Goal: Task Accomplishment & Management: Use online tool/utility

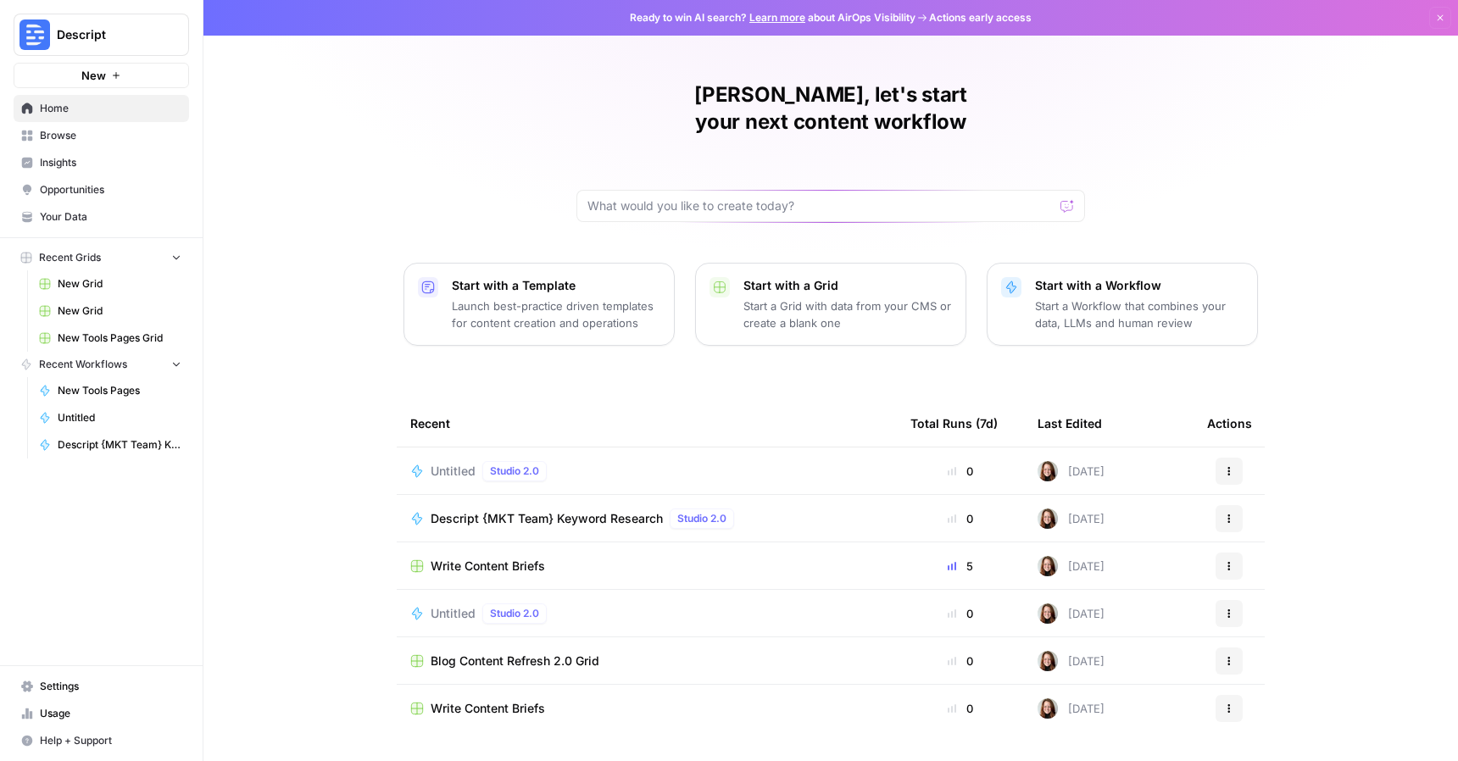
click at [505, 653] on span "Blog Content Refresh 2.0 Grid" at bounding box center [515, 661] width 169 height 17
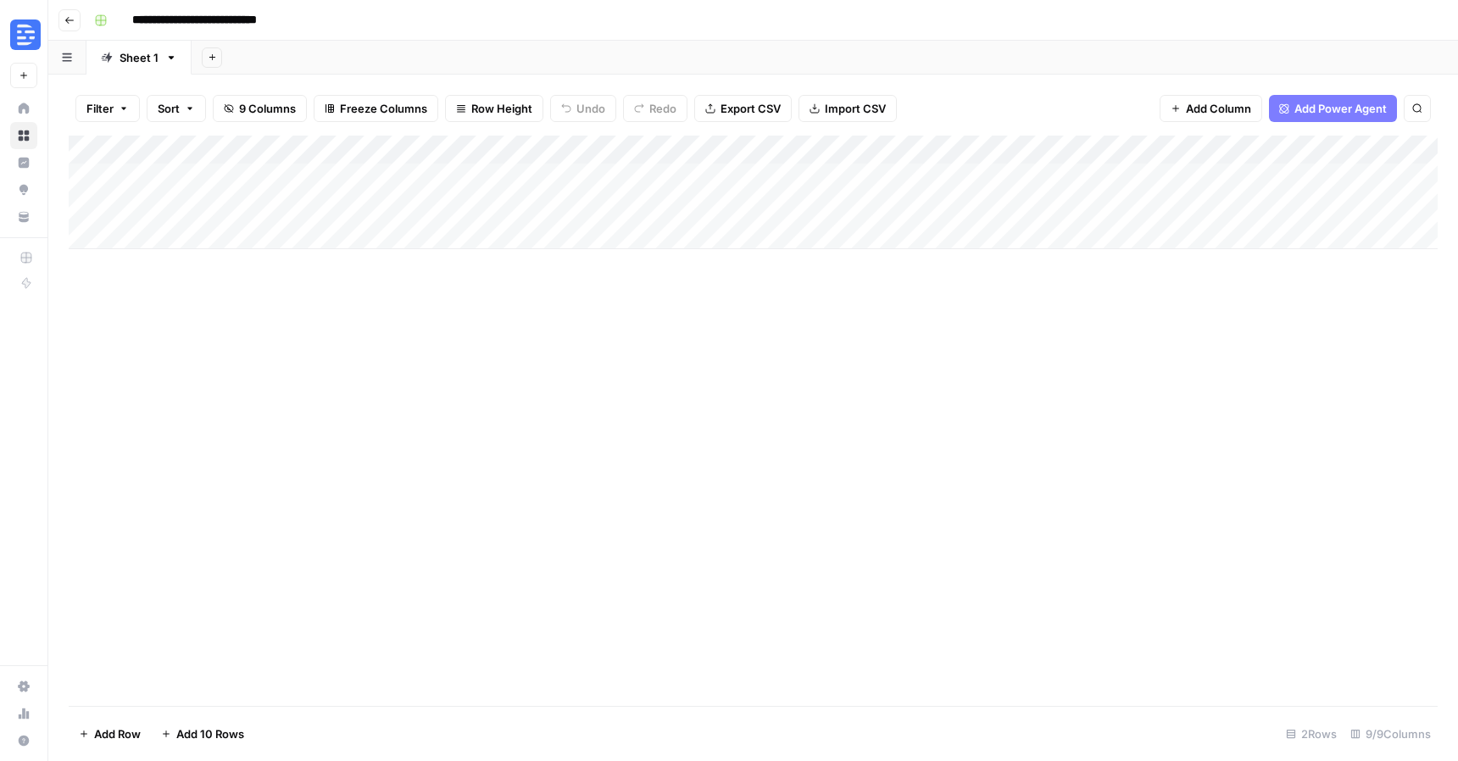
click at [72, 25] on button "Go back" at bounding box center [70, 20] width 22 height 22
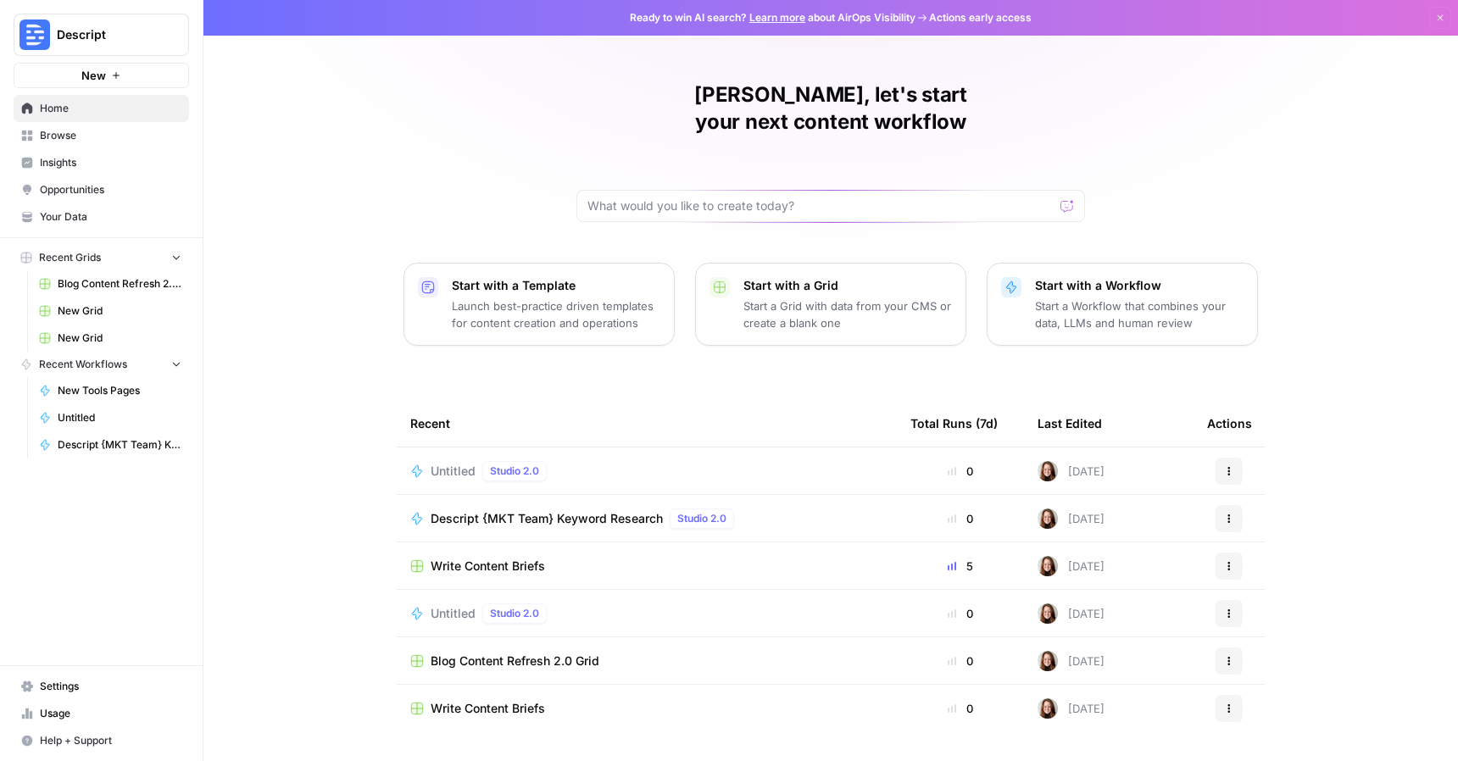
click at [72, 139] on span "Browse" at bounding box center [111, 135] width 142 height 15
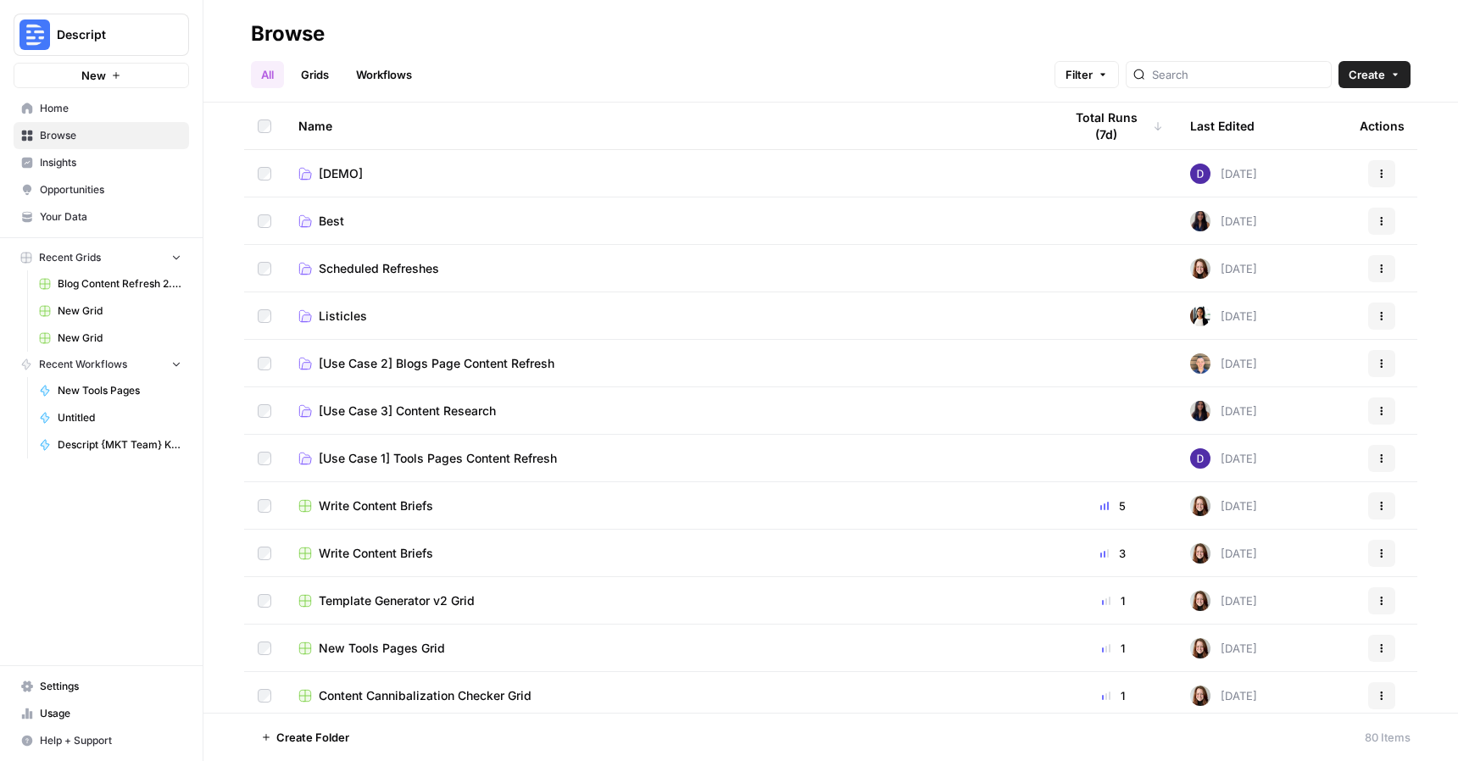
click at [580, 365] on link "[Use Case 2] Blogs Page Content Refresh" at bounding box center [667, 363] width 738 height 17
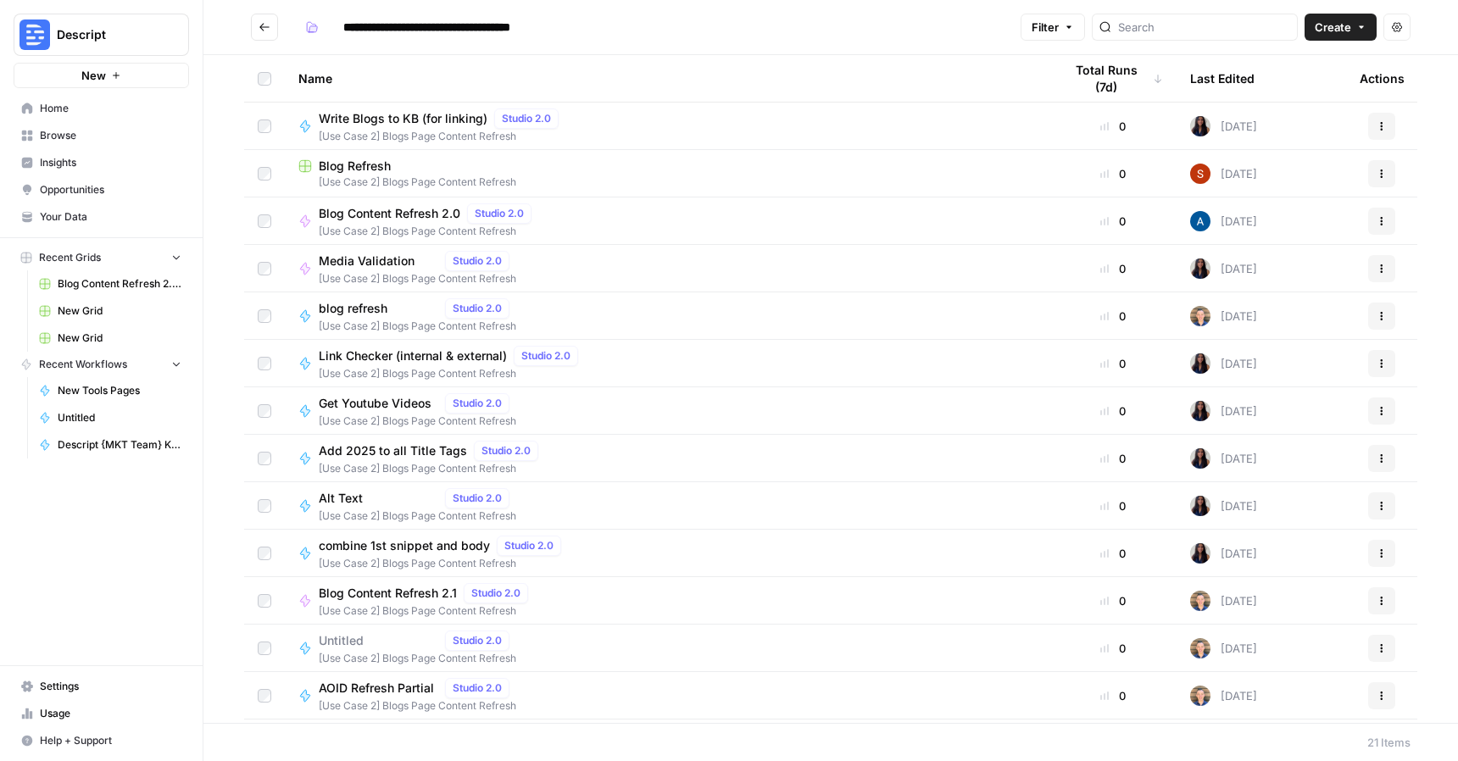
click at [425, 170] on div "Blog Refresh" at bounding box center [667, 166] width 738 height 17
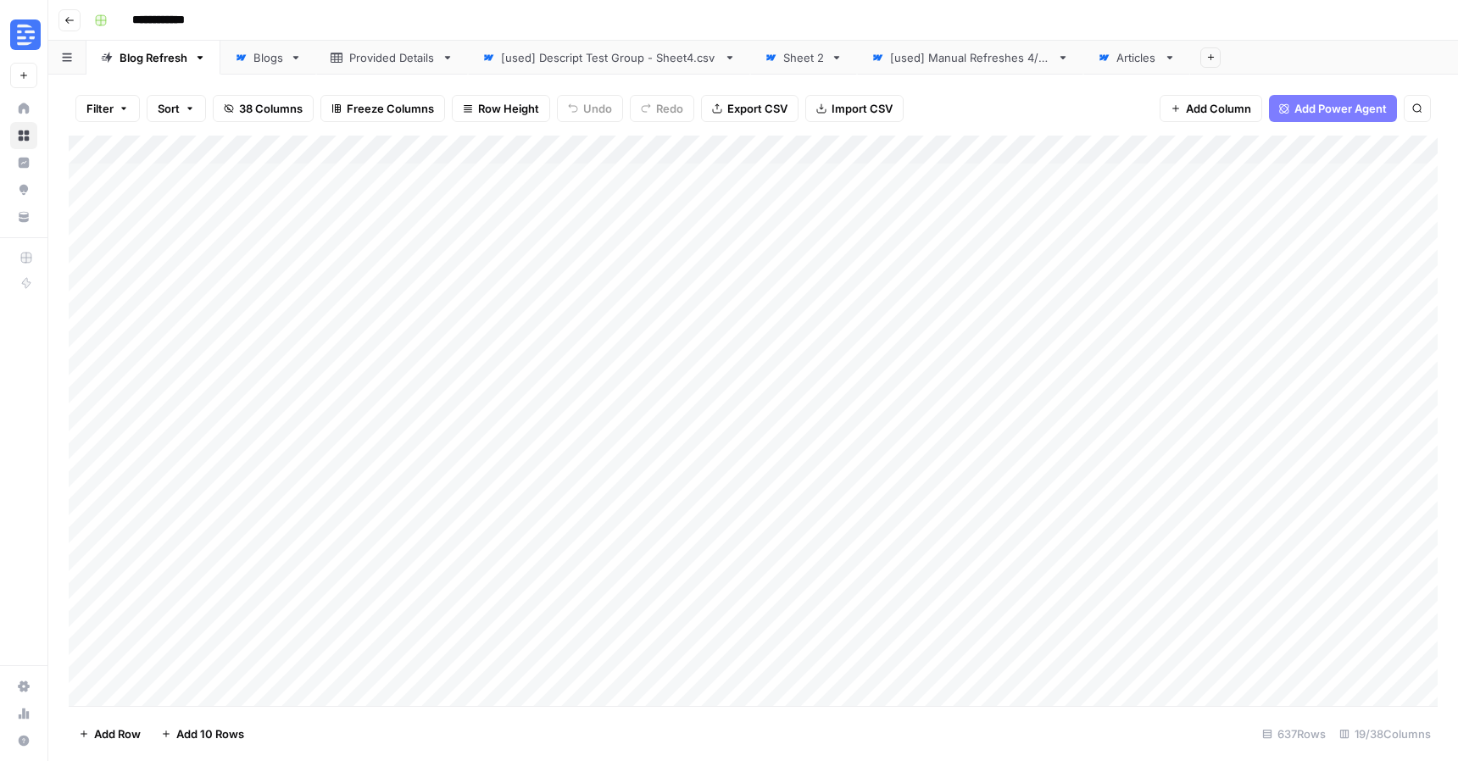
click at [626, 62] on div "[used] Descript Test Group - Sheet4.csv" at bounding box center [609, 57] width 216 height 17
click at [800, 62] on div "Sheet 2" at bounding box center [803, 57] width 41 height 17
click at [946, 53] on div "[used] Manual Refreshes 4/29" at bounding box center [970, 57] width 160 height 17
click at [1135, 66] on link "Articles" at bounding box center [1137, 58] width 107 height 34
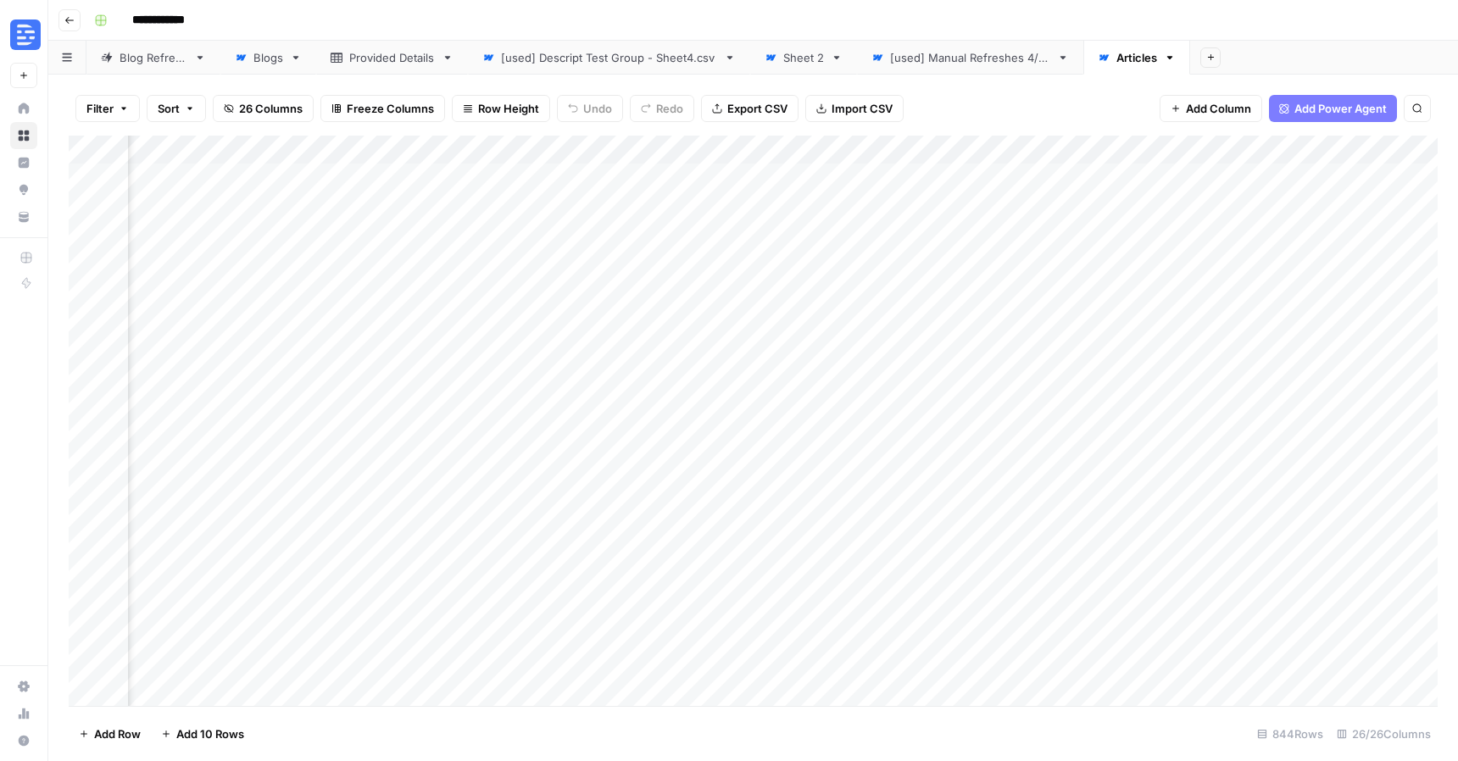
scroll to position [0, 2770]
click at [617, 68] on link "[used] Descript Test Group - Sheet4.csv" at bounding box center [609, 58] width 282 height 34
click at [159, 60] on div "Blog Refresh" at bounding box center [154, 57] width 68 height 17
click at [254, 56] on div "Blogs" at bounding box center [269, 57] width 30 height 17
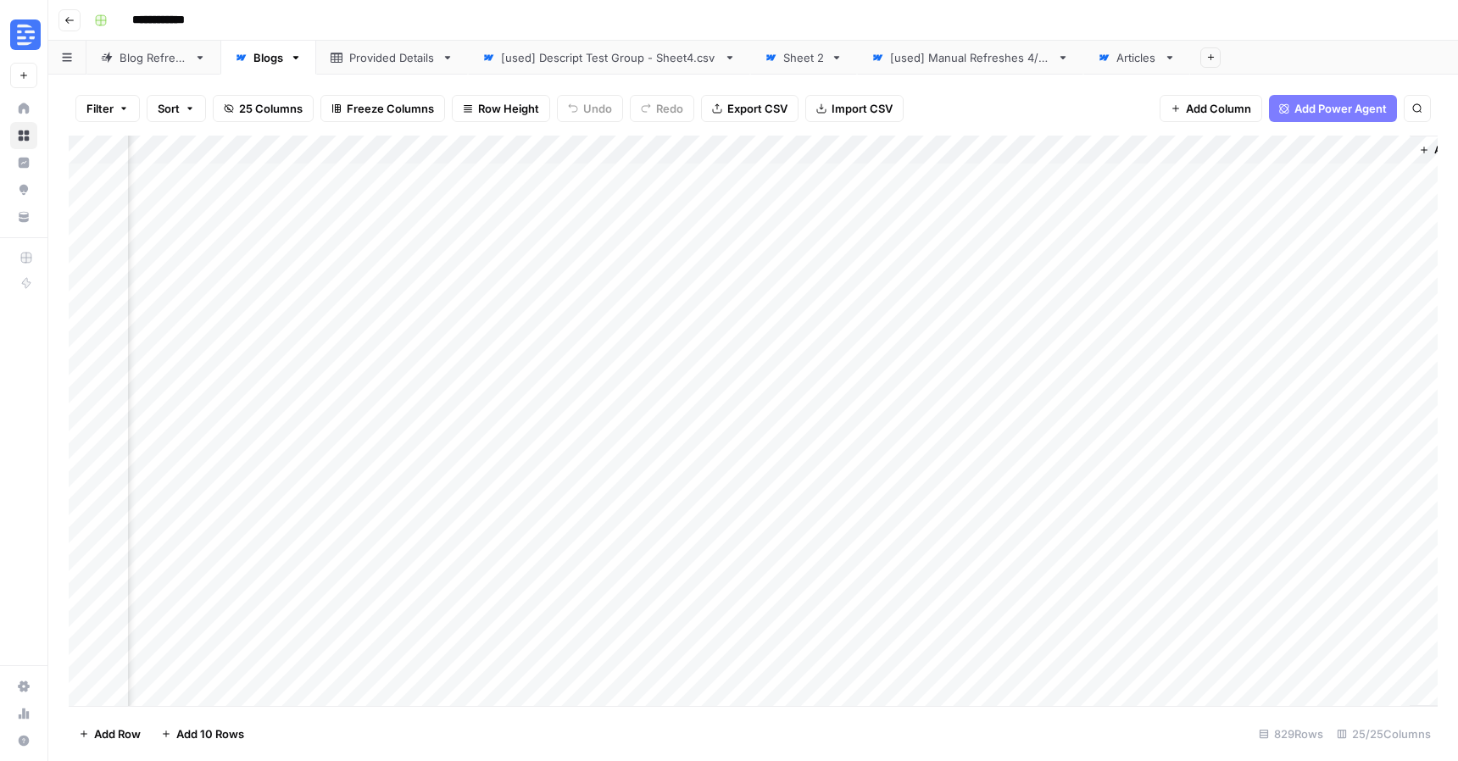
scroll to position [0, 2799]
click at [388, 51] on div "Provided Details" at bounding box center [392, 57] width 86 height 17
click at [544, 55] on div "[used] Descript Test Group - Sheet4.csv" at bounding box center [609, 57] width 216 height 17
click at [945, 61] on div "[used] Manual Refreshes 4/29" at bounding box center [970, 57] width 160 height 17
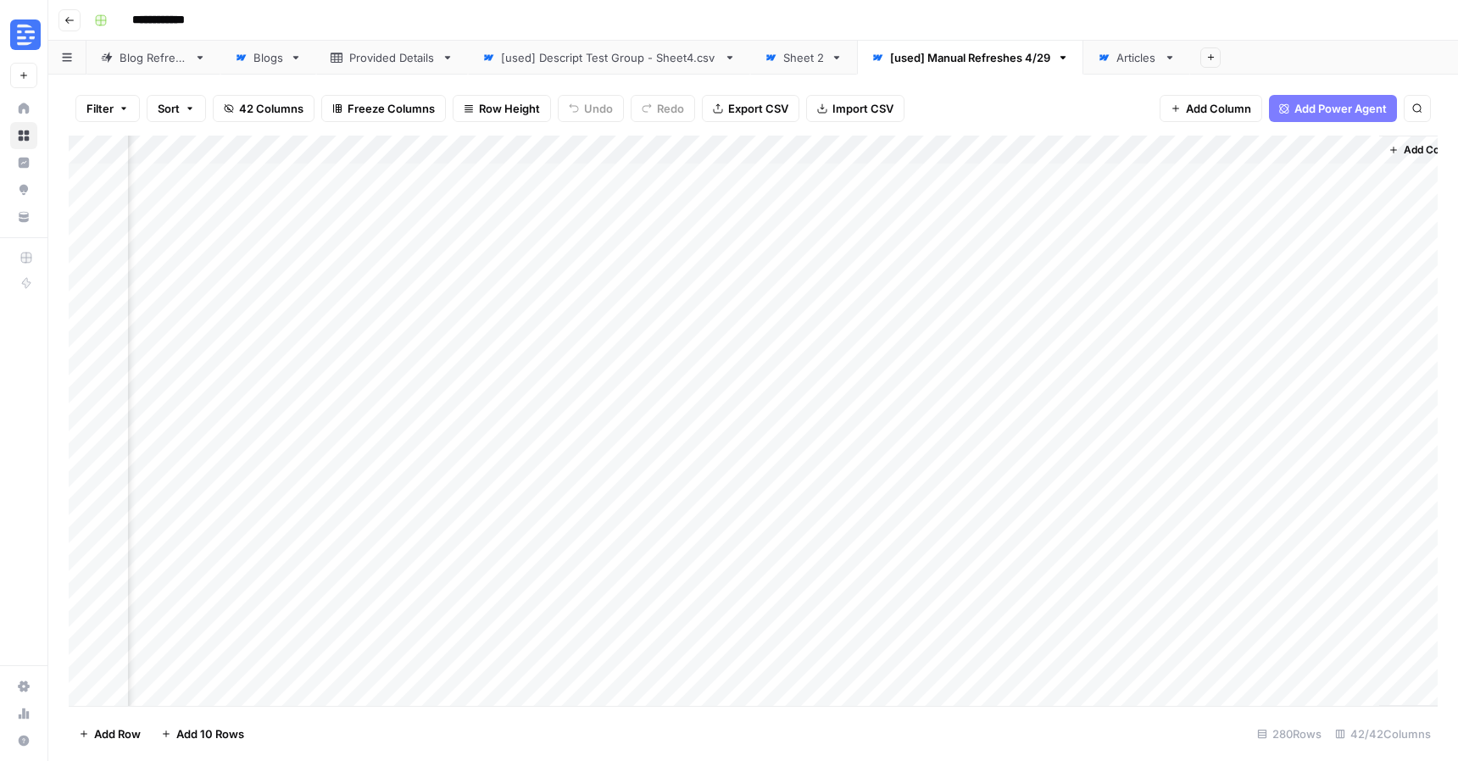
scroll to position [0, 5781]
click at [672, 59] on div "[used] Descript Test Group - Sheet4.csv" at bounding box center [609, 57] width 216 height 17
click at [68, 15] on icon "button" at bounding box center [69, 20] width 10 height 10
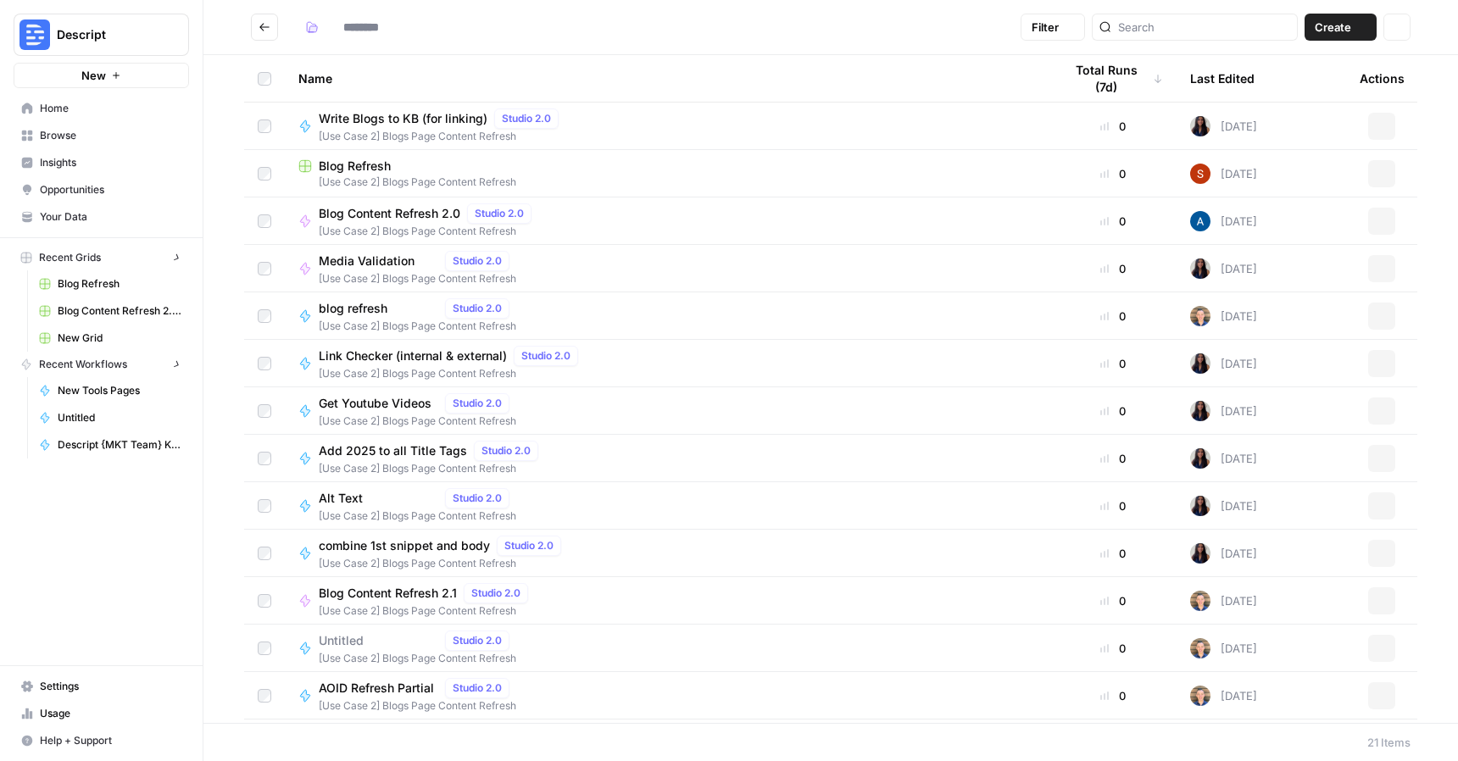
type input "**********"
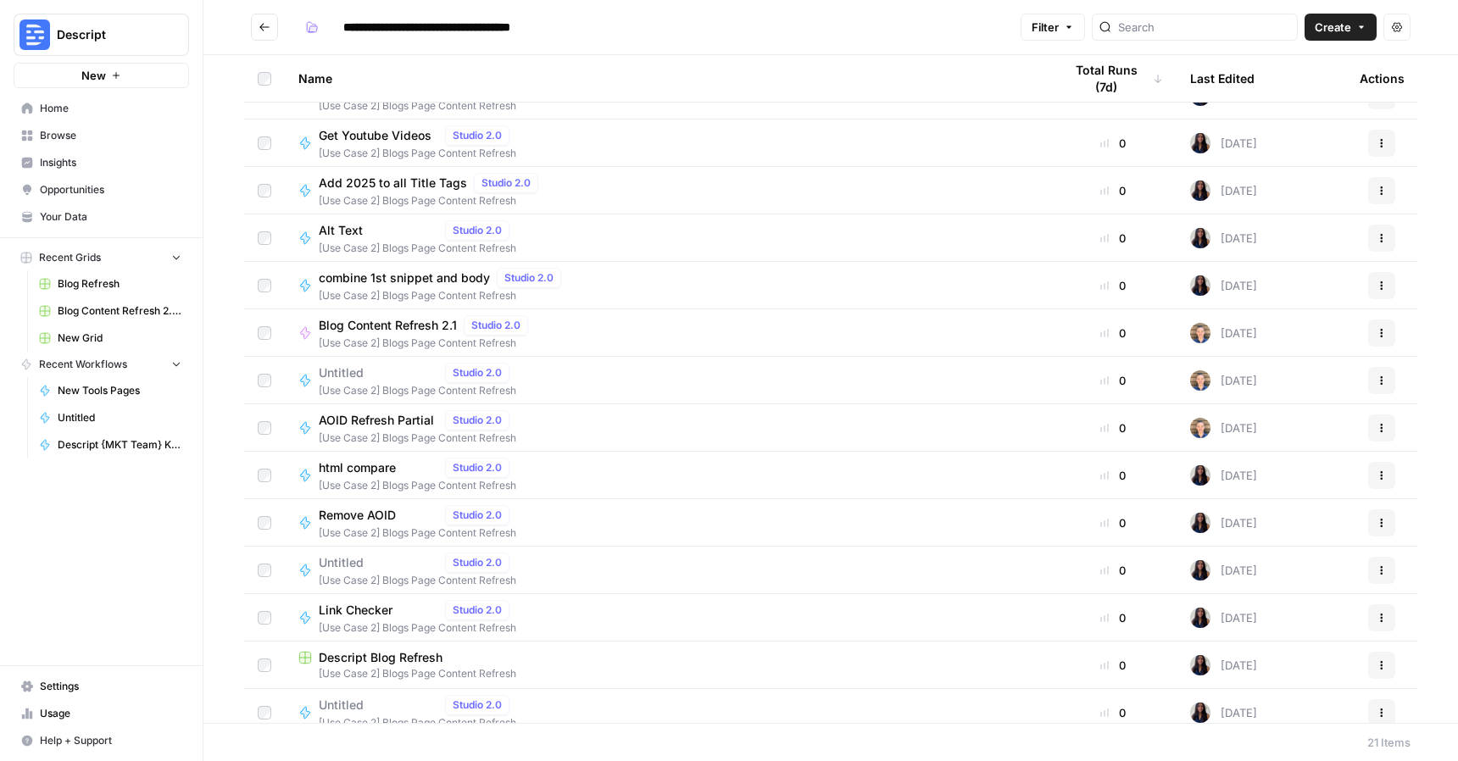
scroll to position [285, 0]
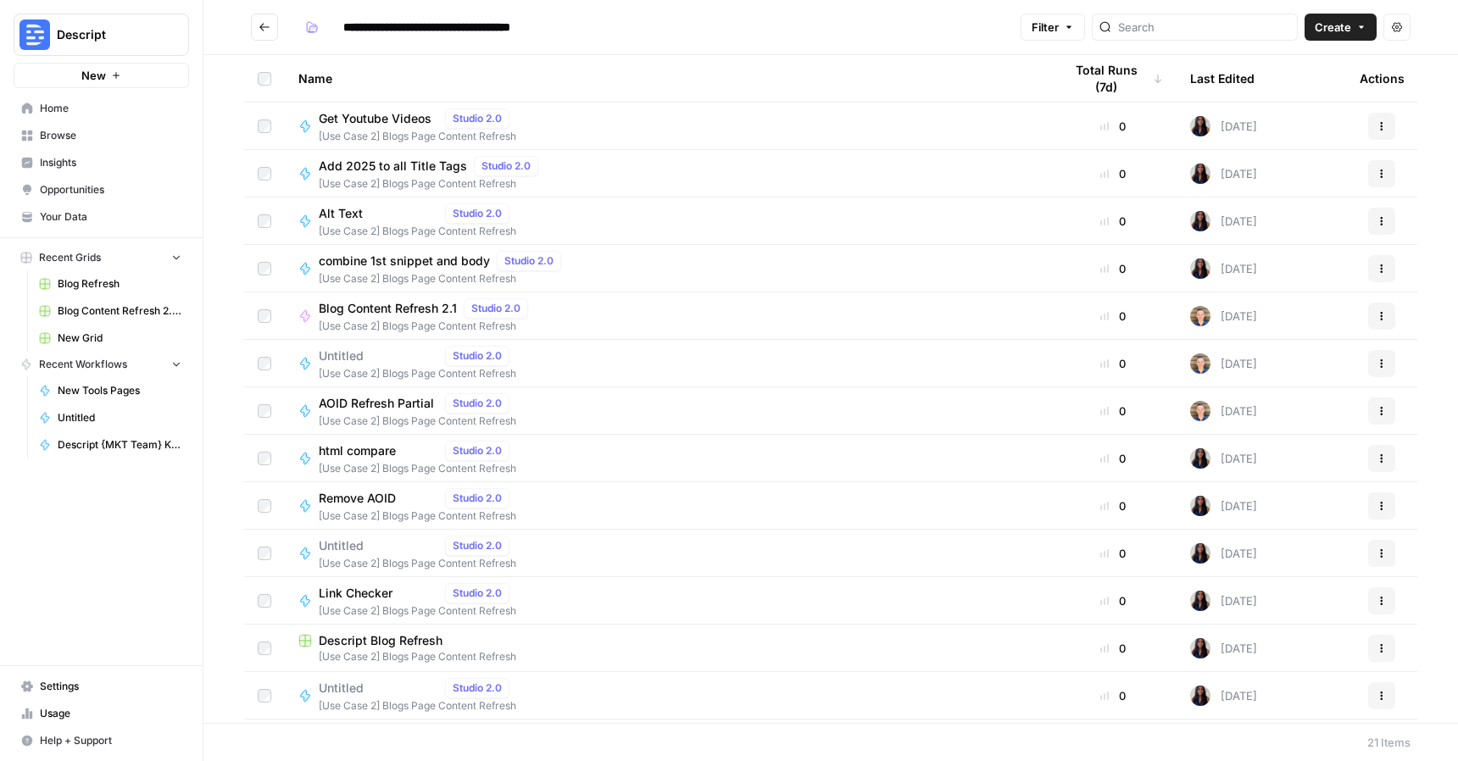
click at [415, 645] on span "Descript Blog Refresh" at bounding box center [381, 641] width 124 height 17
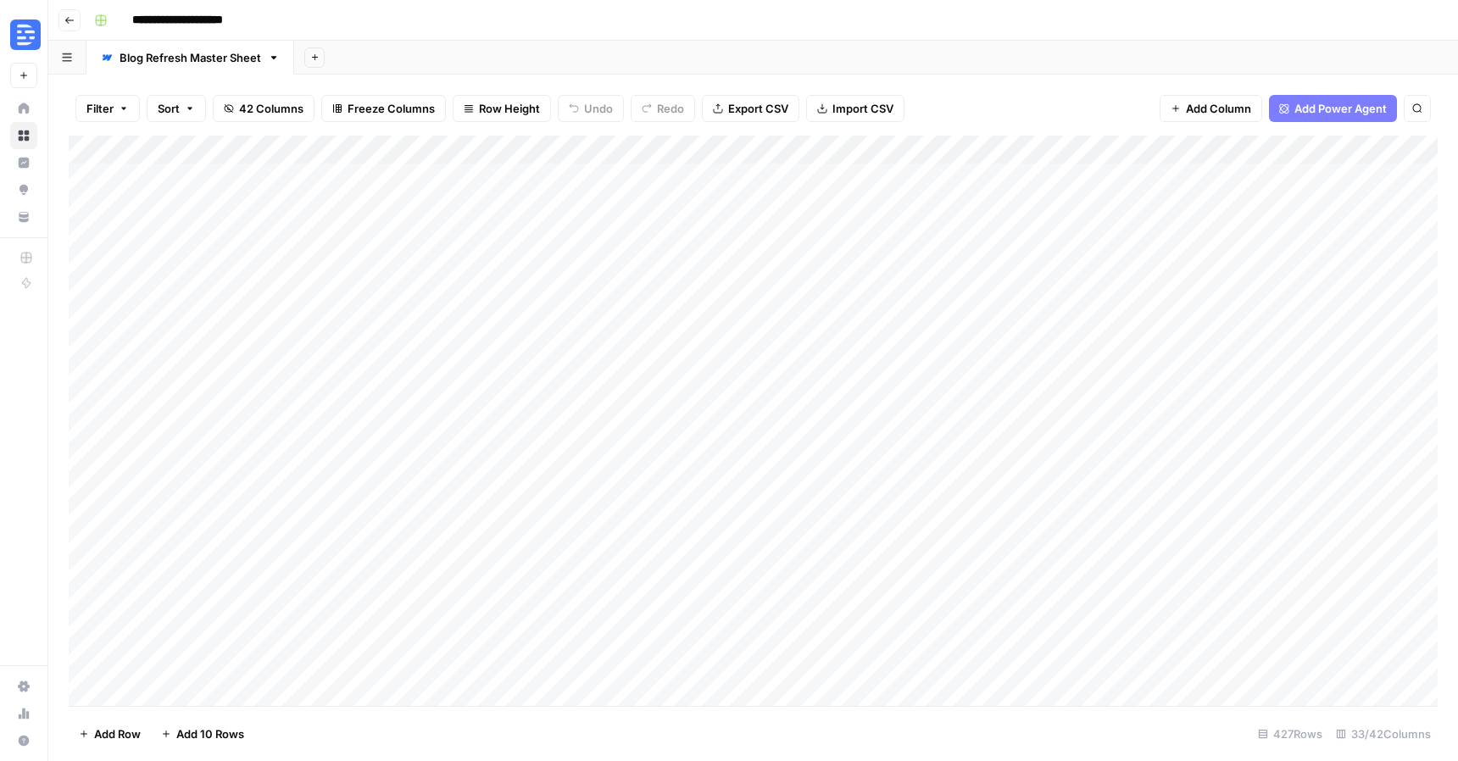
click at [64, 20] on icon "button" at bounding box center [69, 20] width 10 height 10
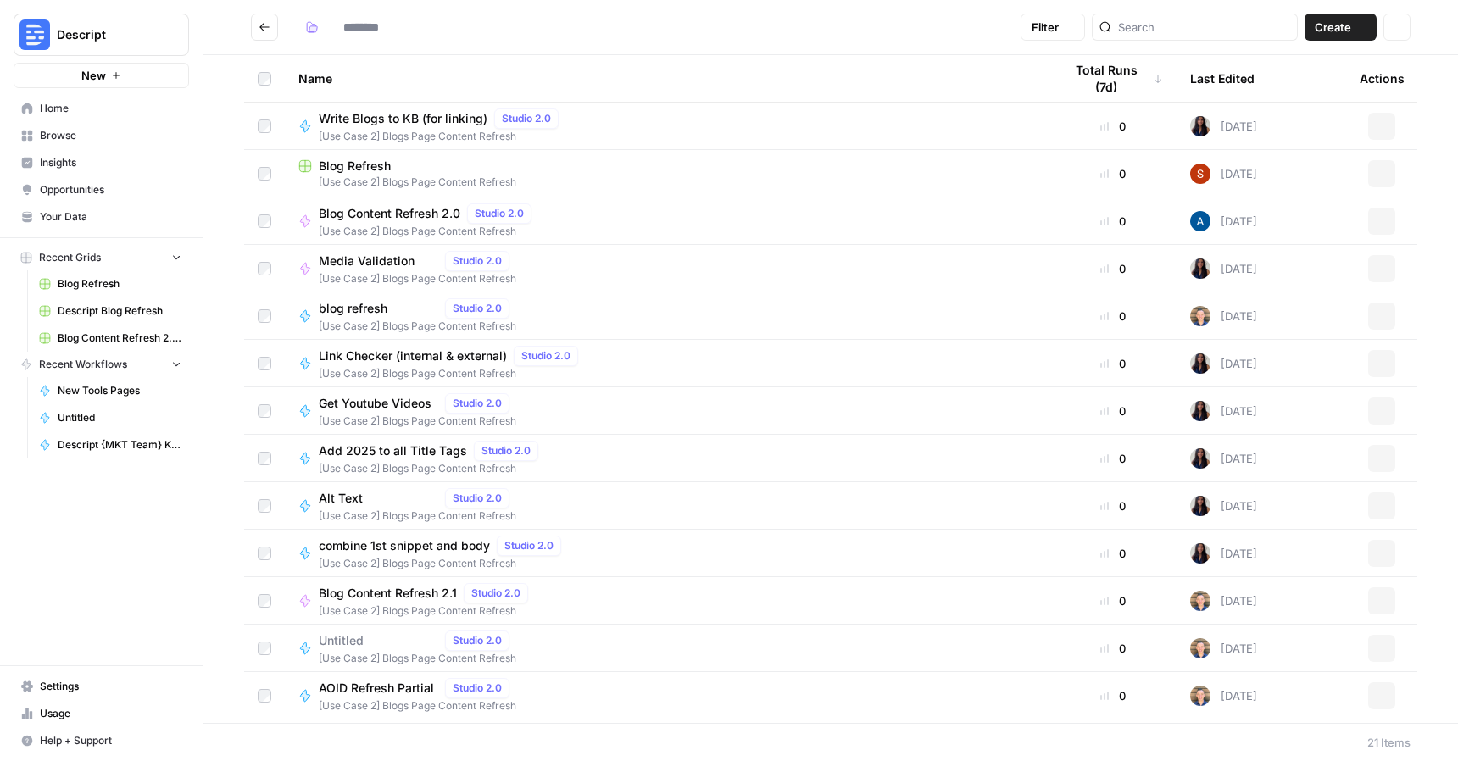
type input "**********"
click at [261, 29] on icon "Go back" at bounding box center [265, 27] width 12 height 12
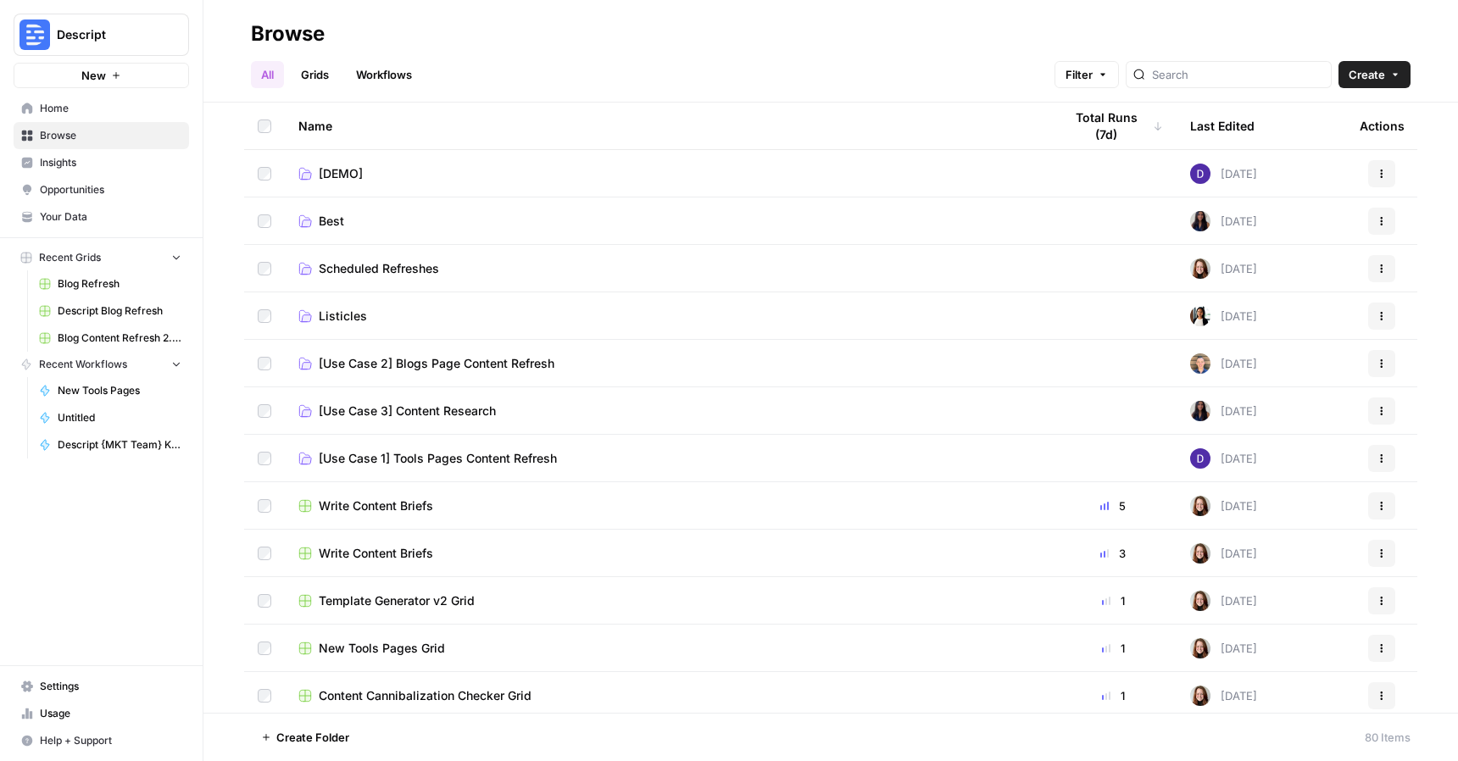
click at [491, 460] on span "[Use Case 1] Tools Pages Content Refresh" at bounding box center [438, 458] width 238 height 17
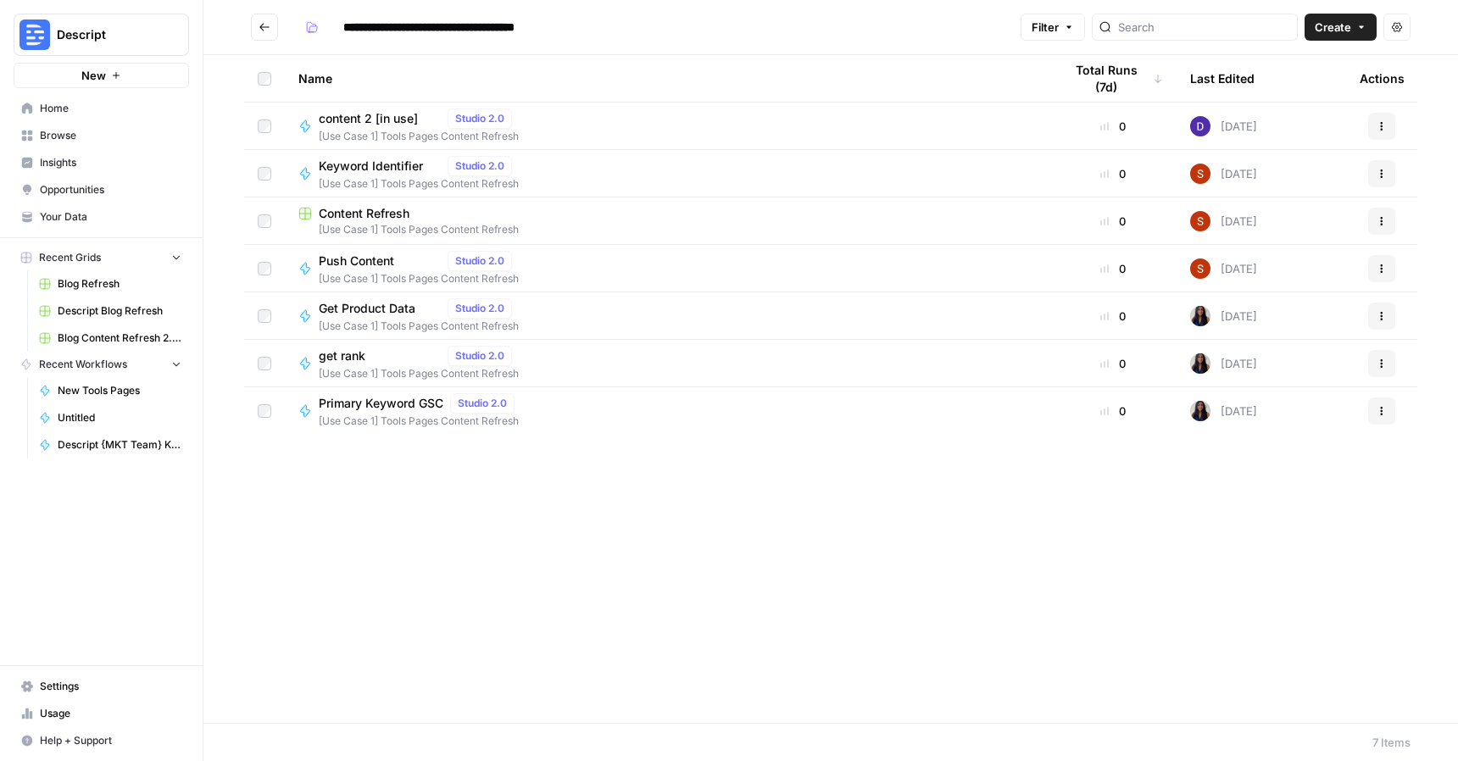
click at [387, 215] on span "Content Refresh" at bounding box center [364, 213] width 91 height 17
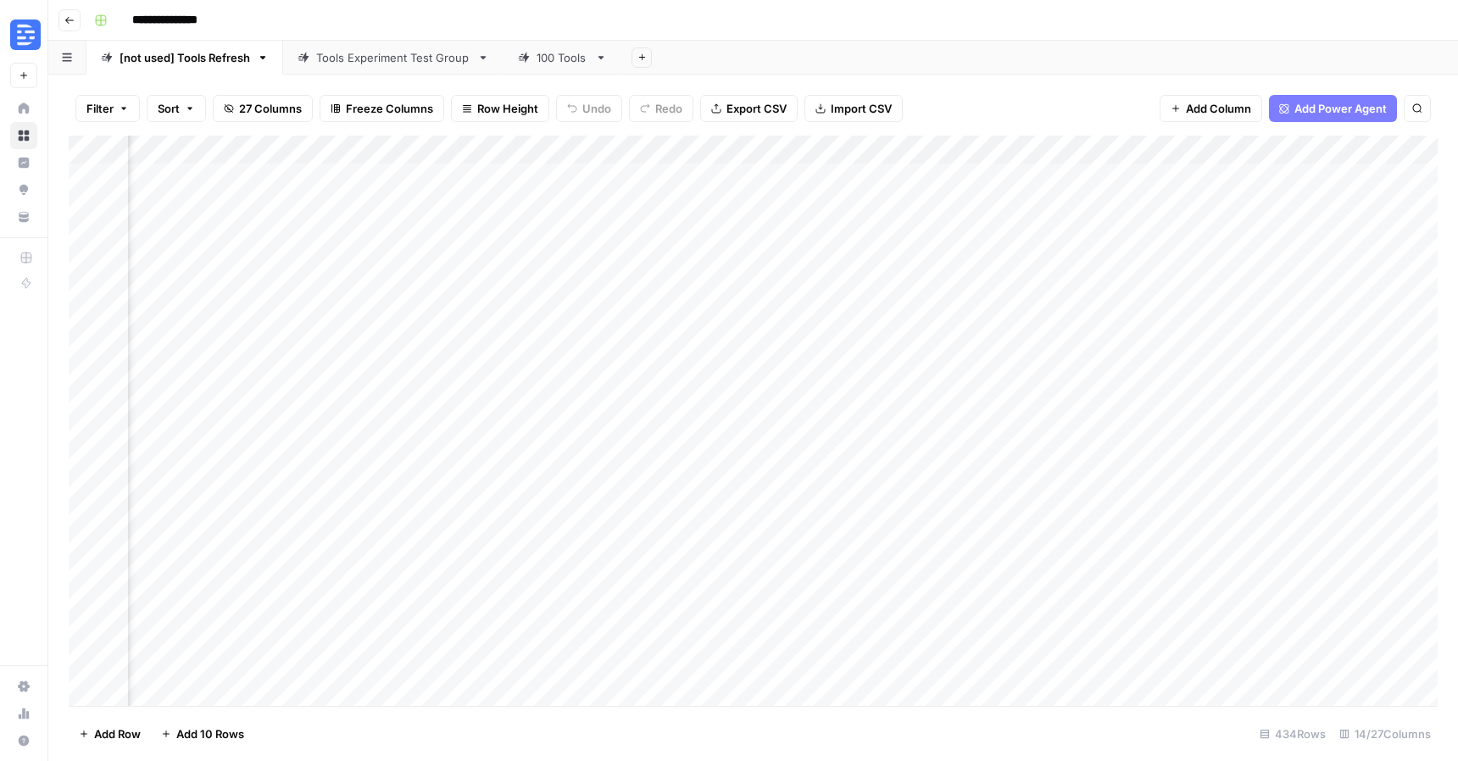
scroll to position [0, 1183]
click at [404, 65] on div "Tools Experiment Test Group" at bounding box center [393, 57] width 154 height 17
click at [923, 145] on div "Add Column" at bounding box center [753, 421] width 1369 height 571
click at [925, 152] on div at bounding box center [994, 153] width 153 height 34
click at [952, 86] on div "Filter Sort 23 Columns Freeze Columns Row Height Undo Redo Export CSV Import CS…" at bounding box center [753, 108] width 1369 height 54
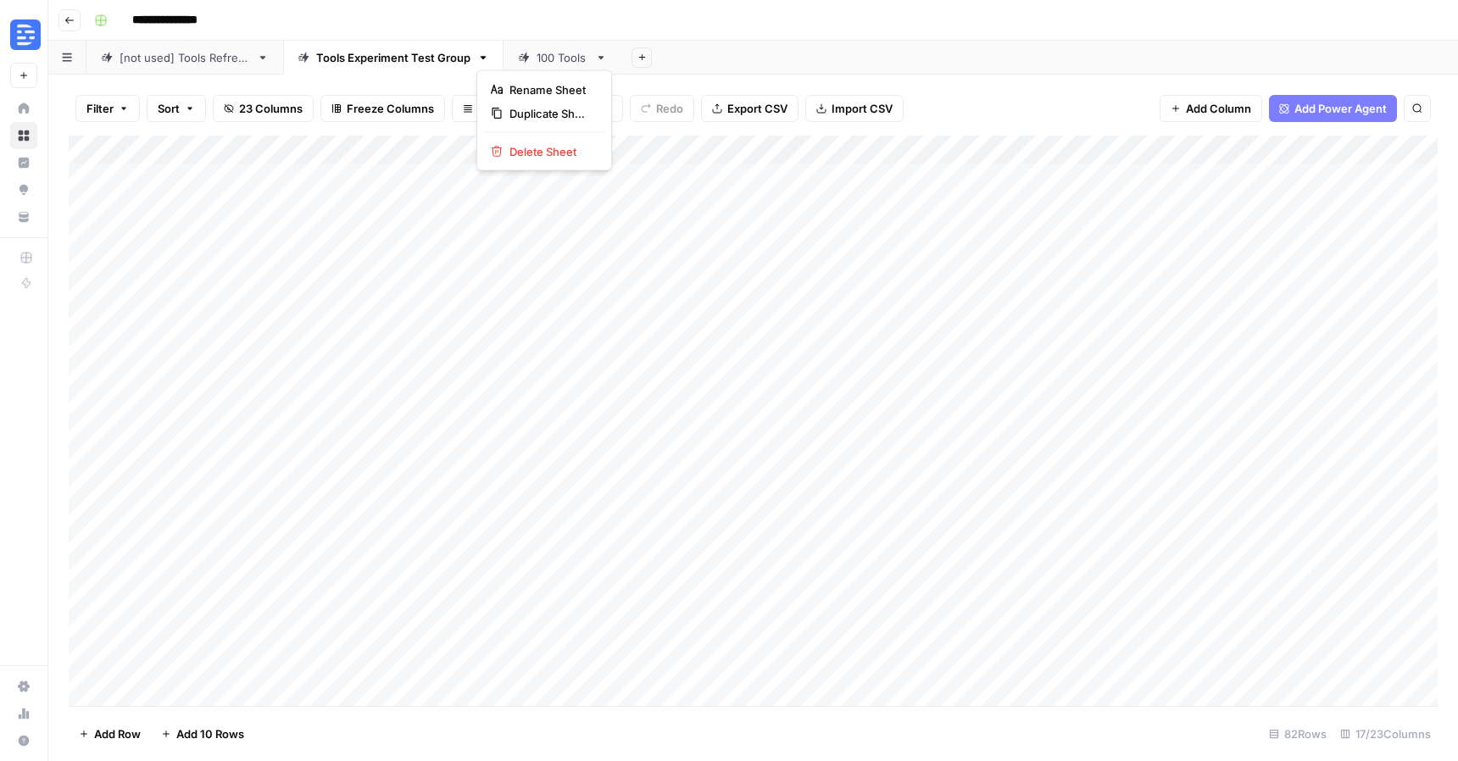
click at [488, 58] on icon "button" at bounding box center [483, 58] width 12 height 12
click at [478, 58] on icon "button" at bounding box center [483, 58] width 12 height 12
click at [926, 148] on div "Add Column" at bounding box center [753, 421] width 1369 height 571
click at [945, 185] on span "All Rows" at bounding box center [986, 189] width 107 height 17
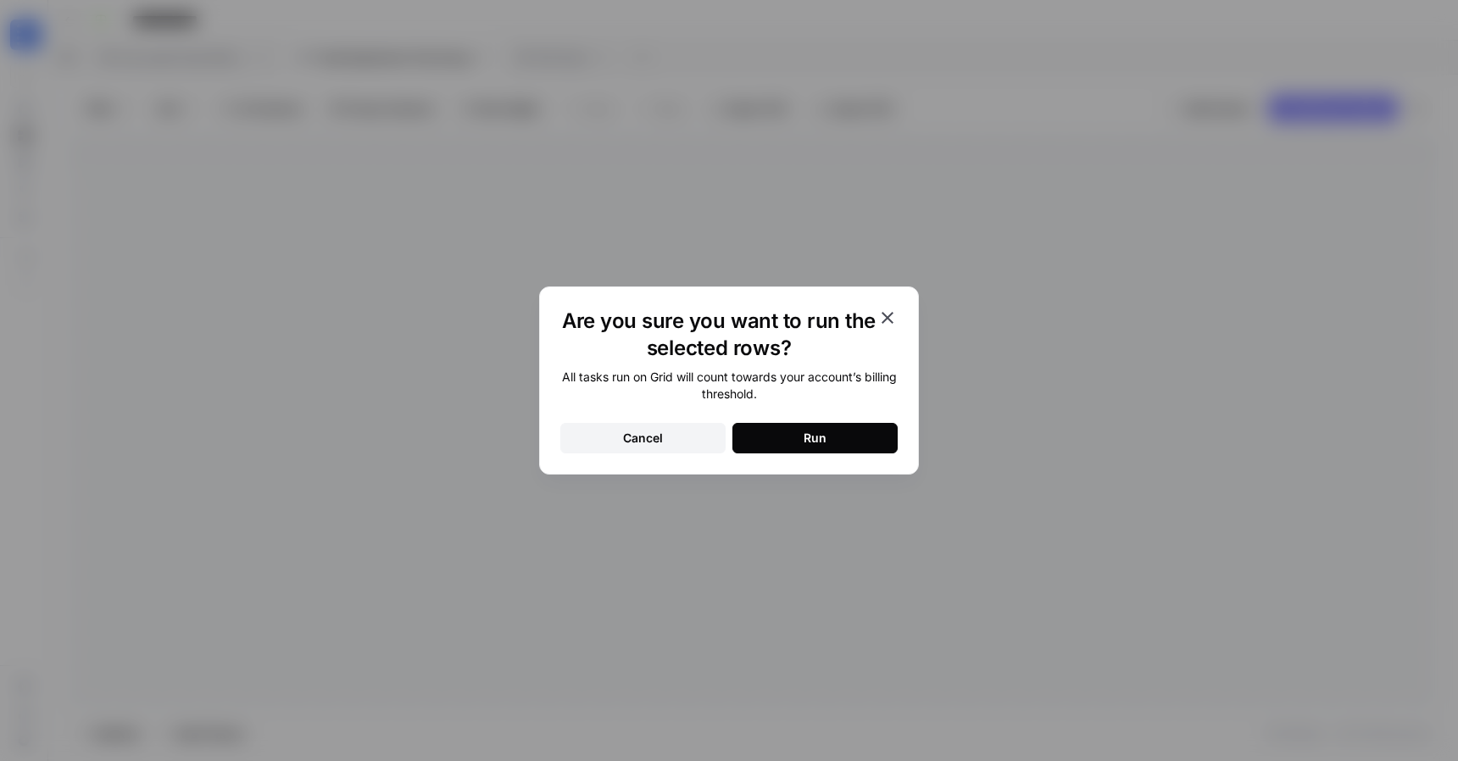
click at [884, 317] on icon "button" at bounding box center [888, 318] width 20 height 20
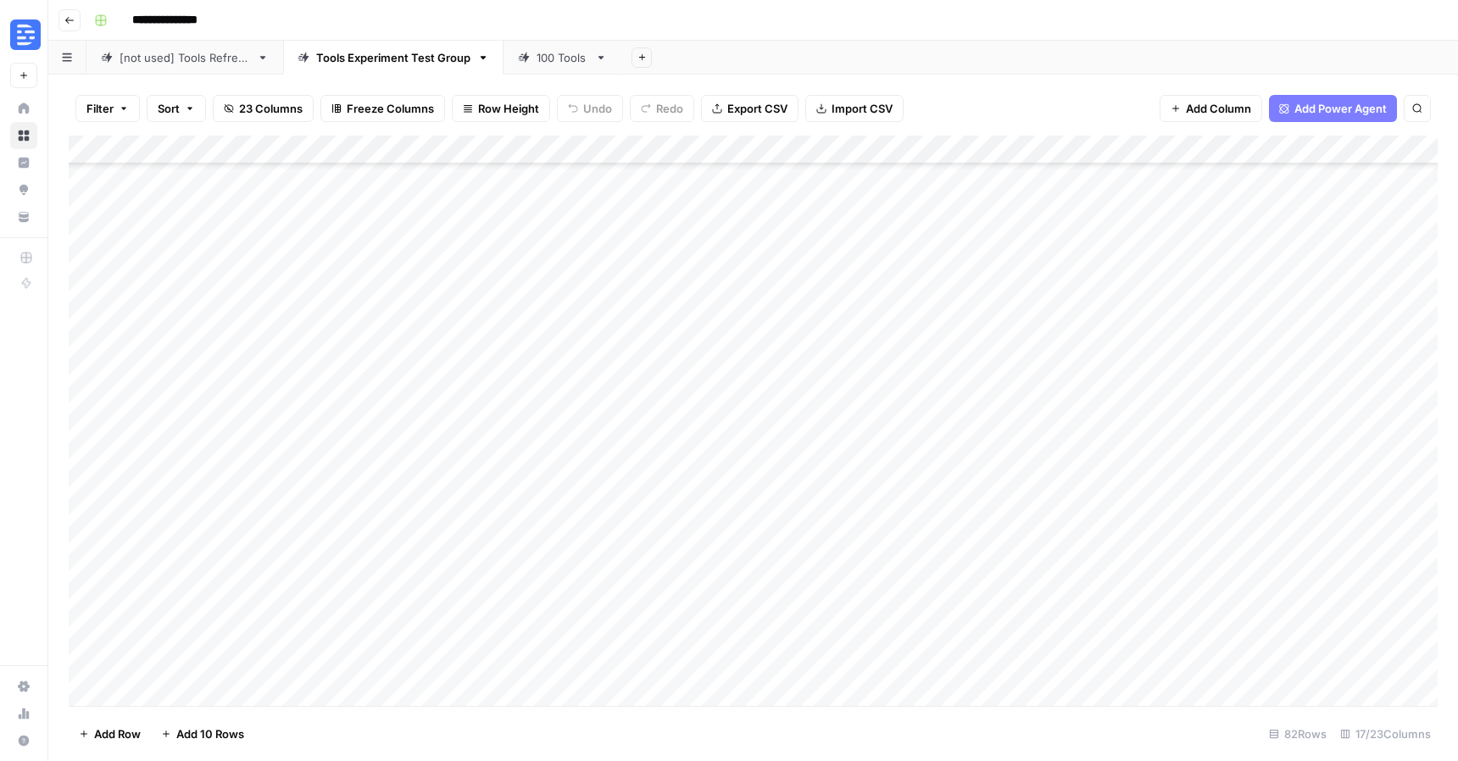
scroll to position [1849, 0]
drag, startPoint x: 747, startPoint y: 102, endPoint x: 868, endPoint y: 69, distance: 125.7
click at [873, 59] on div "**********" at bounding box center [753, 380] width 1410 height 761
click at [864, 109] on span "Import CSV" at bounding box center [862, 108] width 61 height 17
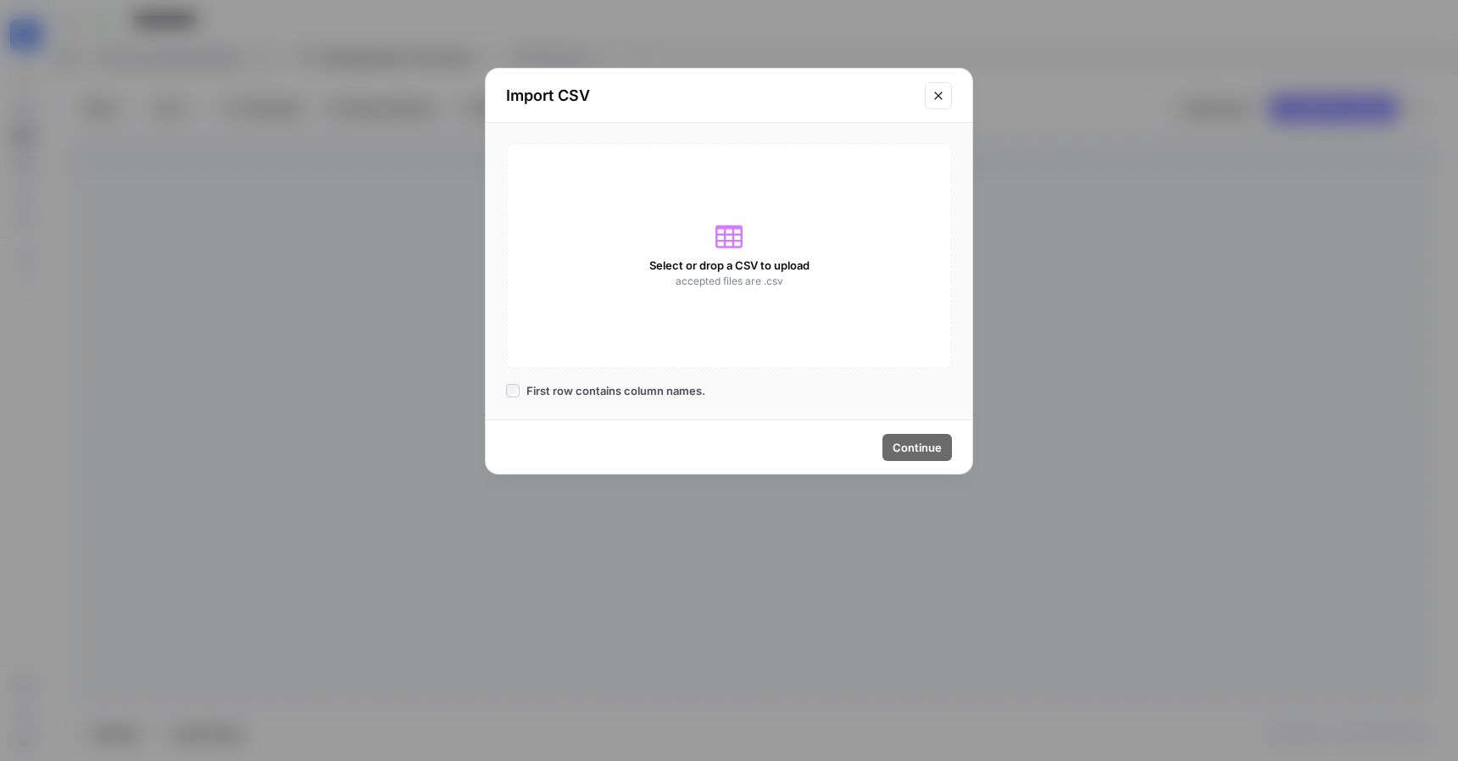
click at [730, 213] on div "Select or drop a CSV to upload accepted files are .csv" at bounding box center [729, 256] width 446 height 226
click at [944, 97] on icon "Close modal" at bounding box center [939, 96] width 14 height 14
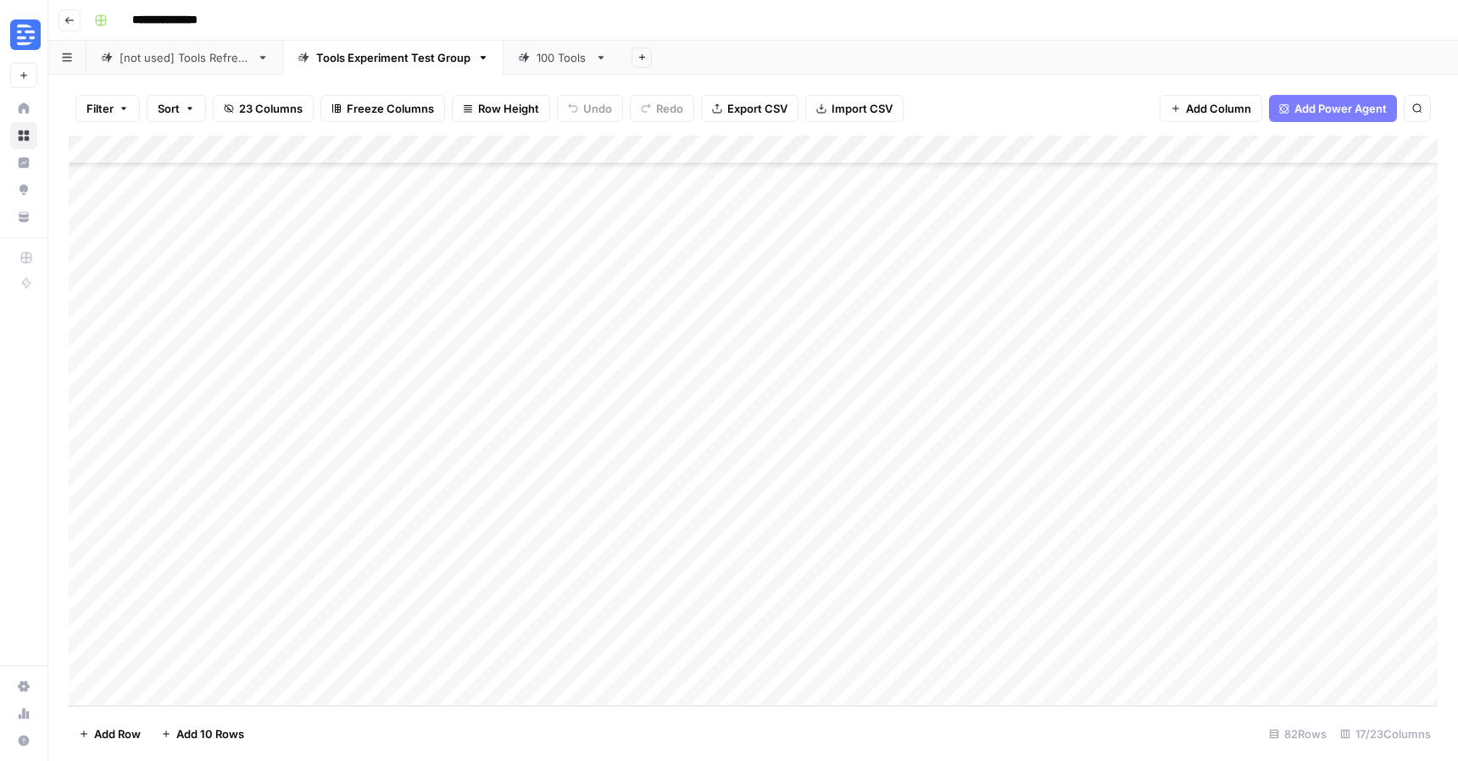
click at [876, 112] on span "Import CSV" at bounding box center [862, 108] width 61 height 17
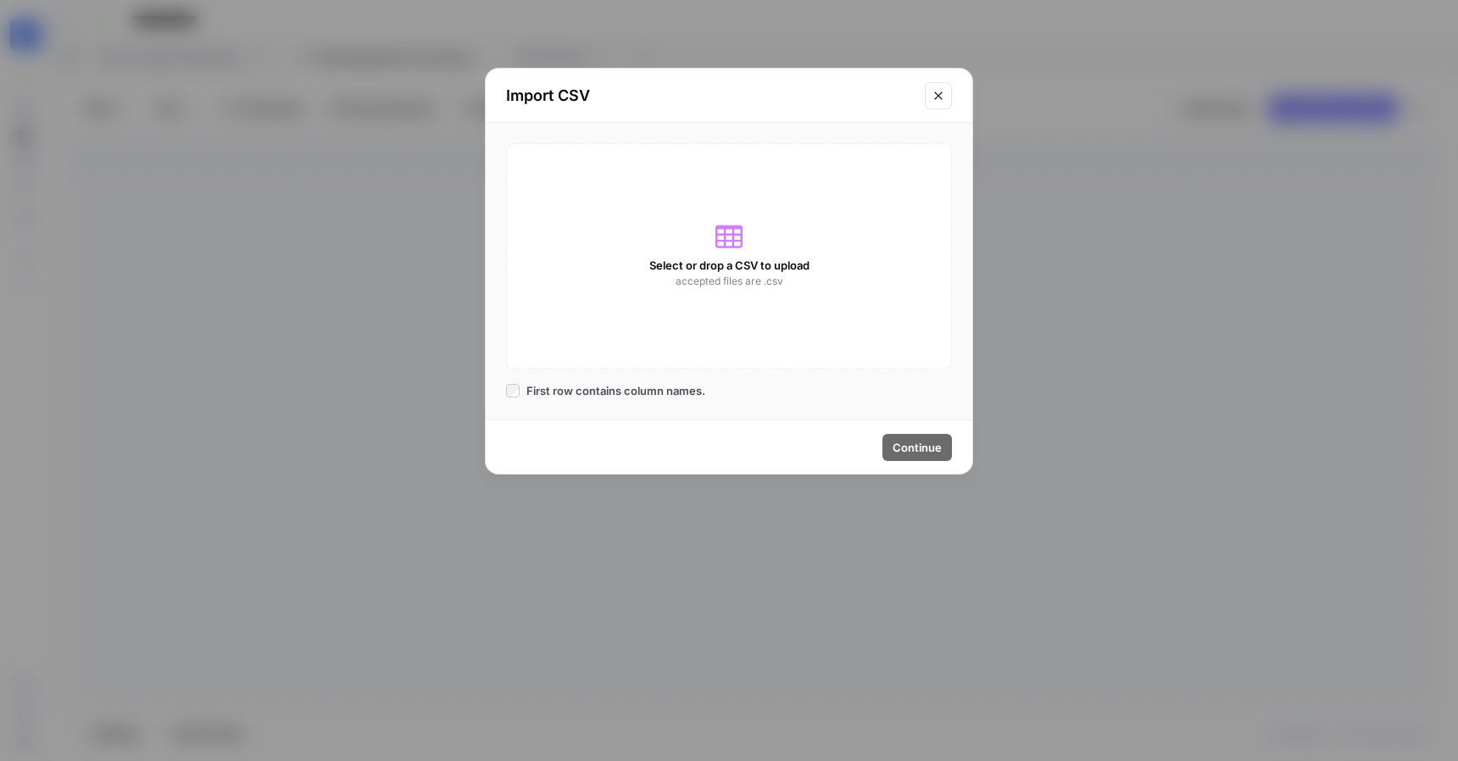
click at [757, 241] on div "Select or drop a CSV to upload accepted files are .csv" at bounding box center [729, 256] width 446 height 226
click at [770, 265] on span "Select or drop a CSV to upload" at bounding box center [729, 265] width 160 height 17
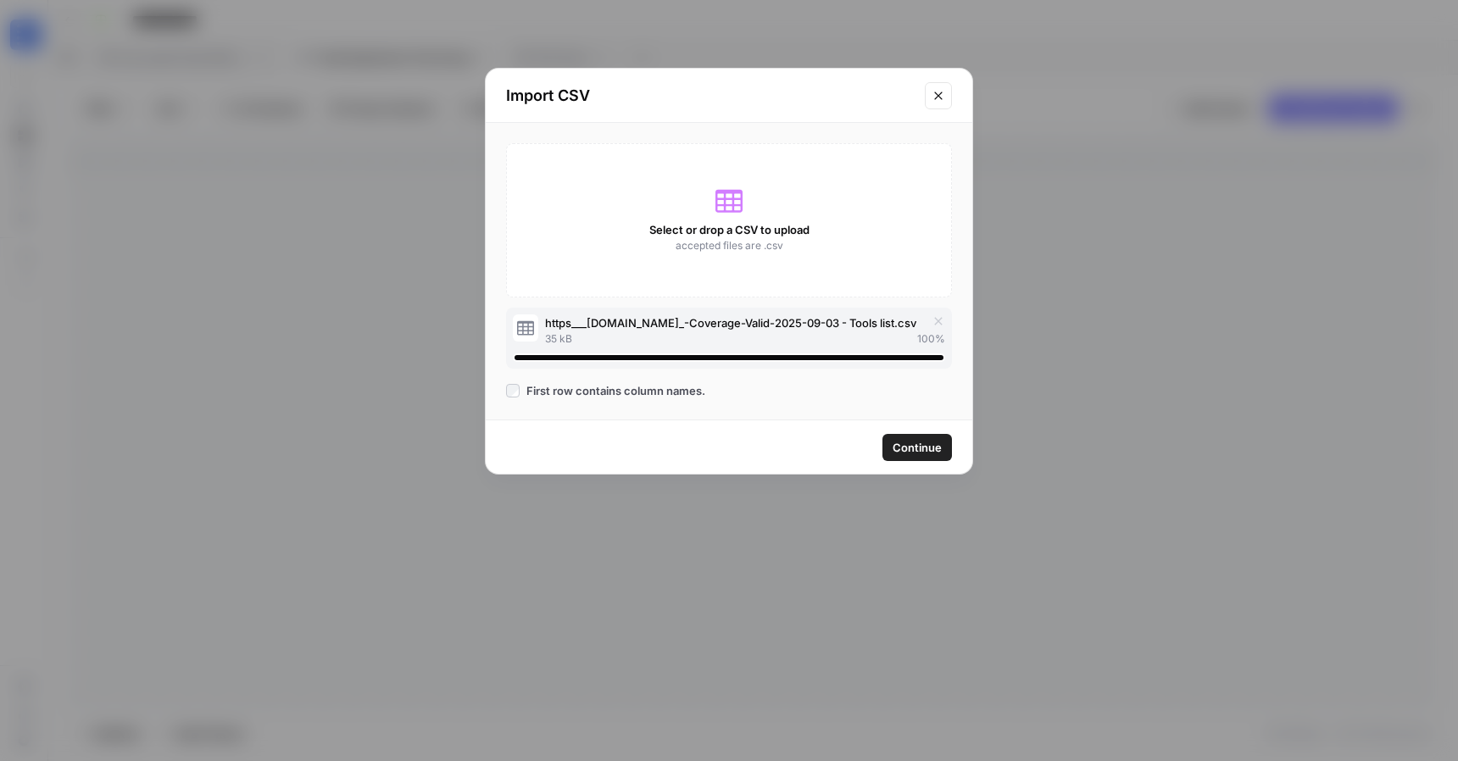
click at [938, 449] on span "Continue" at bounding box center [917, 447] width 49 height 17
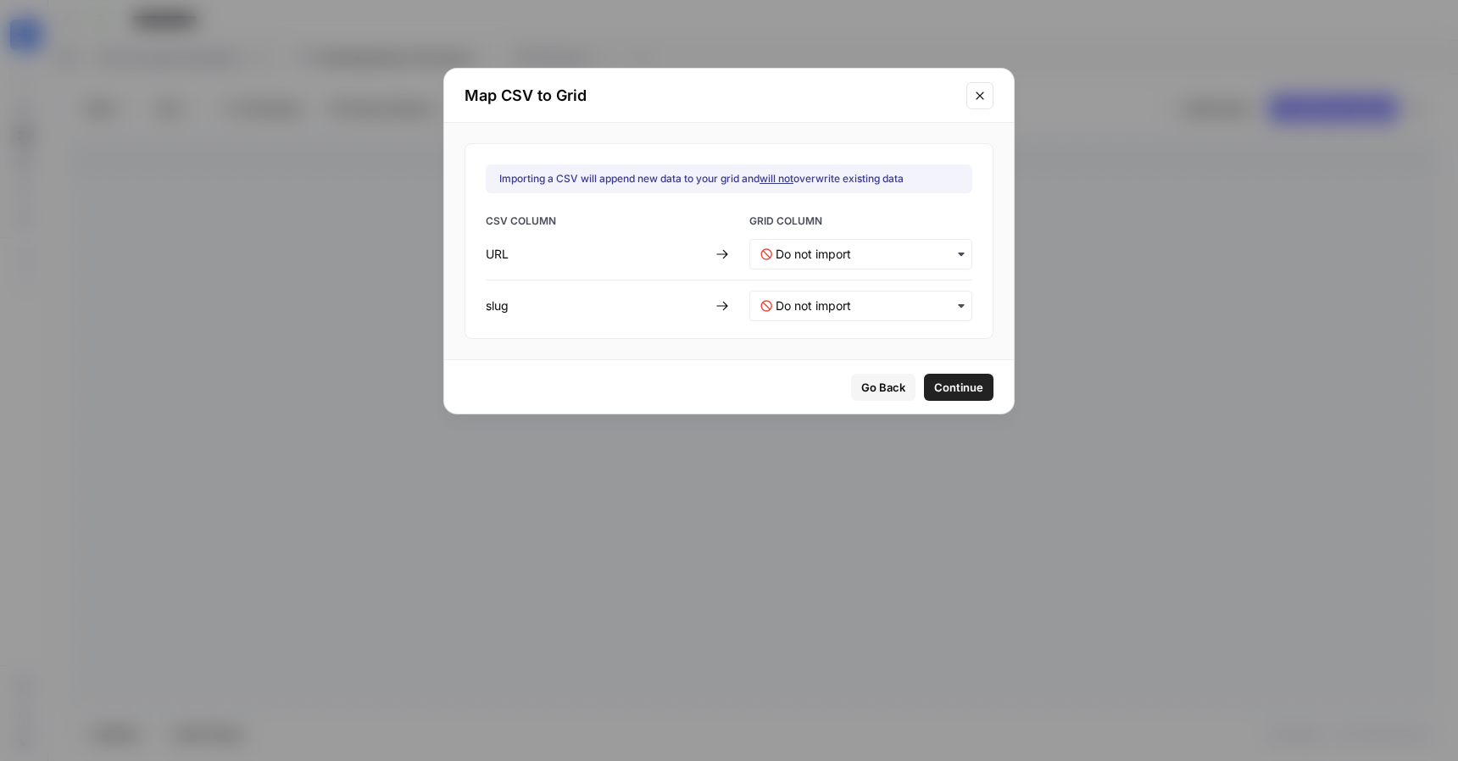
click at [771, 259] on icon "button" at bounding box center [767, 254] width 12 height 12
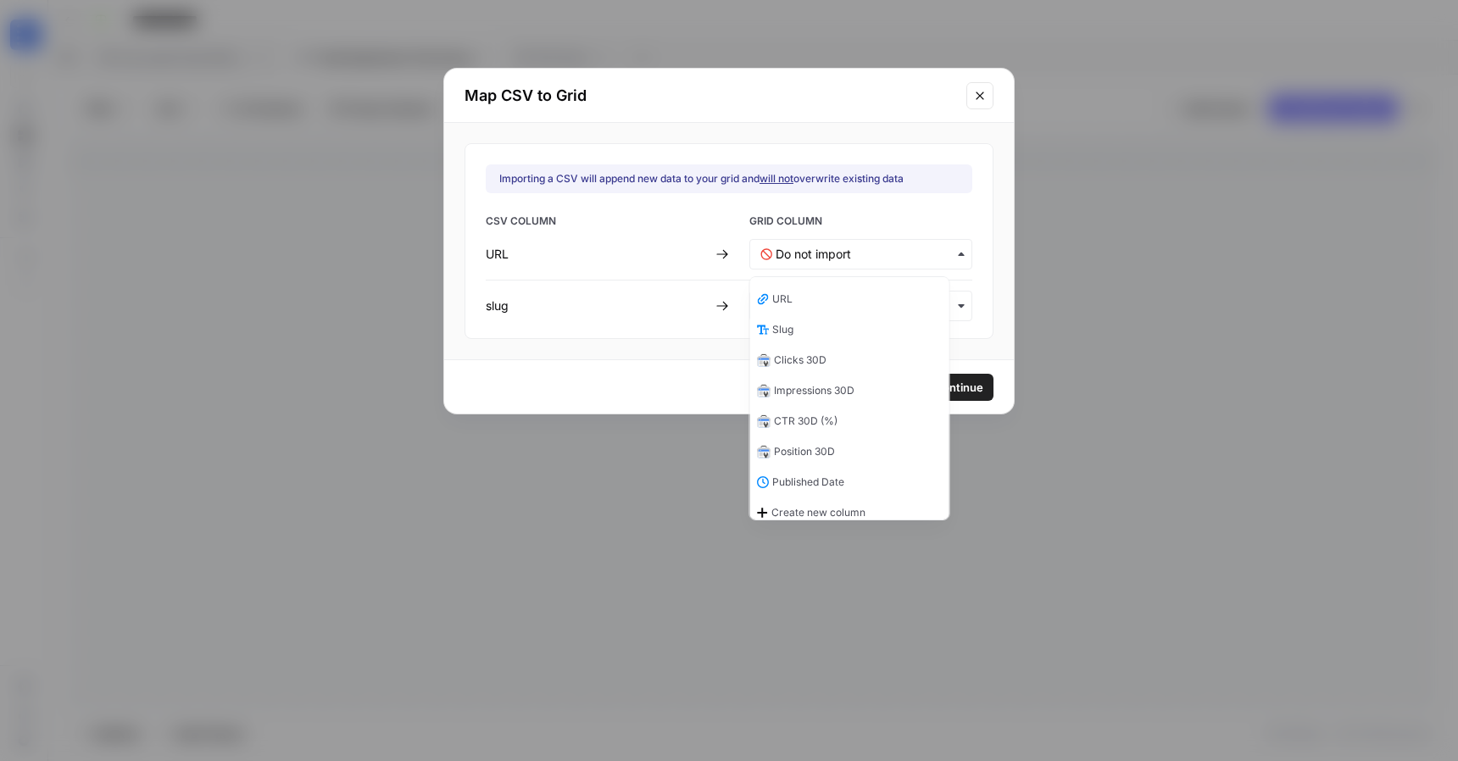
click at [788, 293] on span "URL" at bounding box center [782, 299] width 20 height 15
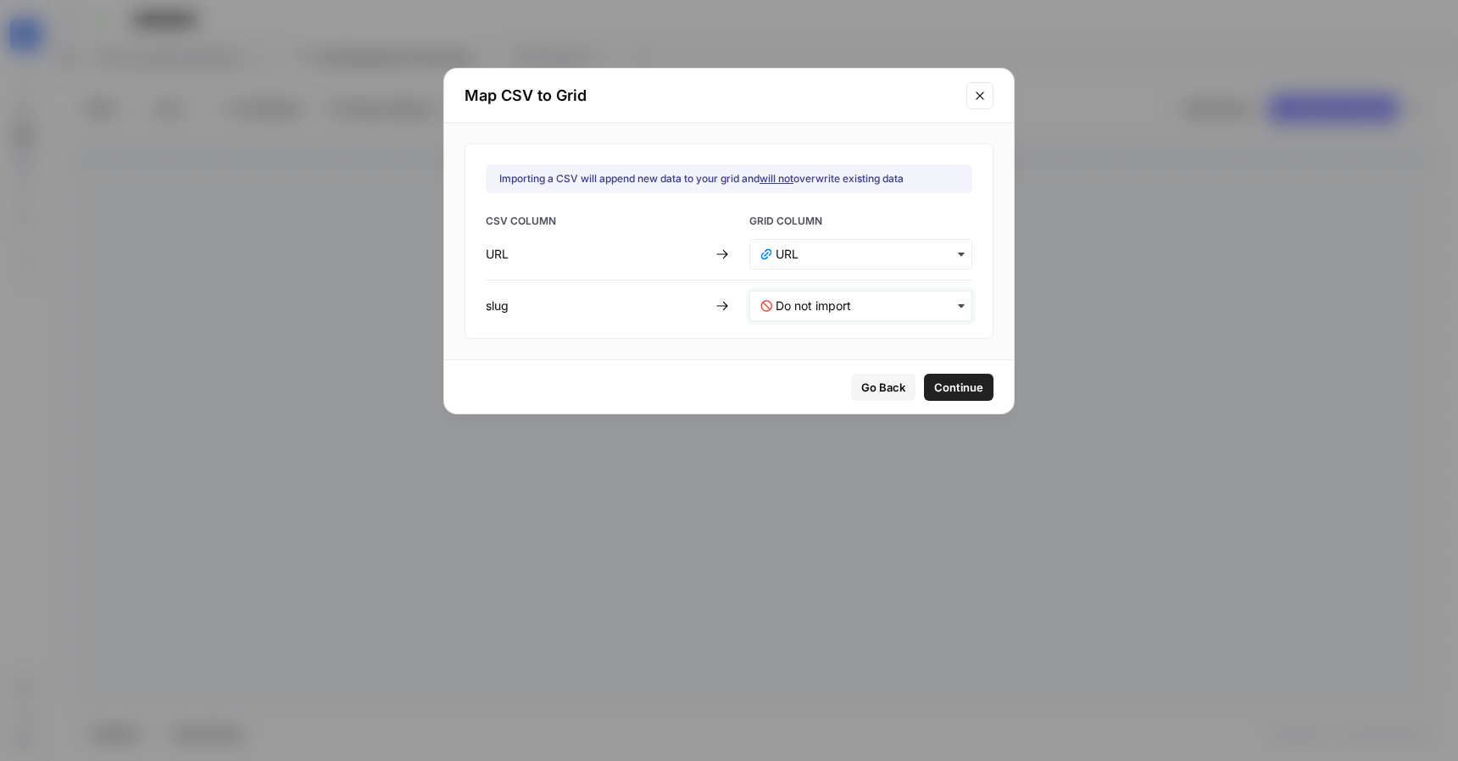
click at [798, 304] on input "text" at bounding box center [869, 306] width 186 height 17
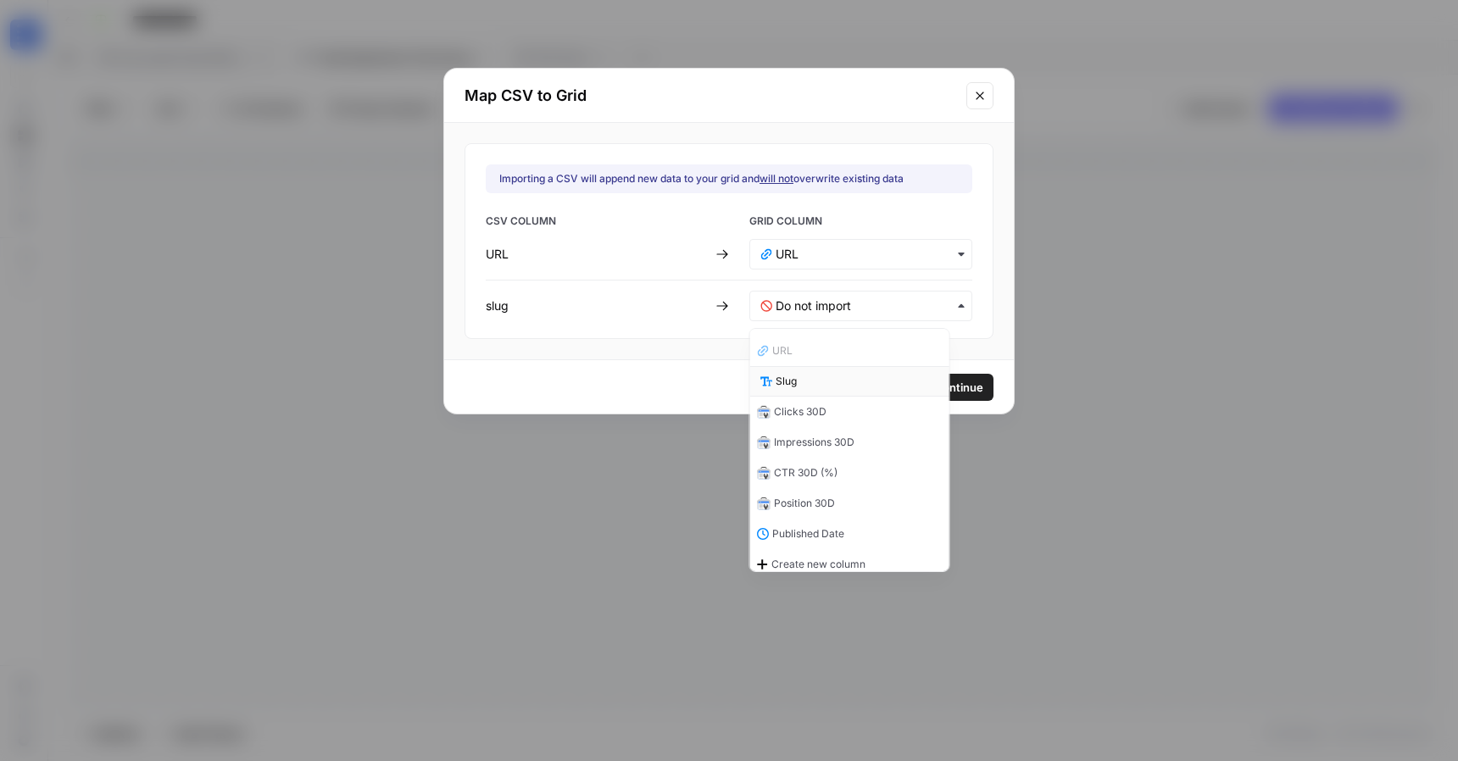
click at [803, 380] on div "Slug" at bounding box center [849, 381] width 199 height 31
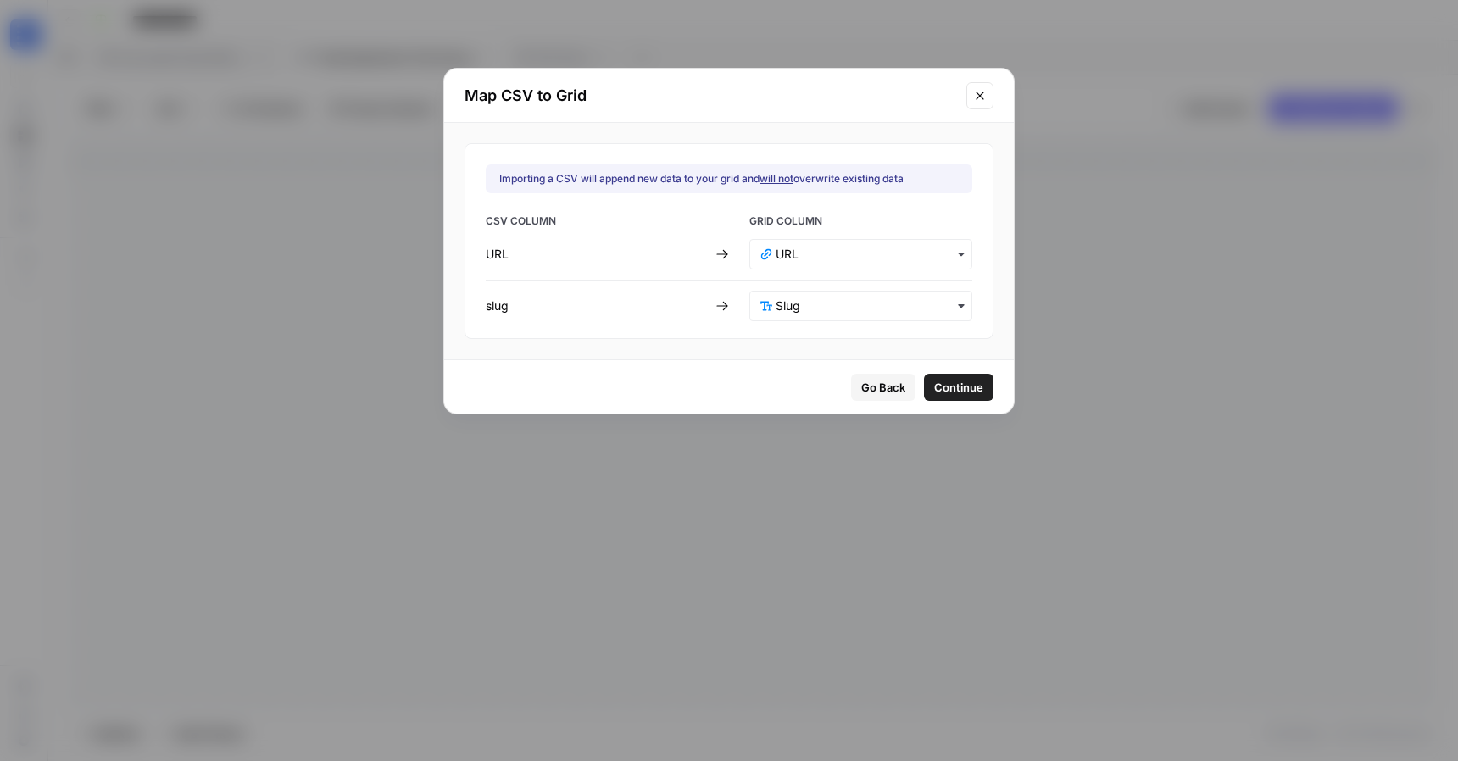
click at [956, 386] on span "Continue" at bounding box center [958, 387] width 49 height 17
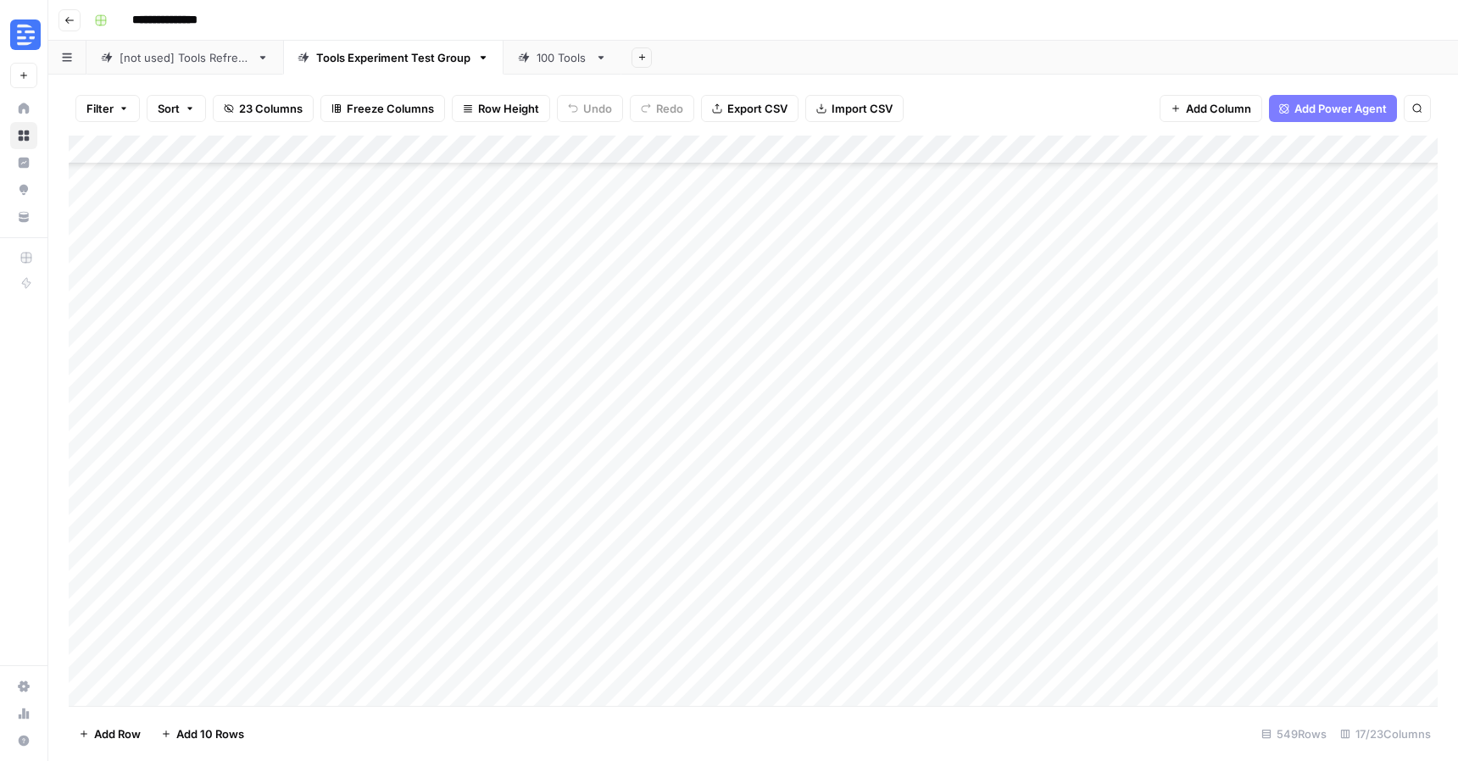
scroll to position [10142, 0]
click at [923, 147] on div "Add Column" at bounding box center [753, 421] width 1369 height 571
click at [948, 187] on span "All Rows" at bounding box center [986, 189] width 107 height 17
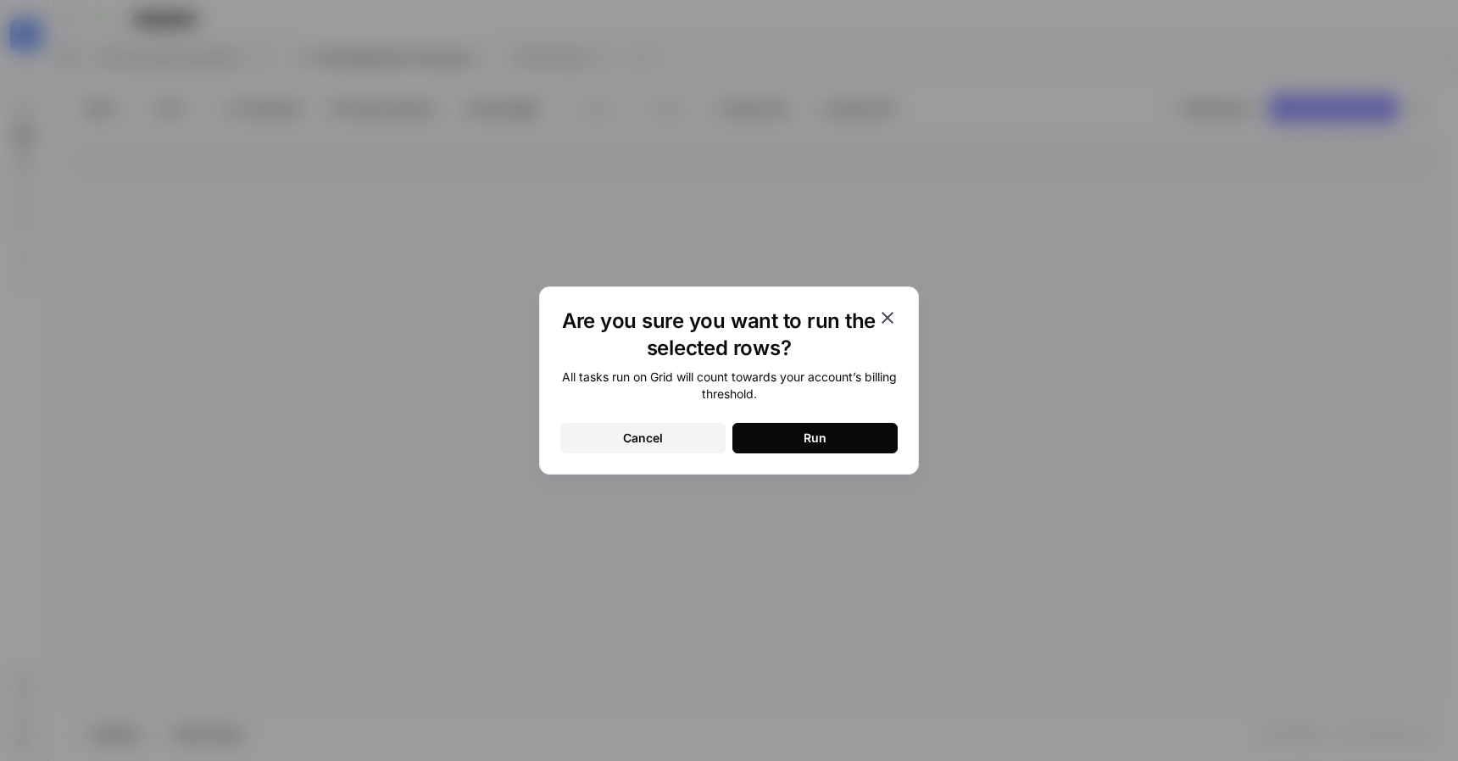
click at [830, 435] on button "Run" at bounding box center [815, 438] width 165 height 31
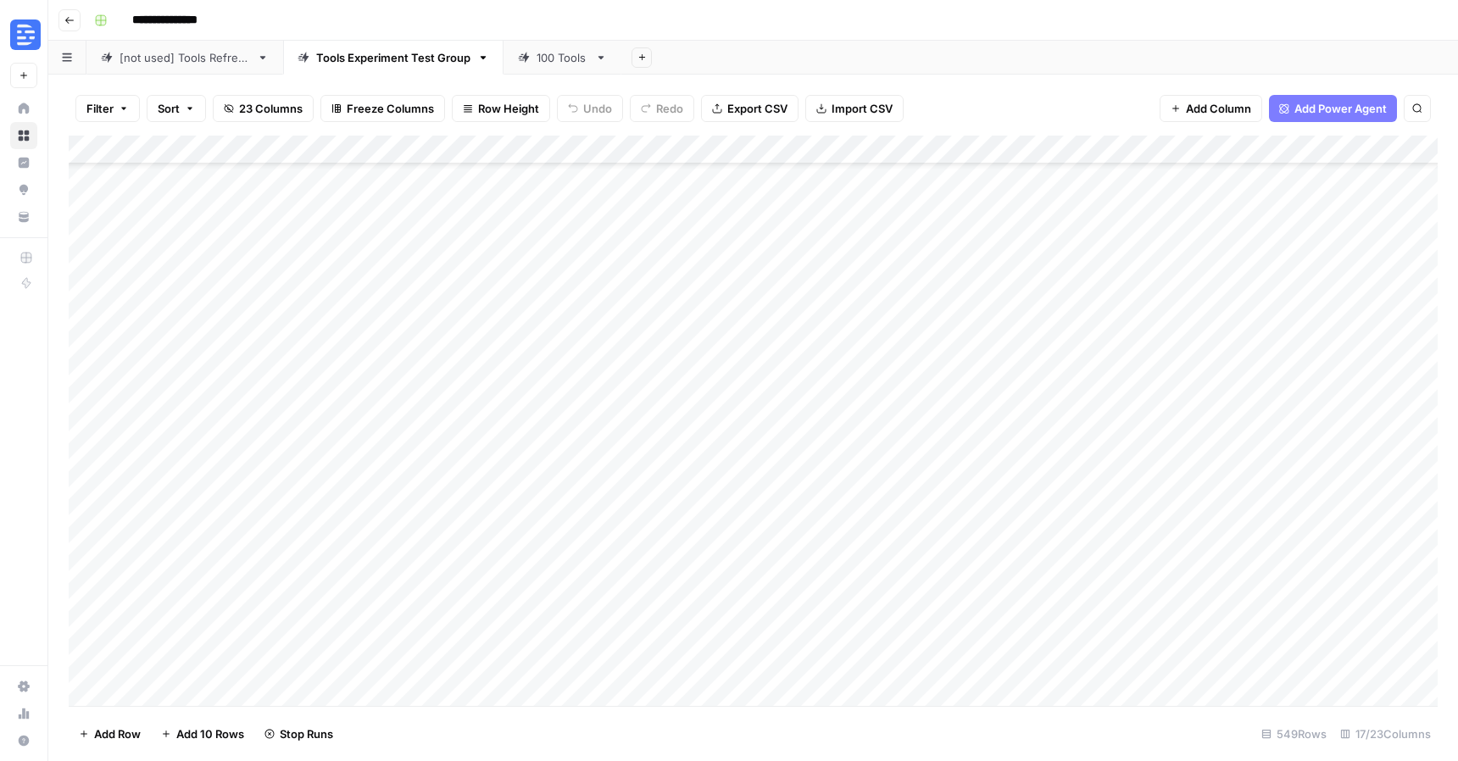
scroll to position [0, 0]
click at [837, 177] on div "Add Column" at bounding box center [753, 421] width 1369 height 571
click at [902, 176] on div "Add Column" at bounding box center [753, 421] width 1369 height 571
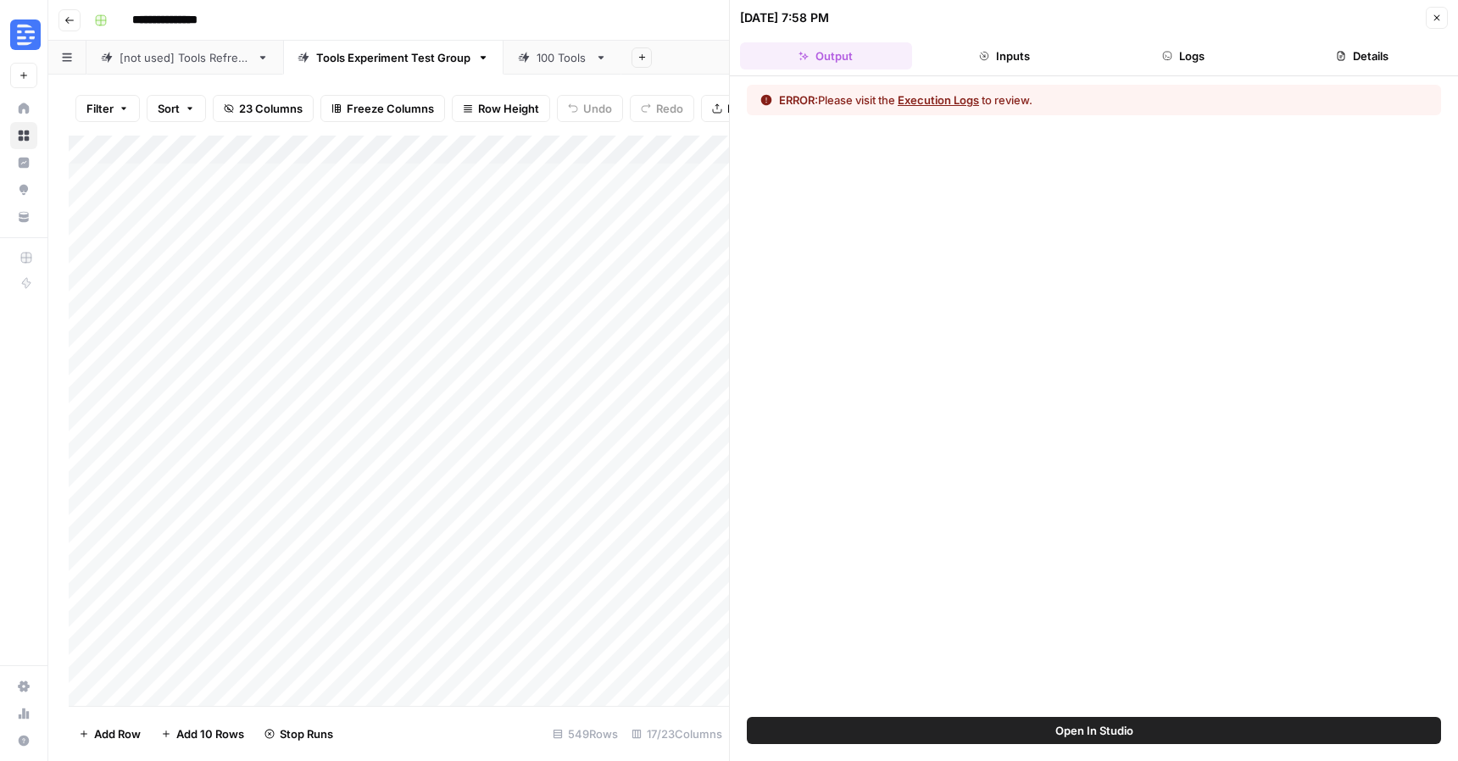
click at [942, 103] on button "Execution Logs" at bounding box center [938, 100] width 81 height 17
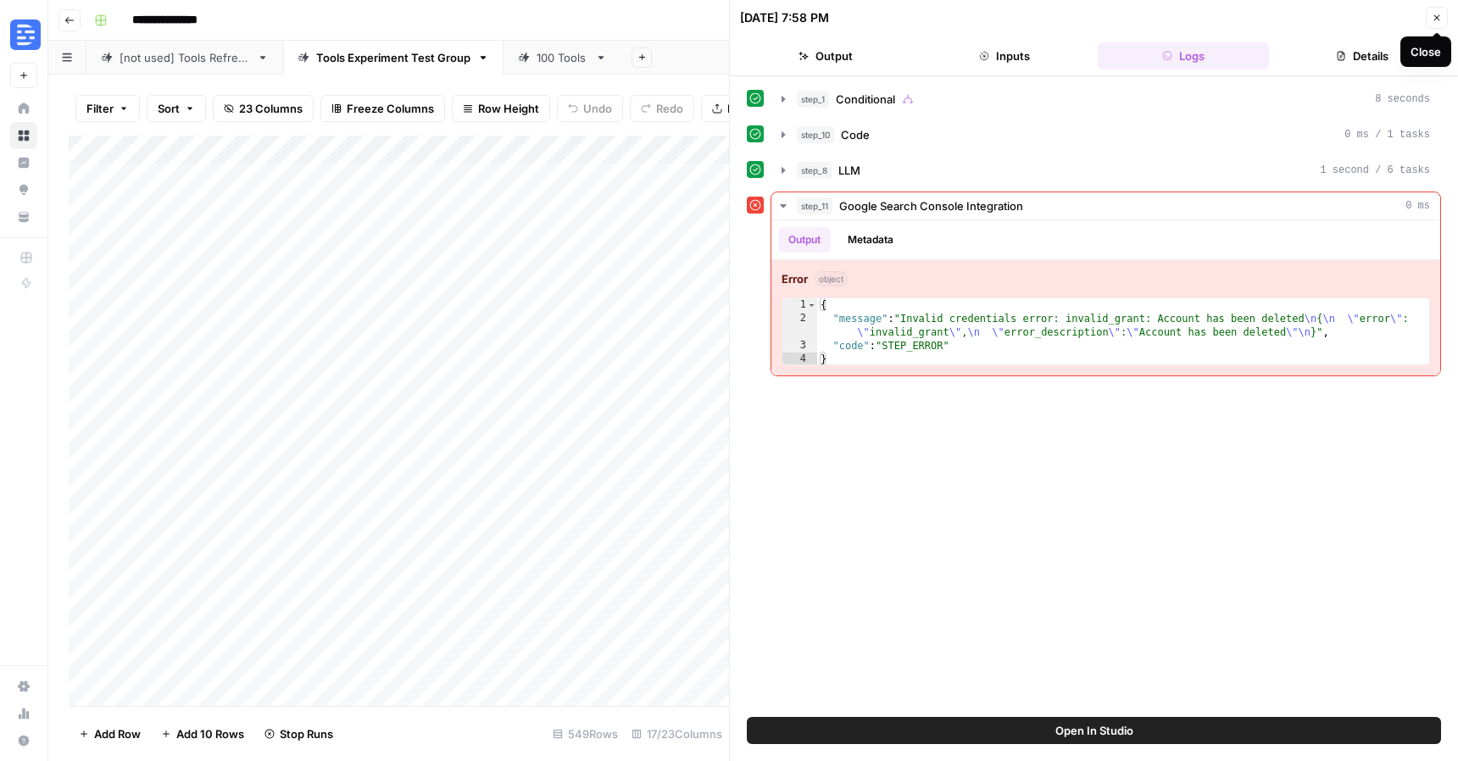
click at [1434, 13] on icon "button" at bounding box center [1437, 18] width 10 height 10
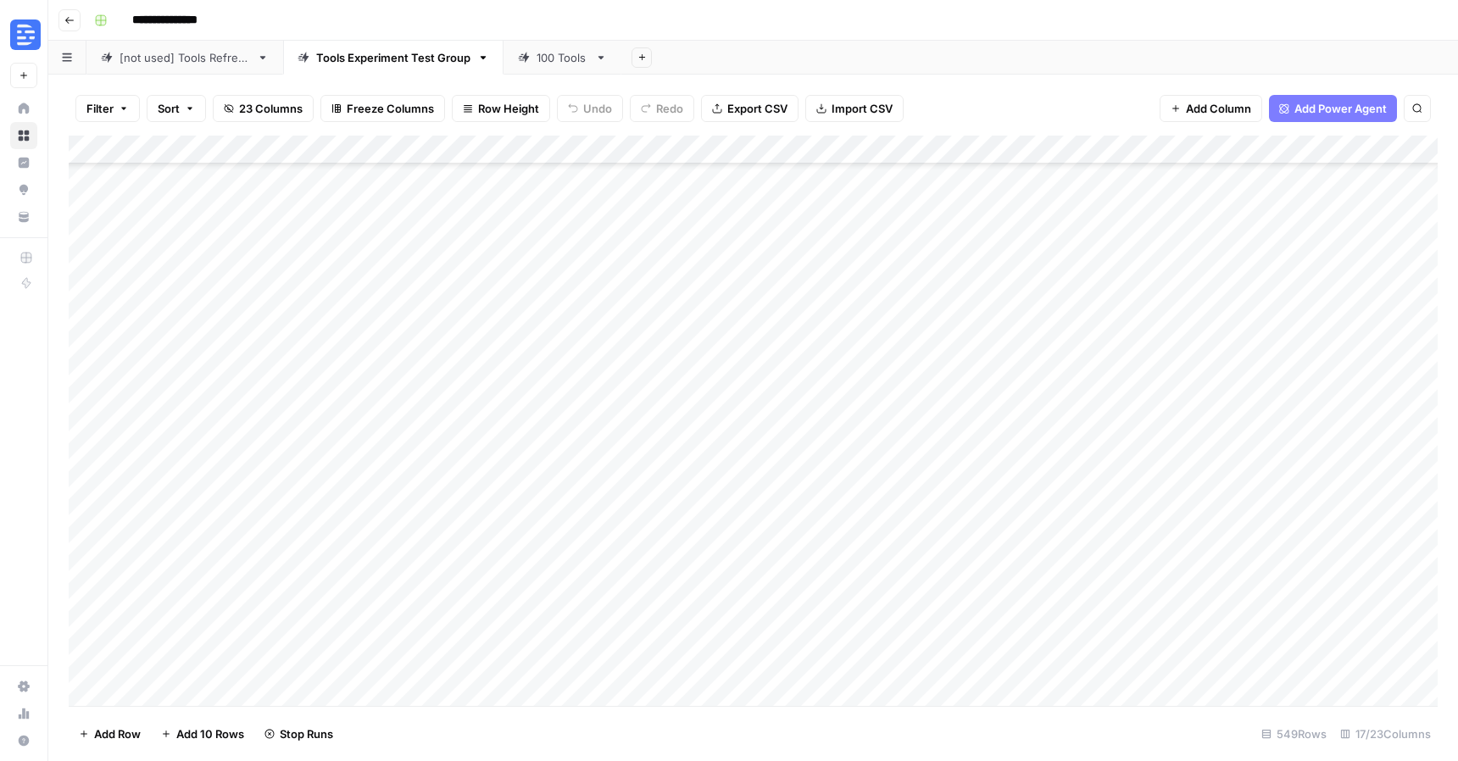
scroll to position [2634, 0]
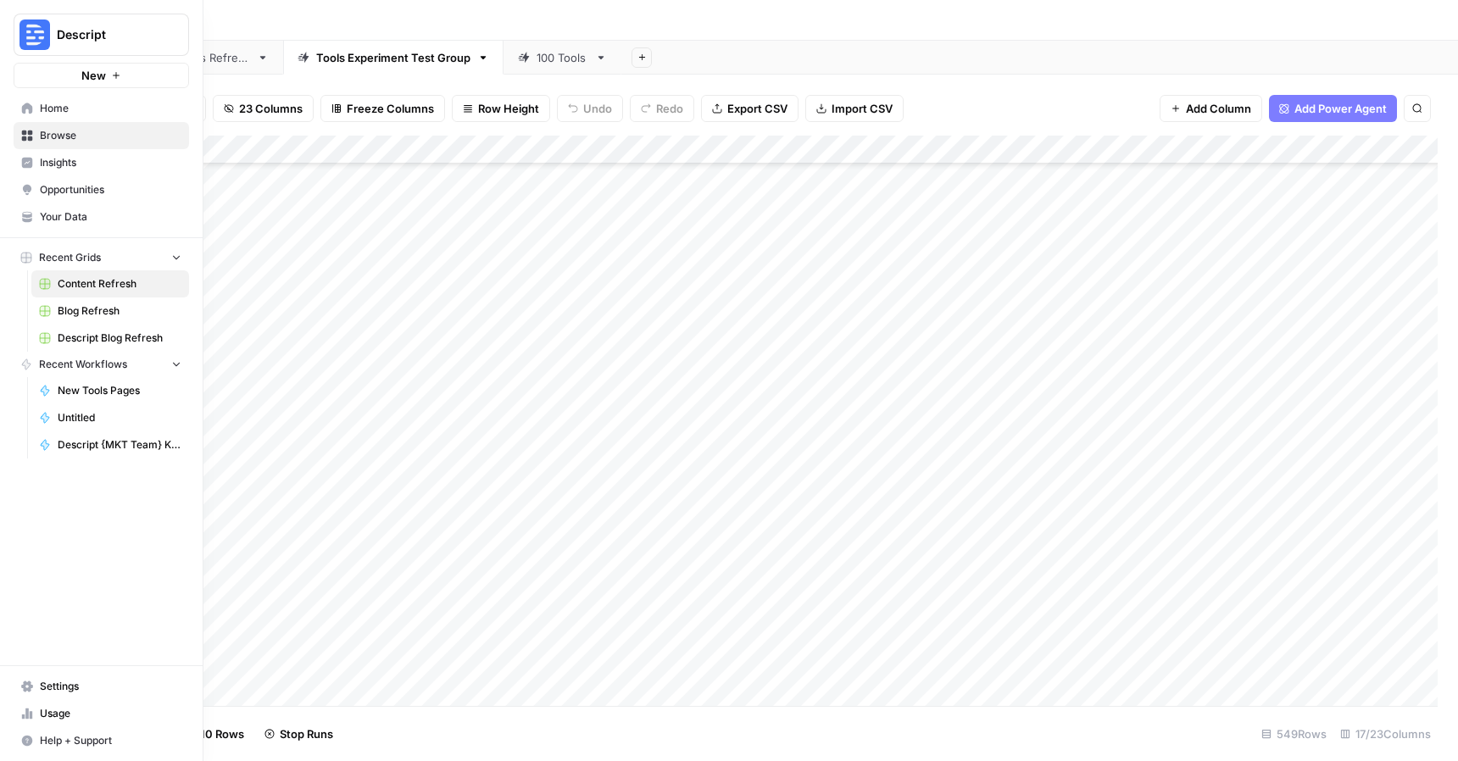
click at [19, 677] on link "Settings" at bounding box center [102, 686] width 176 height 27
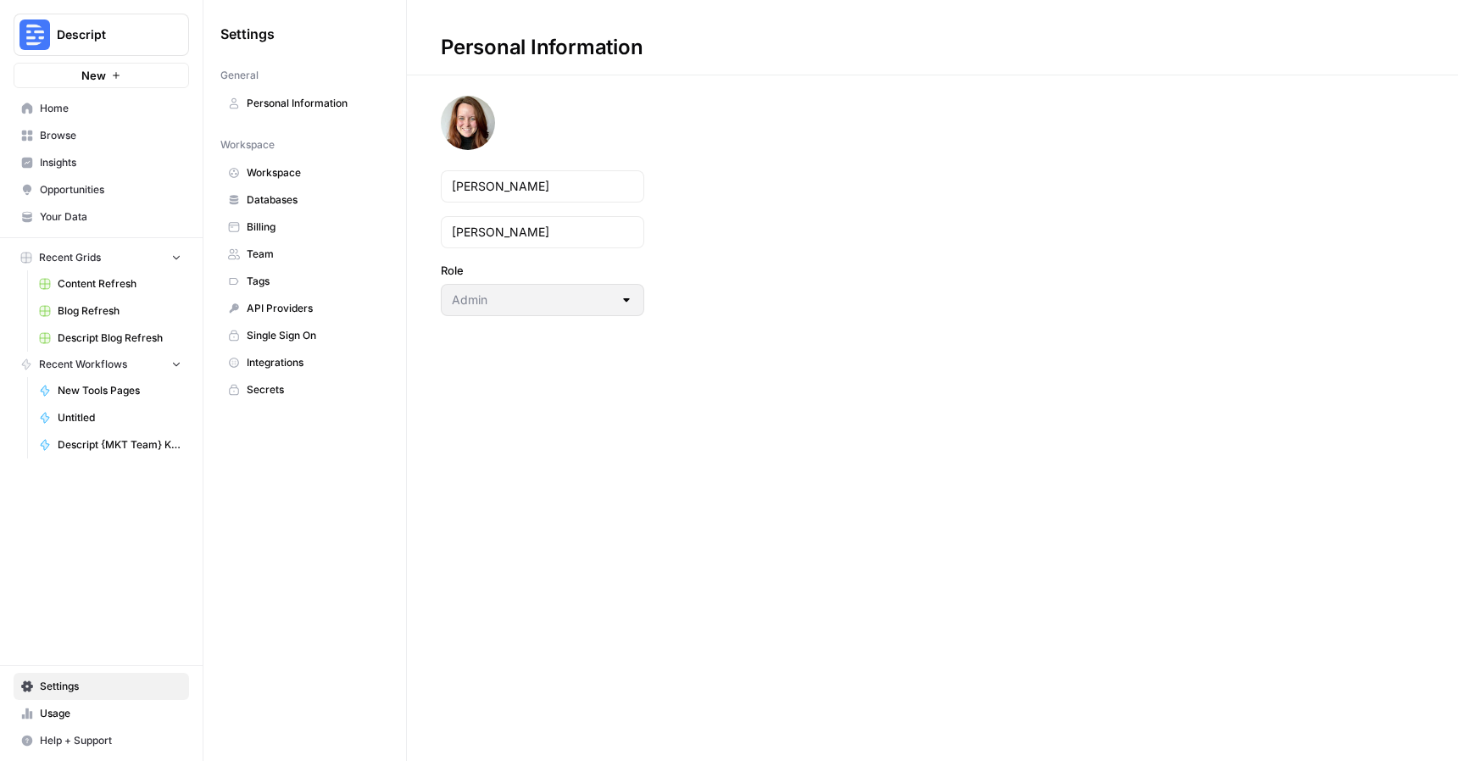
click at [294, 360] on span "Integrations" at bounding box center [314, 362] width 135 height 15
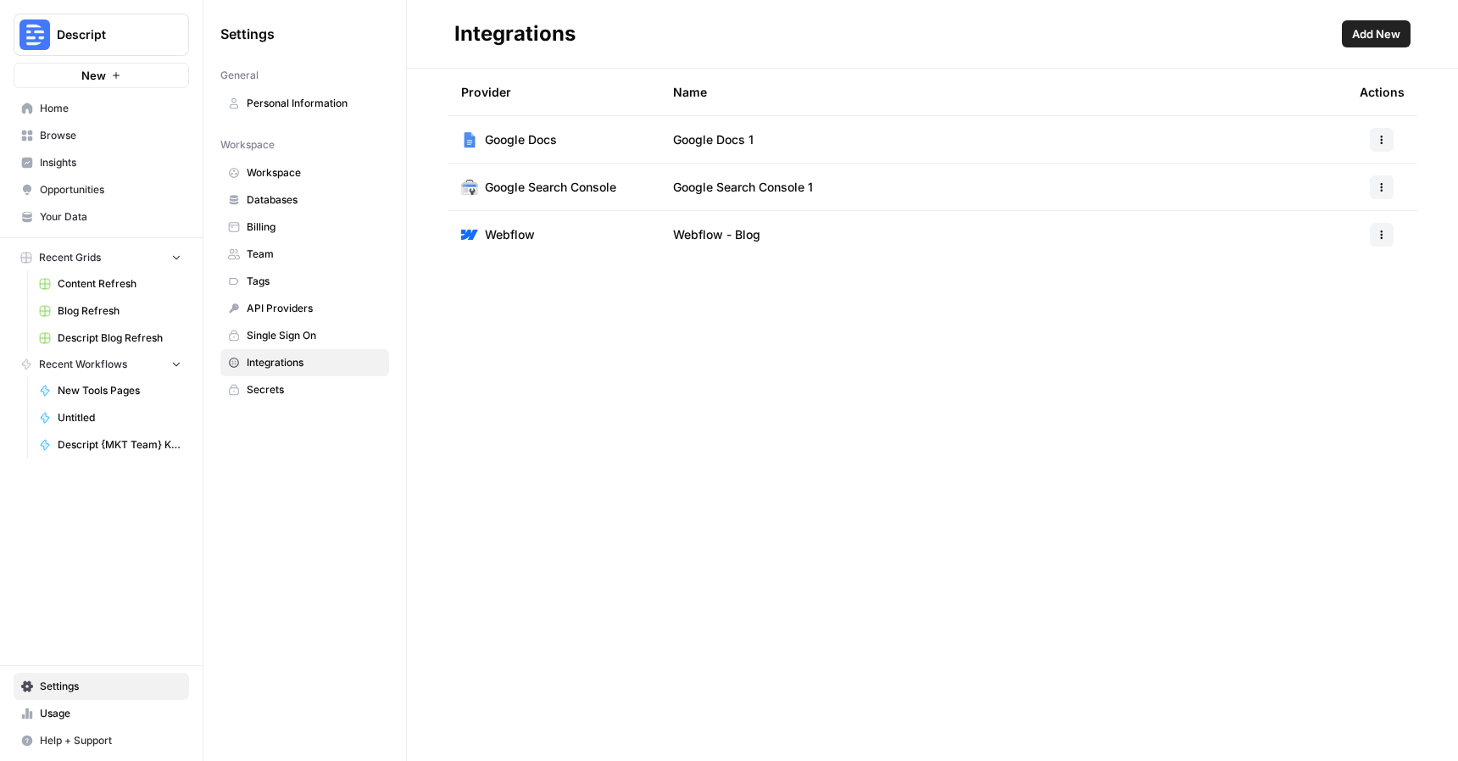
click at [1221, 182] on td "Google Search Console 1" at bounding box center [1003, 187] width 687 height 47
click at [804, 194] on span "Google Search Console 1" at bounding box center [743, 187] width 140 height 17
click at [1380, 185] on icon "button" at bounding box center [1382, 187] width 10 height 10
click at [1214, 176] on td "Google Search Console 1" at bounding box center [1003, 187] width 687 height 47
click at [1375, 38] on span "Add New" at bounding box center [1376, 33] width 48 height 17
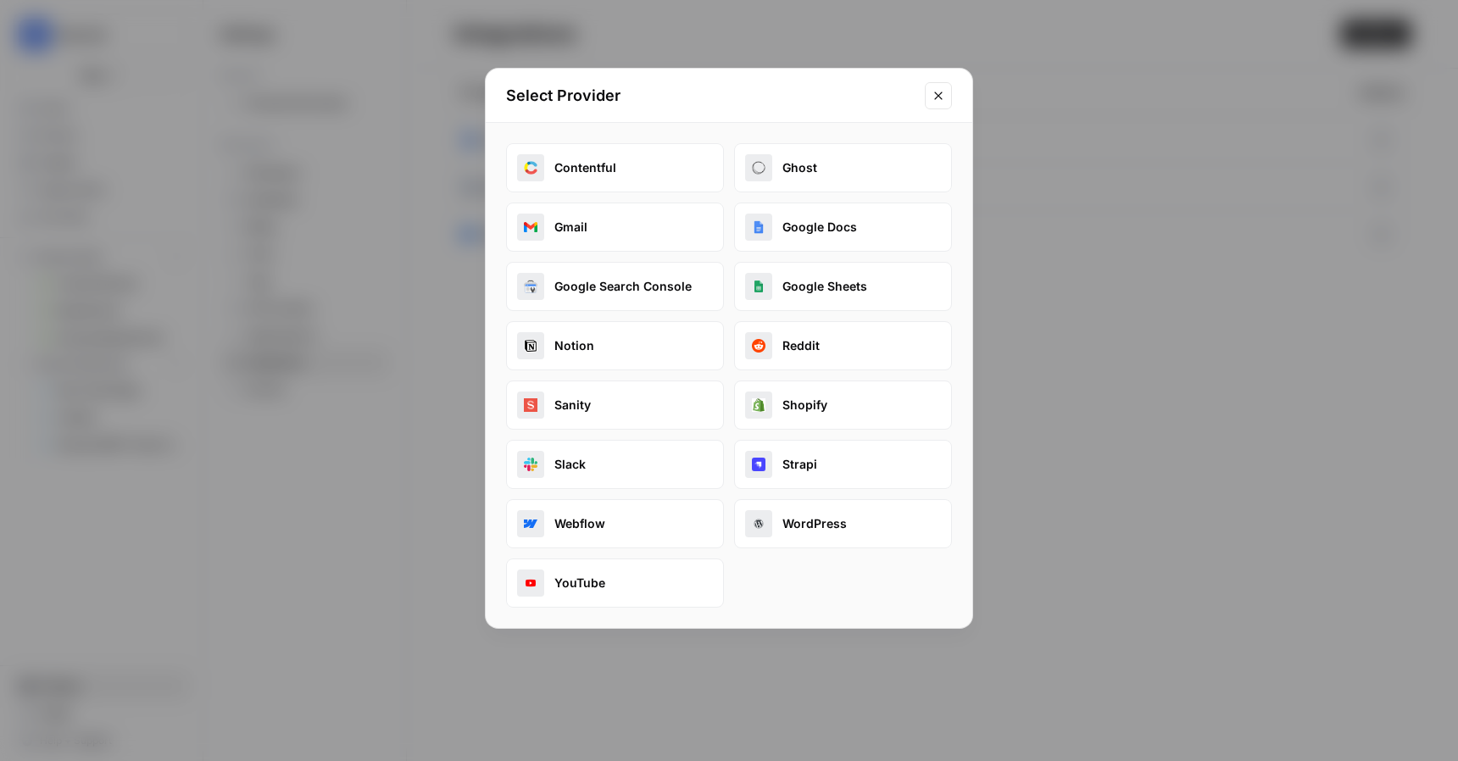
click at [933, 92] on icon "Close modal" at bounding box center [939, 96] width 14 height 14
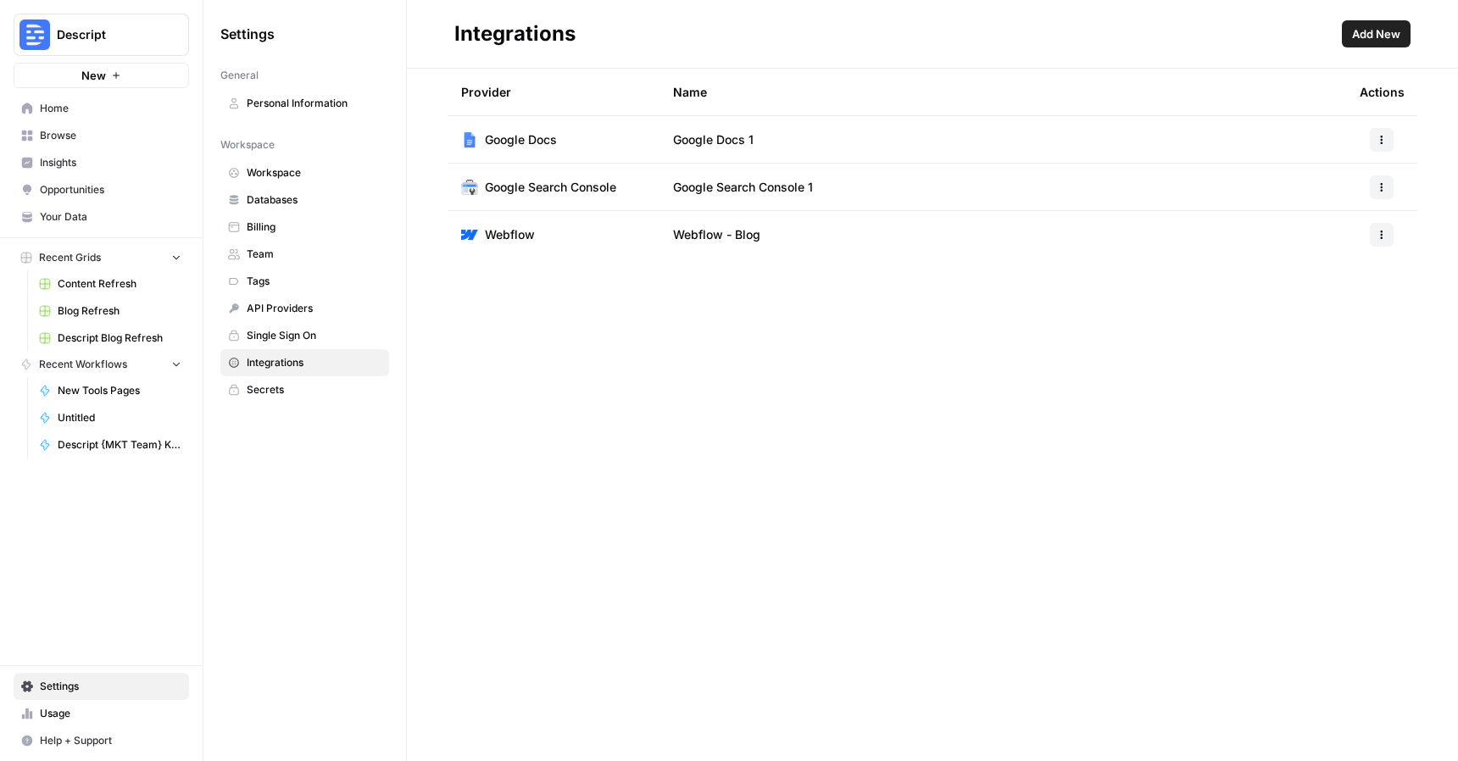
click at [286, 202] on span "Databases" at bounding box center [314, 199] width 135 height 15
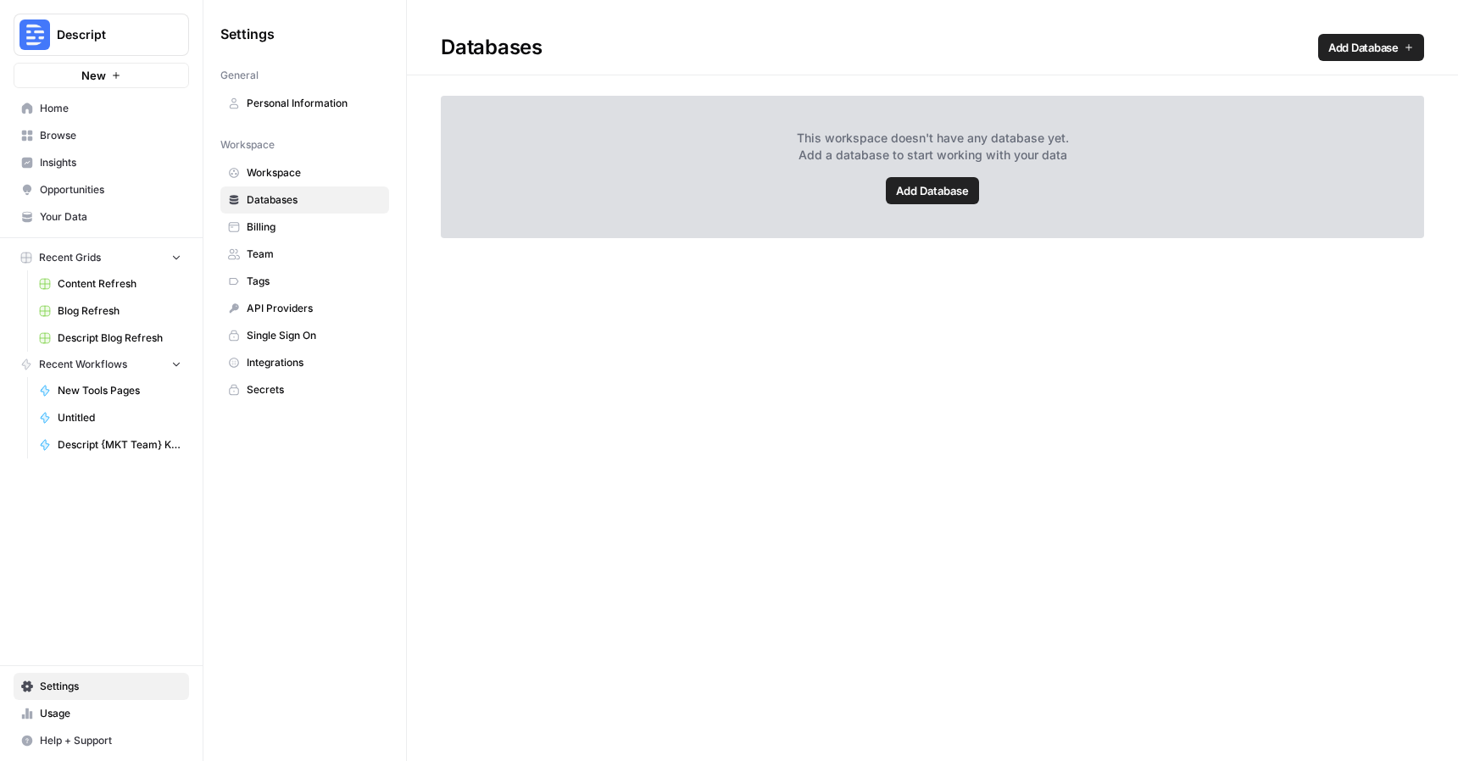
click at [283, 234] on span "Billing" at bounding box center [314, 227] width 135 height 15
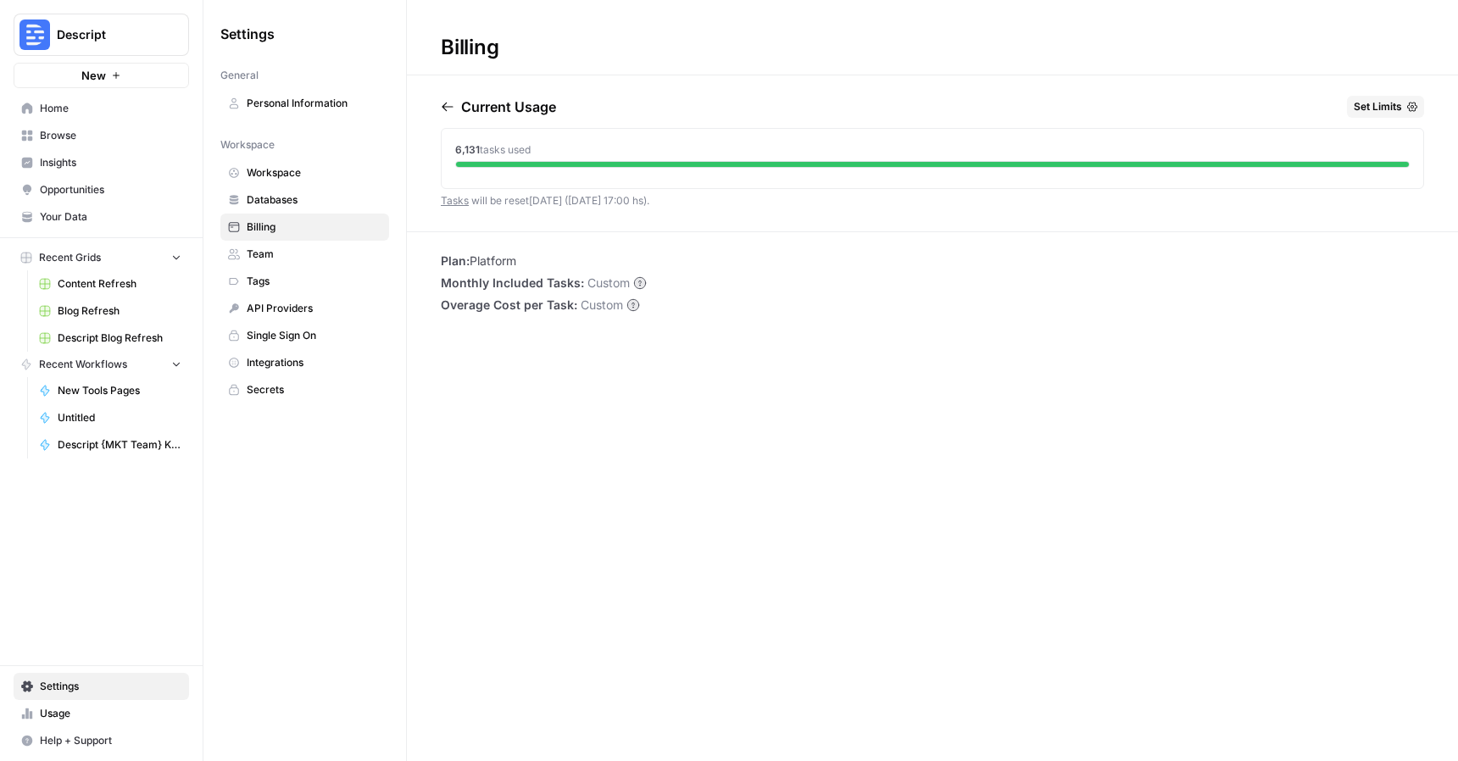
click at [282, 260] on span "Team" at bounding box center [314, 254] width 135 height 15
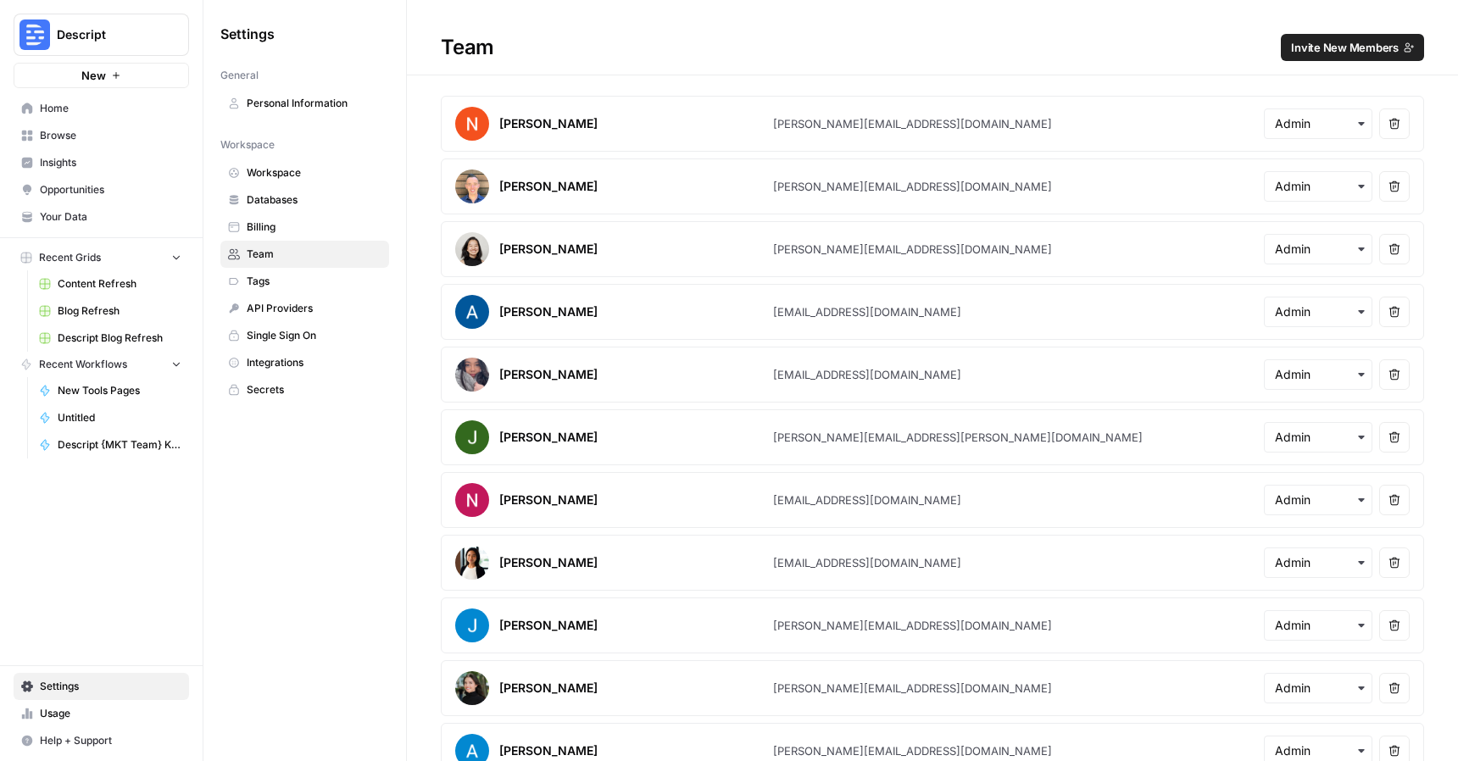
click at [278, 281] on span "Tags" at bounding box center [314, 281] width 135 height 15
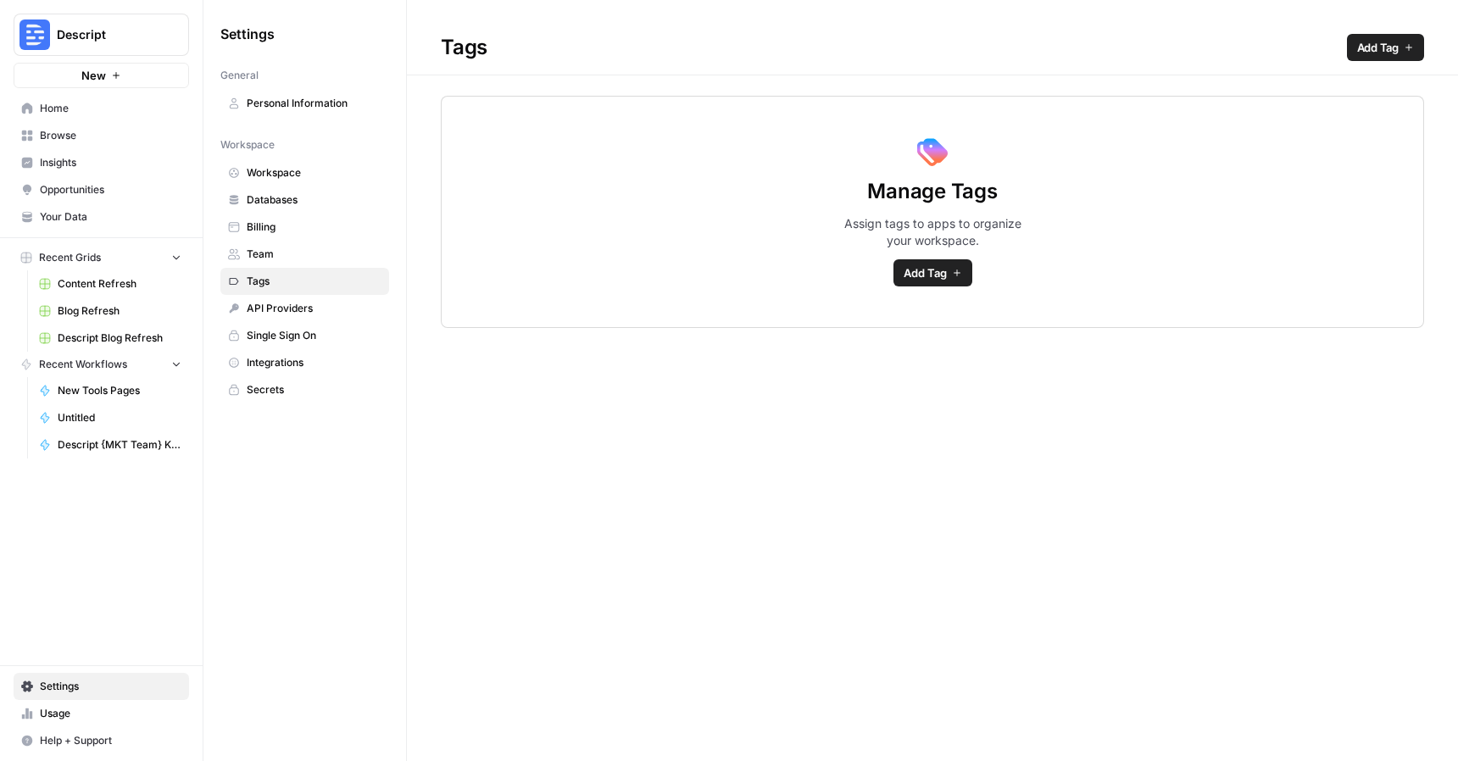
click at [281, 303] on span "API Providers" at bounding box center [314, 308] width 135 height 15
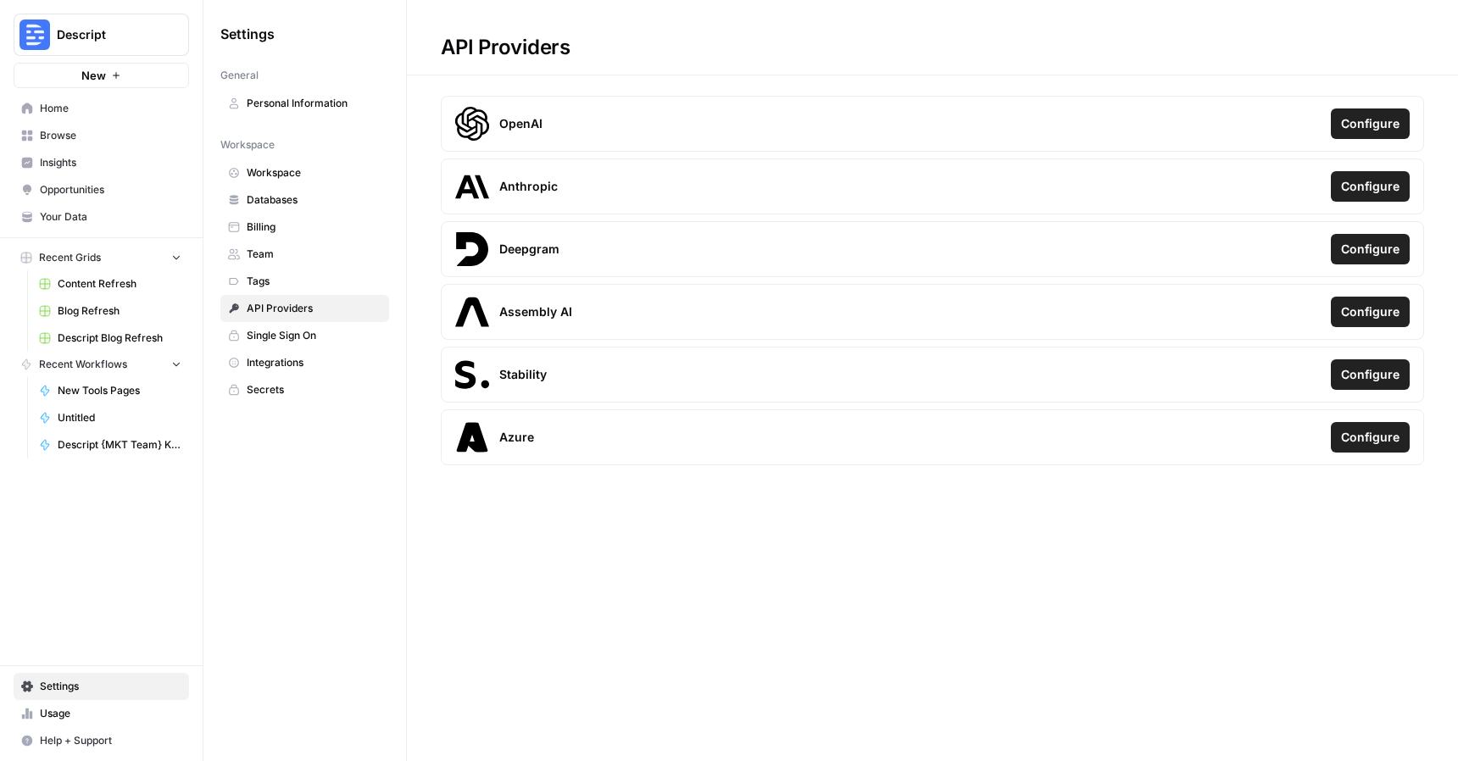
click at [279, 170] on span "Workspace" at bounding box center [314, 172] width 135 height 15
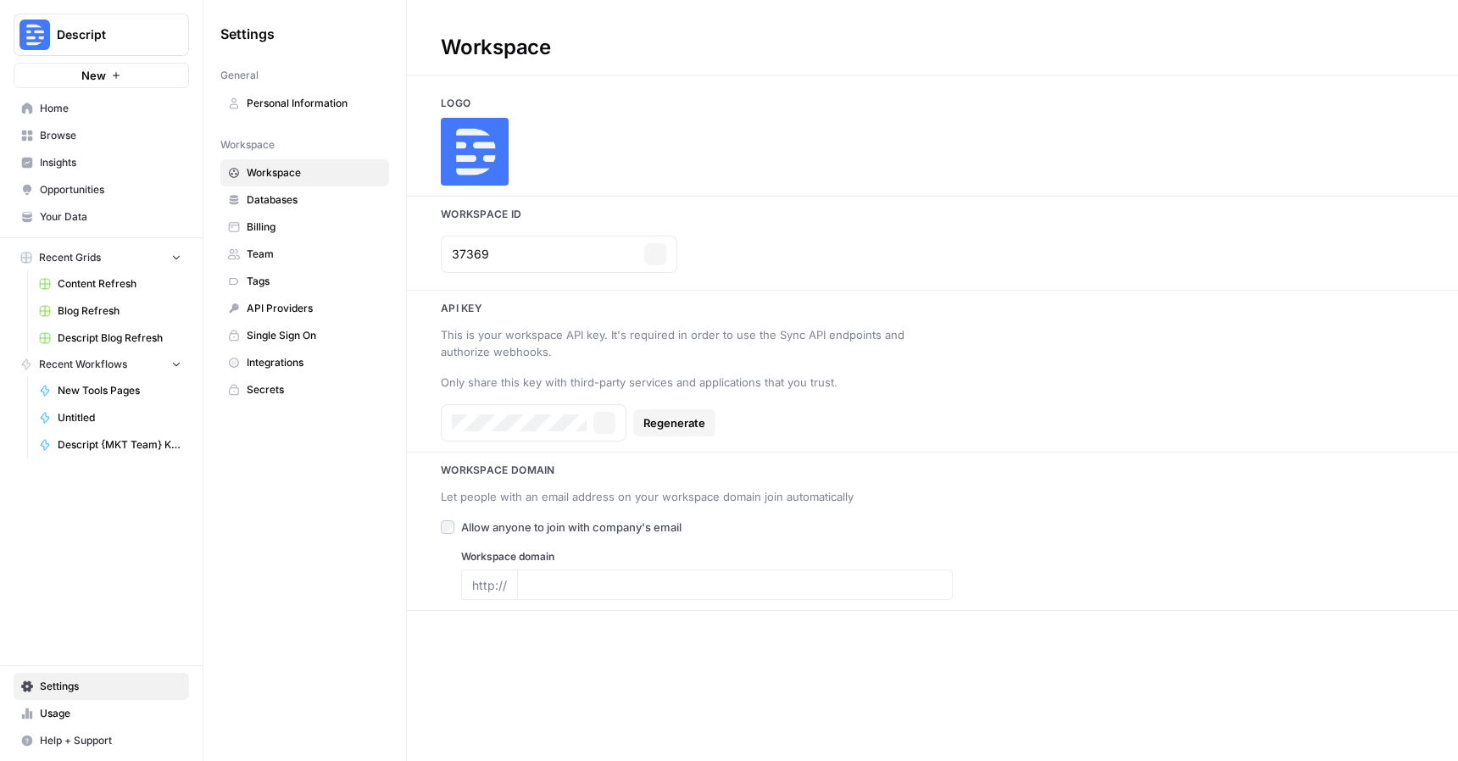
type input "[DOMAIN_NAME]"
click at [53, 108] on span "Home" at bounding box center [111, 108] width 142 height 15
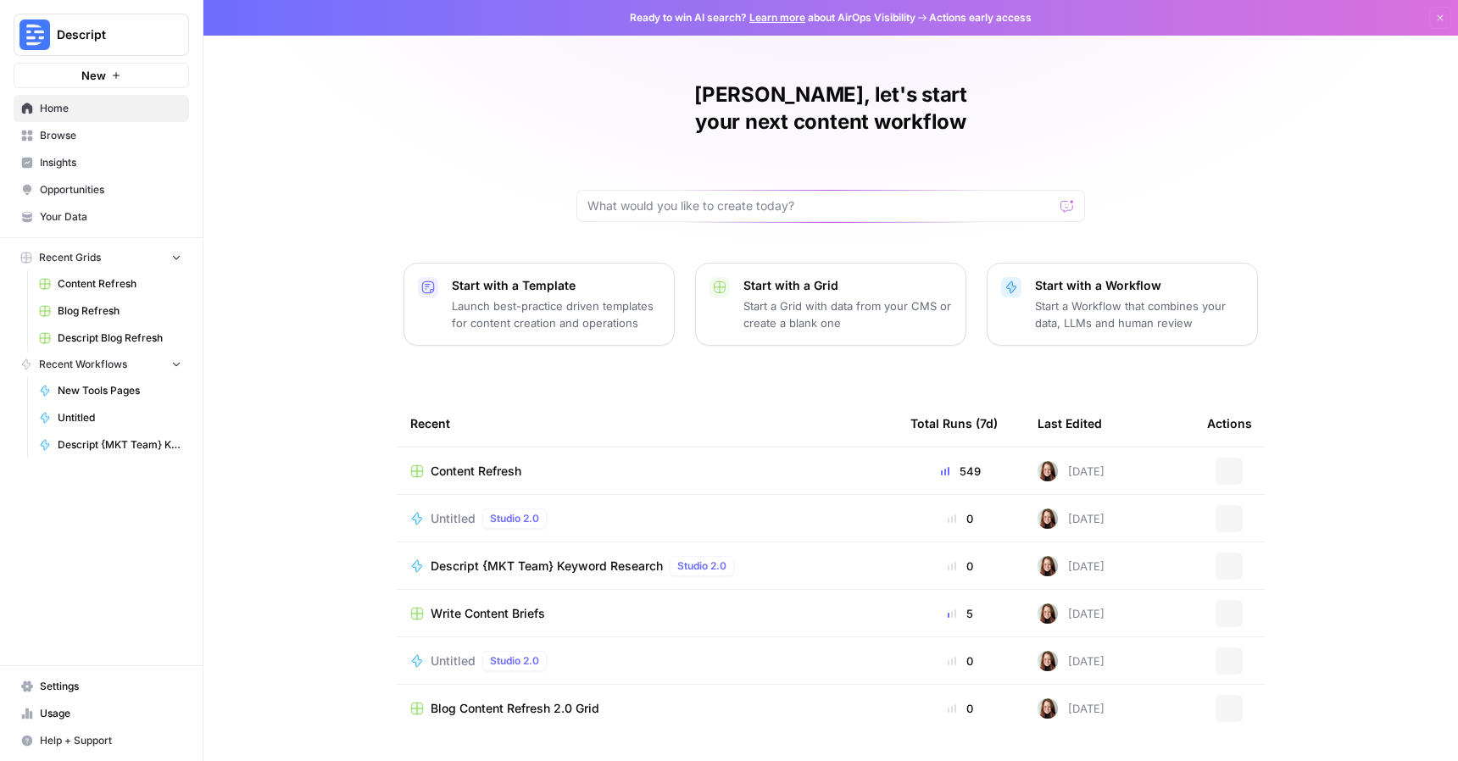
click at [56, 125] on link "Browse" at bounding box center [102, 135] width 176 height 27
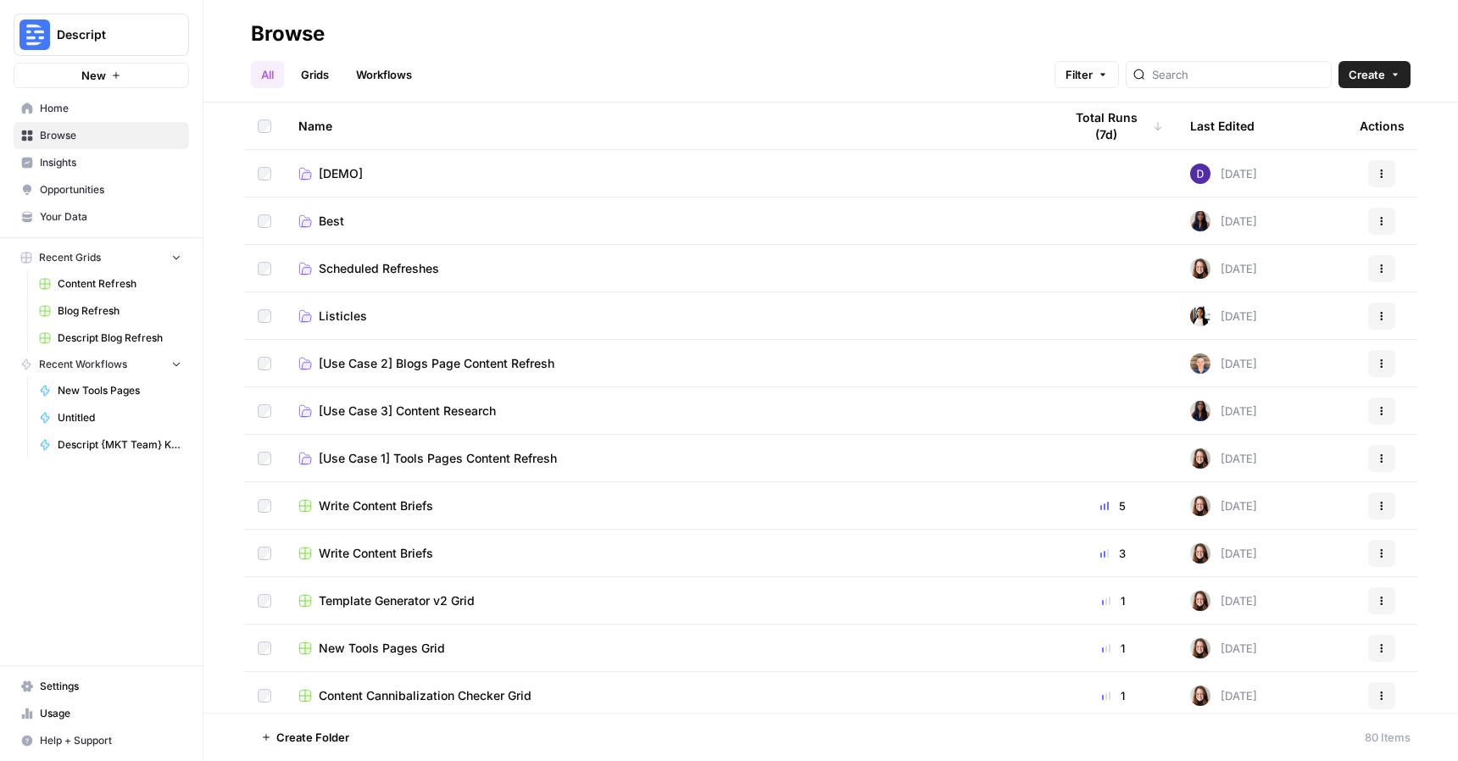
click at [314, 73] on link "Grids" at bounding box center [315, 74] width 48 height 27
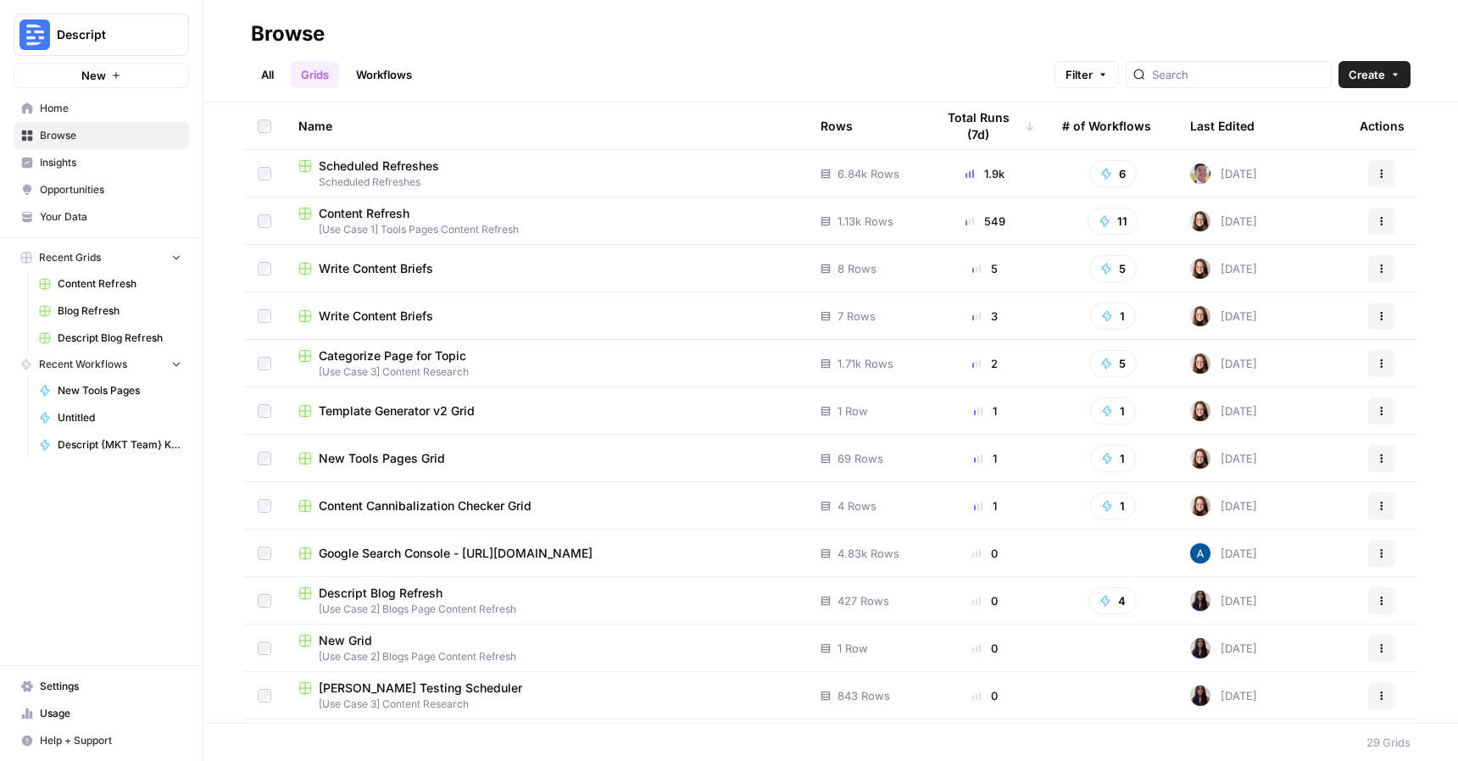
click at [269, 77] on link "All" at bounding box center [267, 74] width 33 height 27
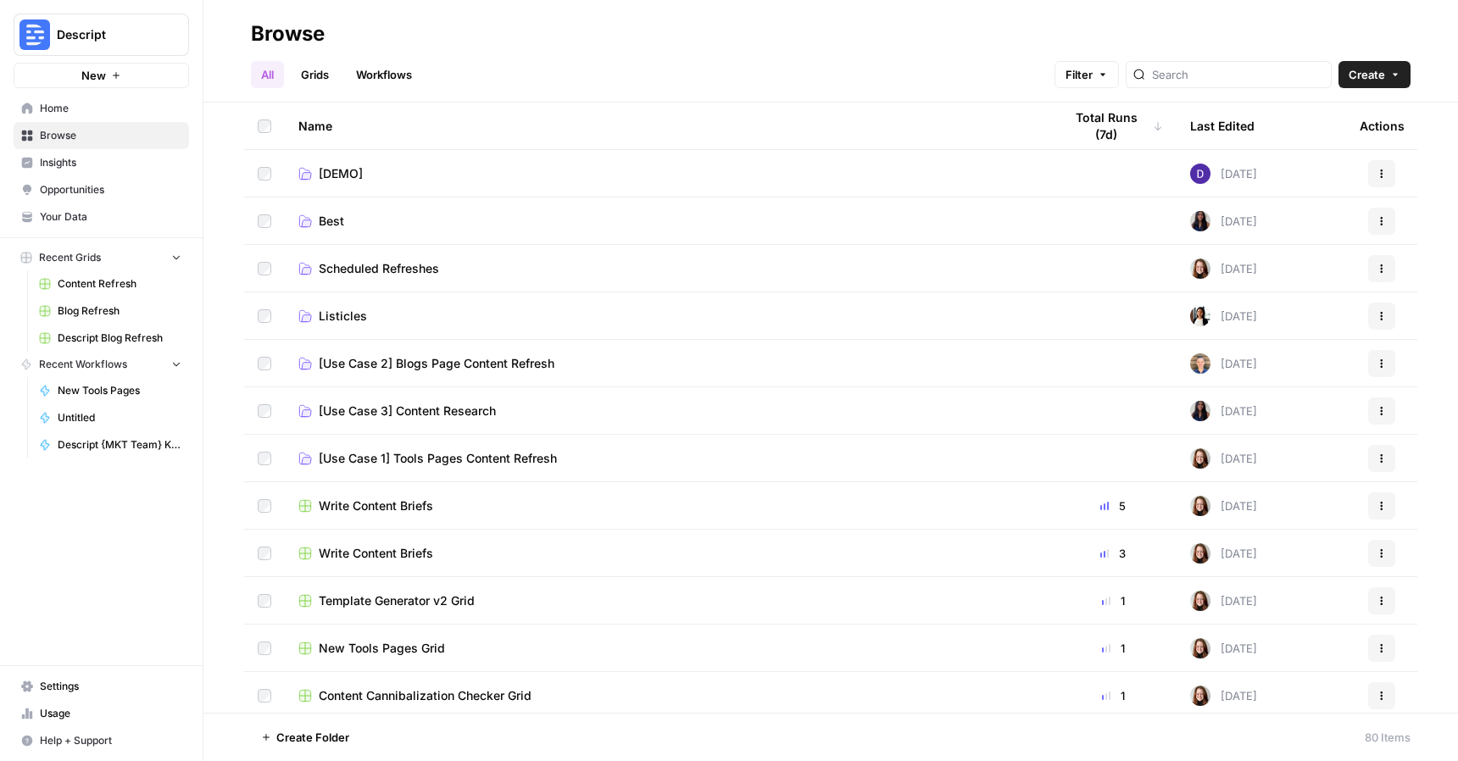
click at [69, 109] on span "Home" at bounding box center [111, 108] width 142 height 15
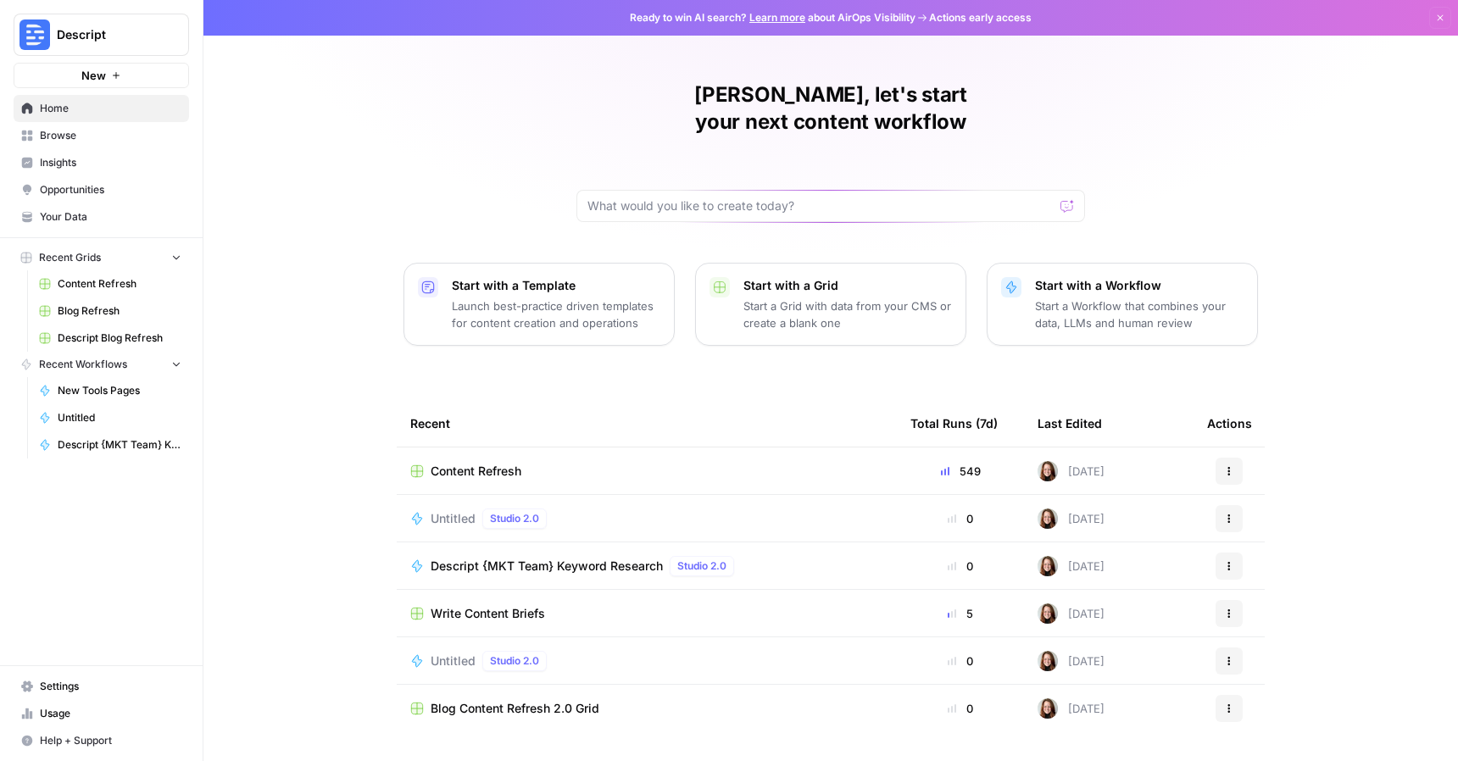
click at [628, 463] on div "Content Refresh" at bounding box center [646, 471] width 473 height 17
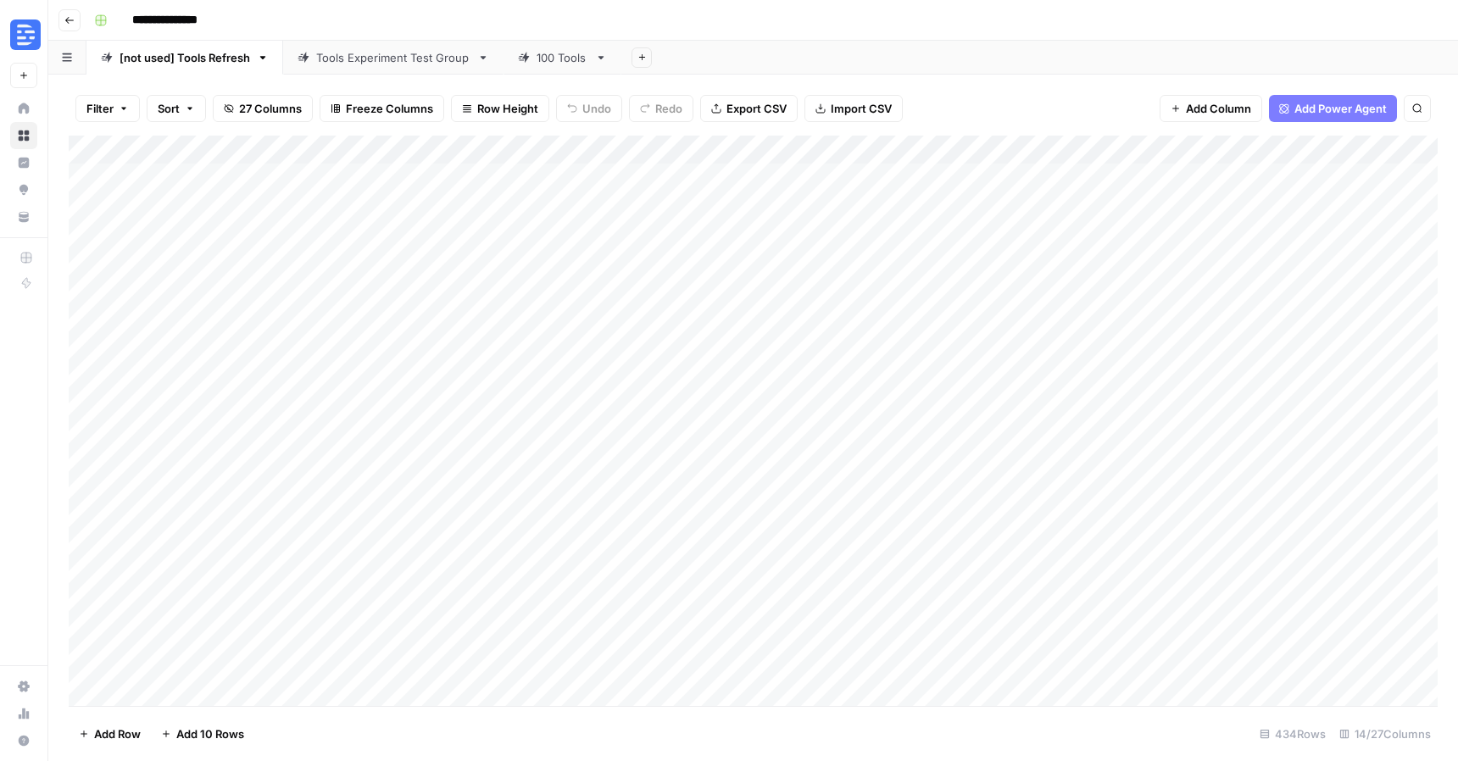
click at [812, 179] on div "Add Column" at bounding box center [753, 421] width 1369 height 571
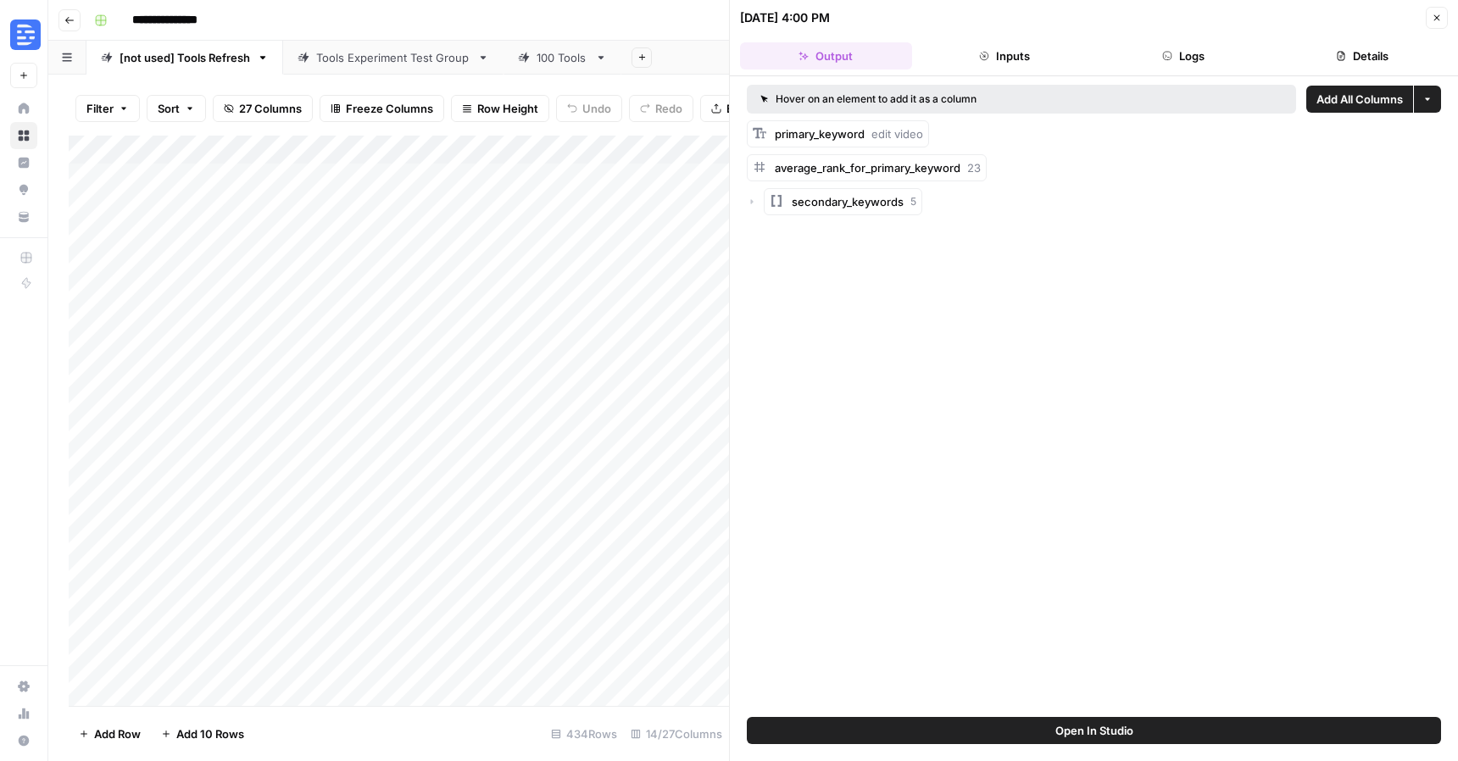
click at [1346, 44] on button "Details" at bounding box center [1362, 55] width 172 height 27
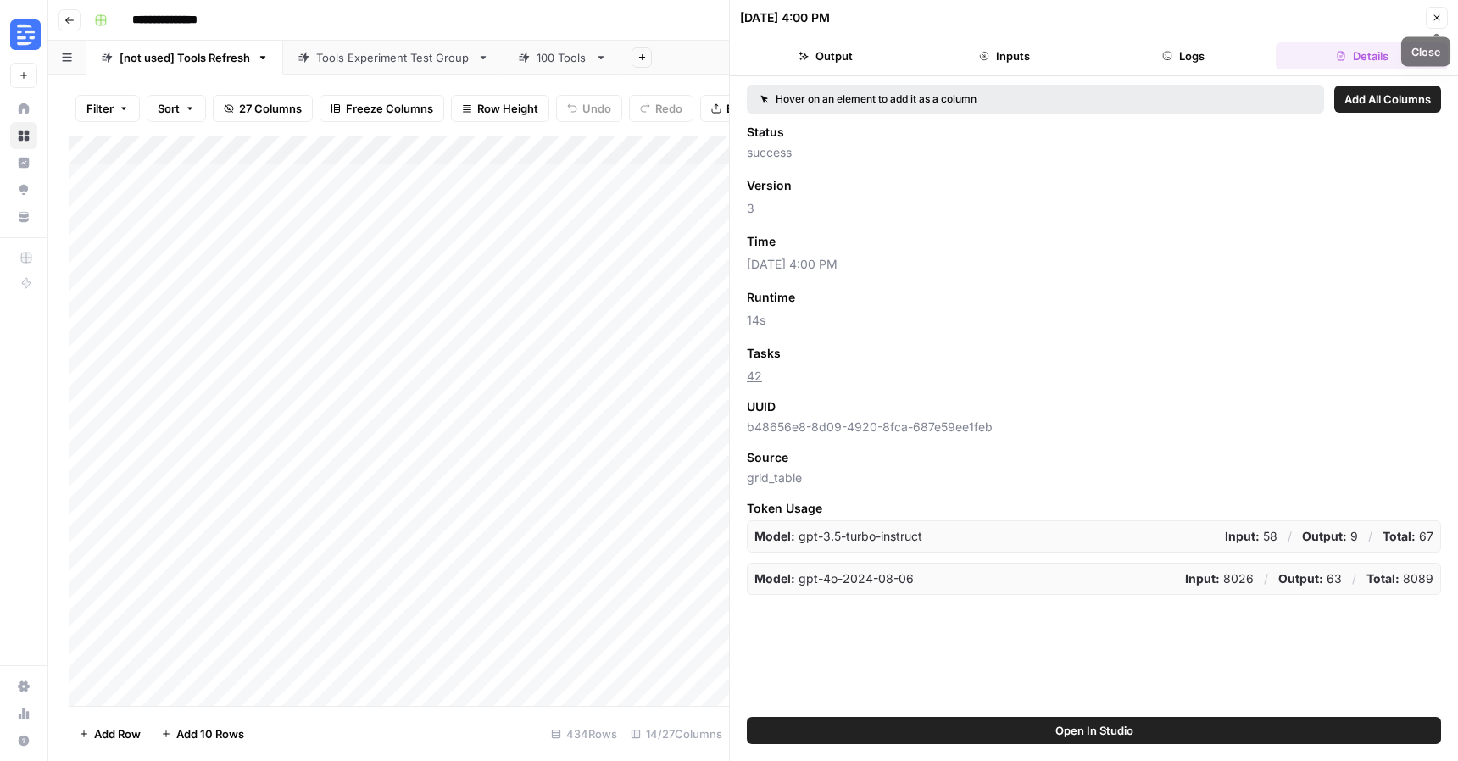
click at [1436, 12] on button "Close" at bounding box center [1437, 18] width 22 height 22
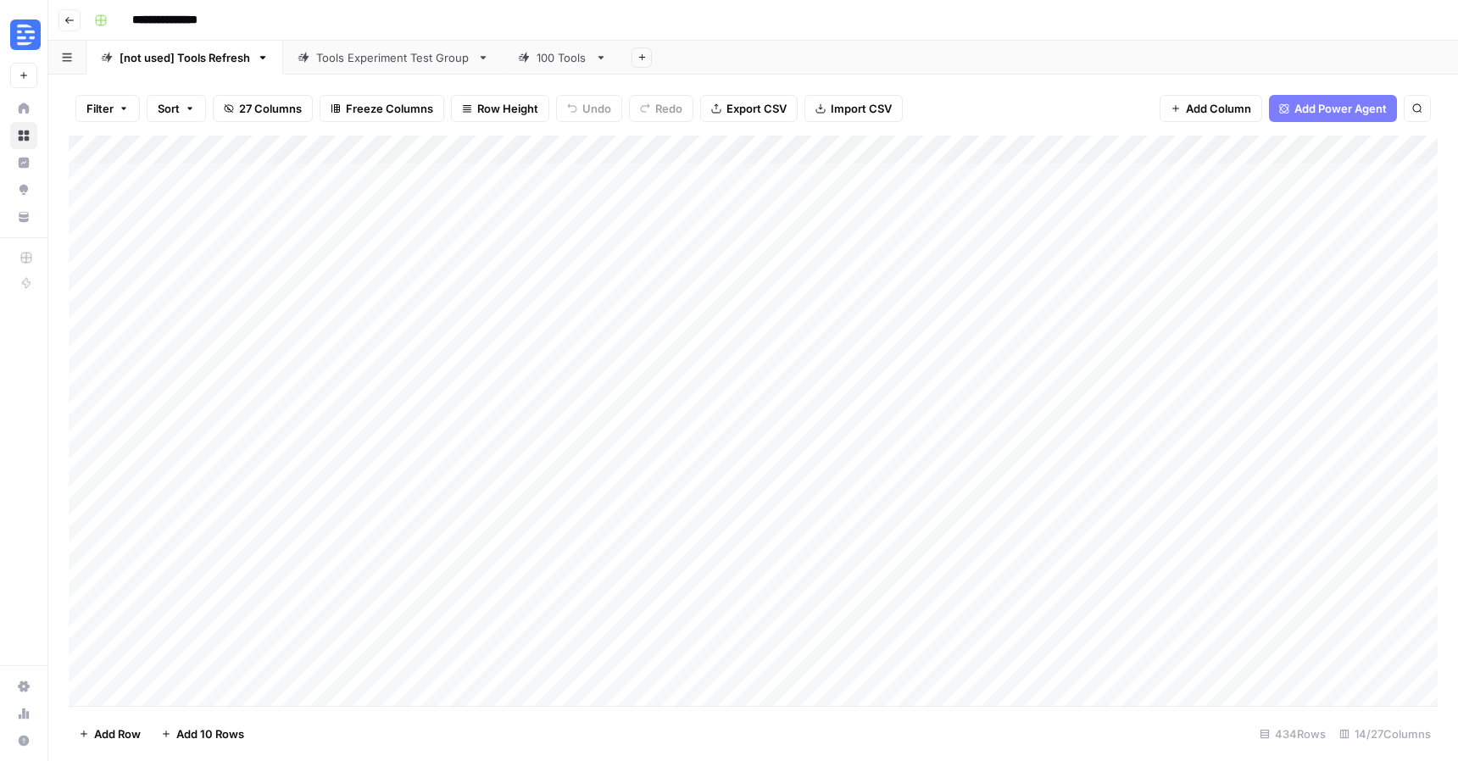
click at [764, 155] on div "Add Column" at bounding box center [753, 421] width 1369 height 571
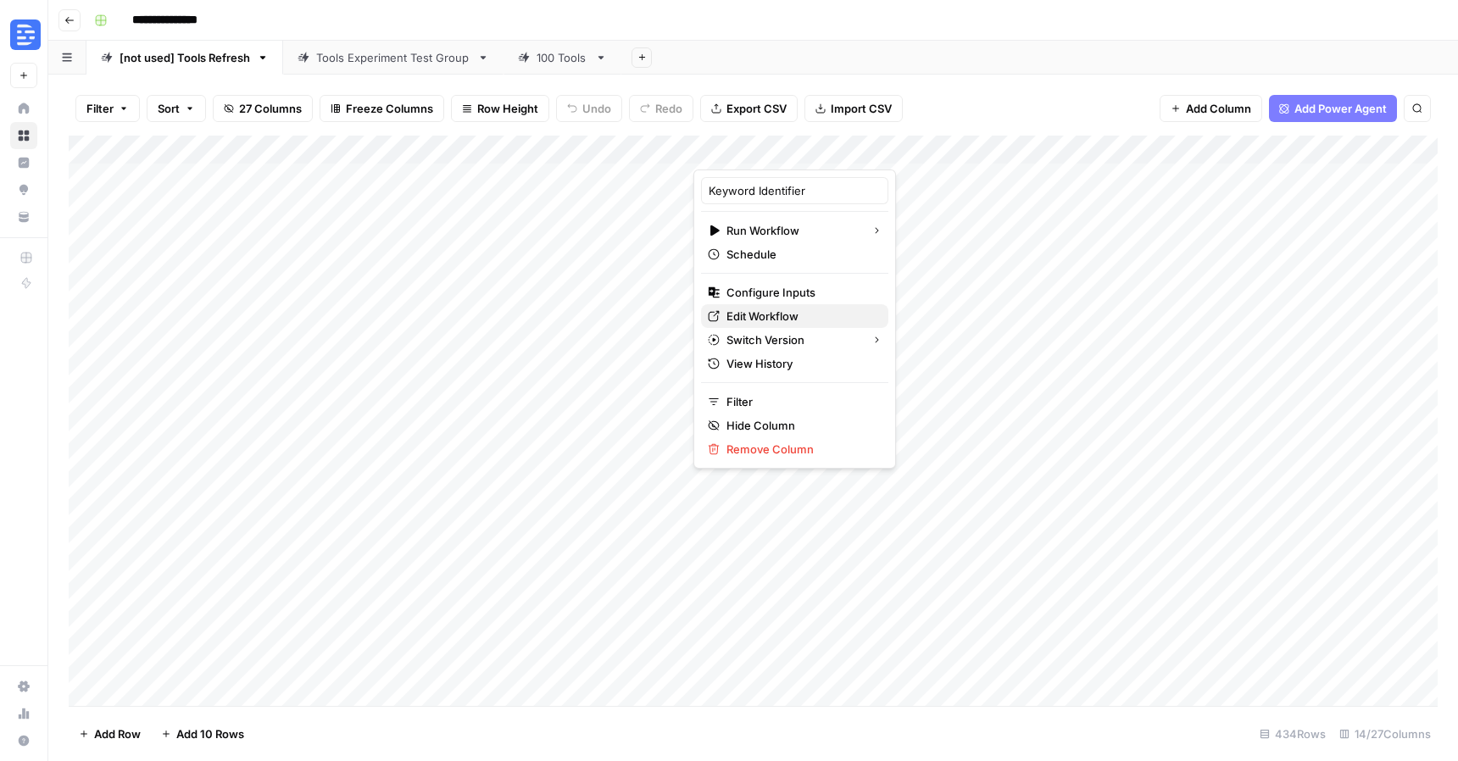
click at [786, 317] on span "Edit Workflow" at bounding box center [801, 316] width 148 height 17
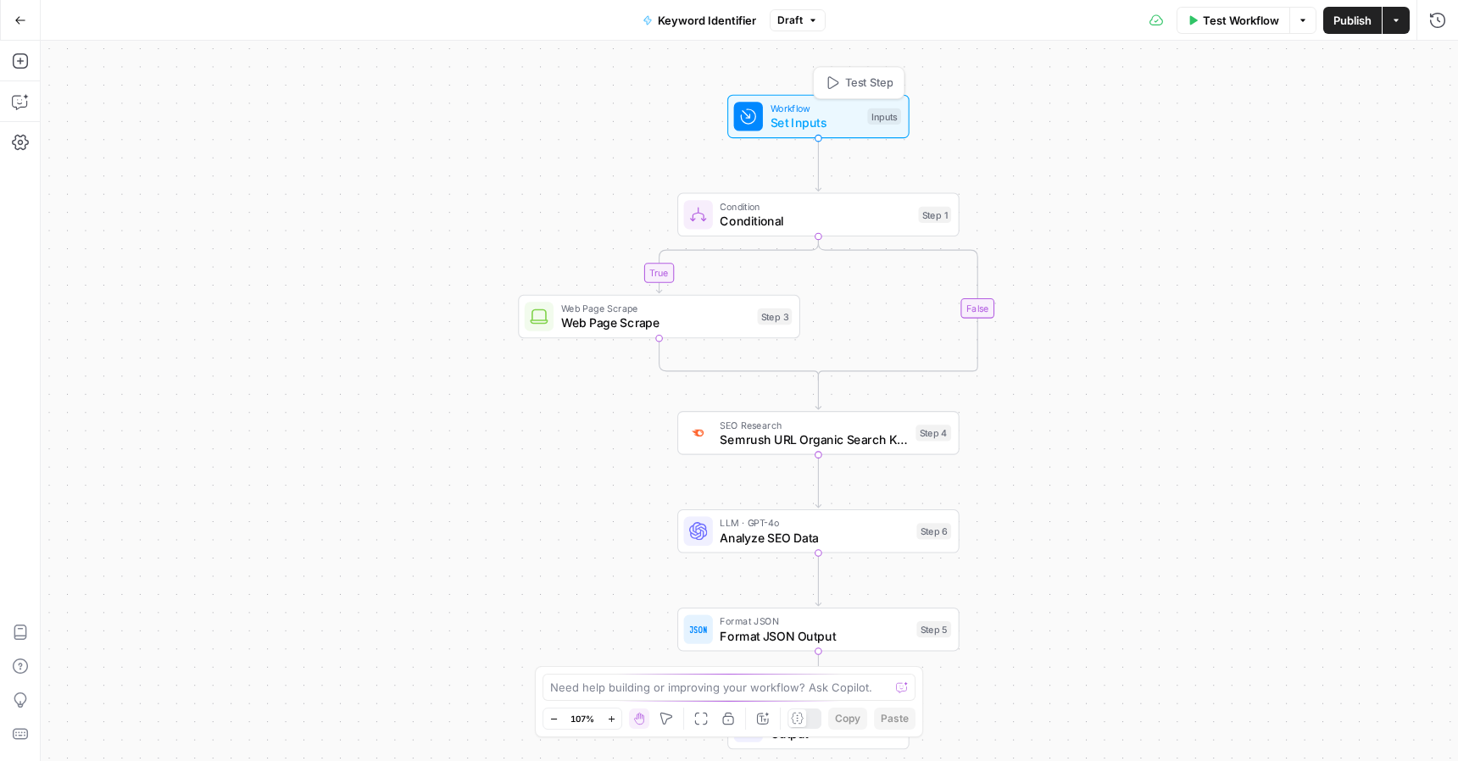
click at [787, 105] on span "Workflow" at bounding box center [816, 108] width 90 height 14
click at [763, 220] on span "Conditional" at bounding box center [815, 221] width 191 height 18
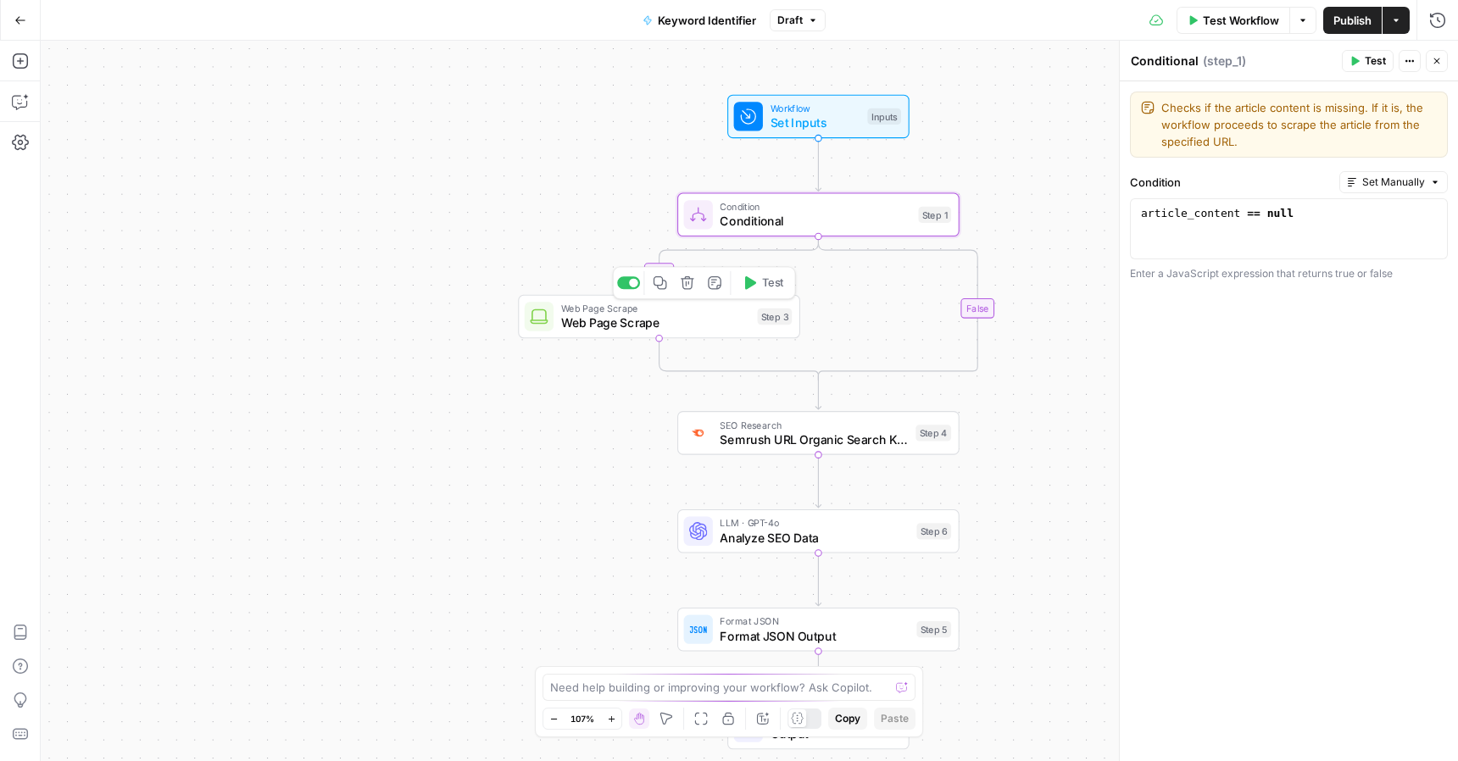
click at [630, 324] on span "Web Page Scrape" at bounding box center [655, 323] width 189 height 18
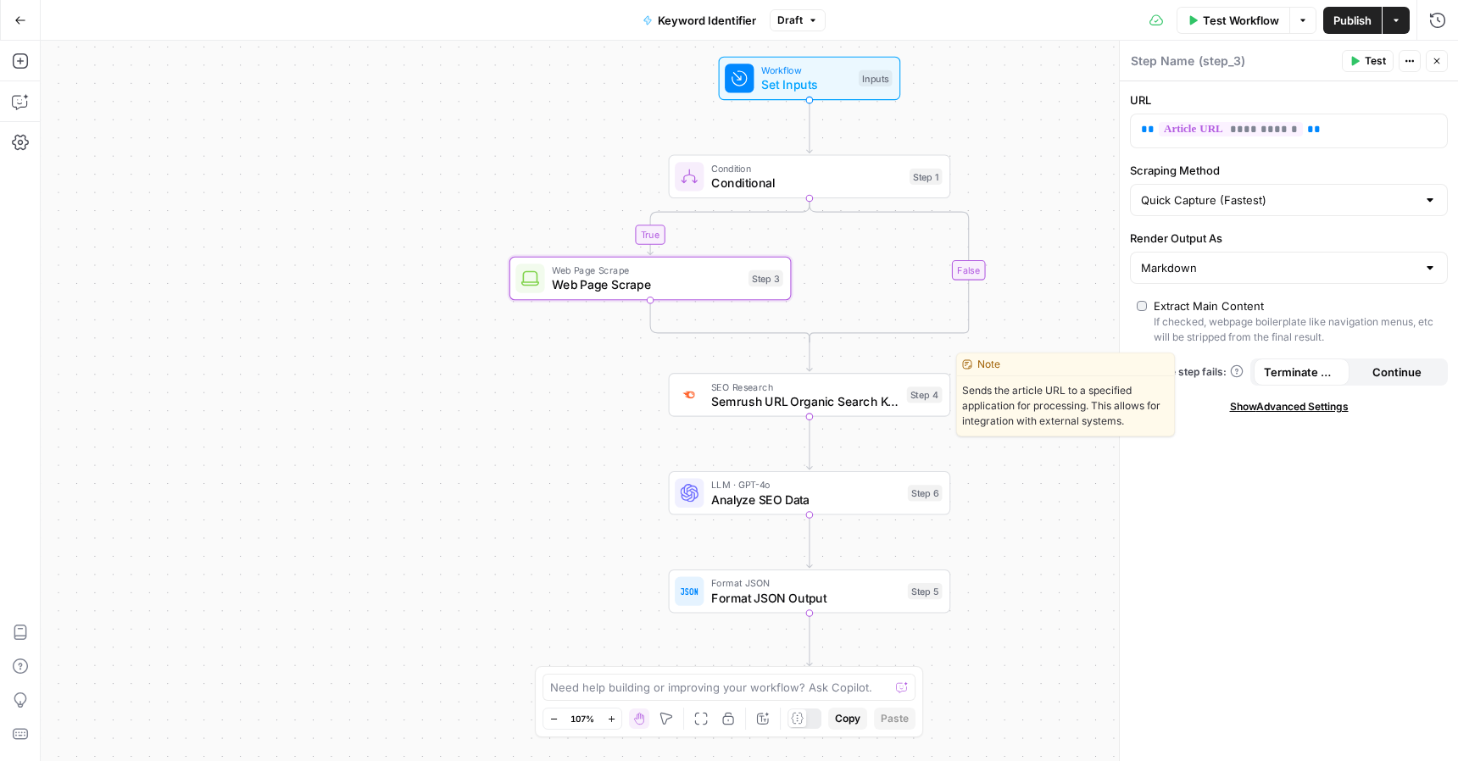
click at [832, 414] on div "SEO Research Semrush URL Organic Search Keywords Step 4 Copy step Delete step E…" at bounding box center [810, 395] width 282 height 44
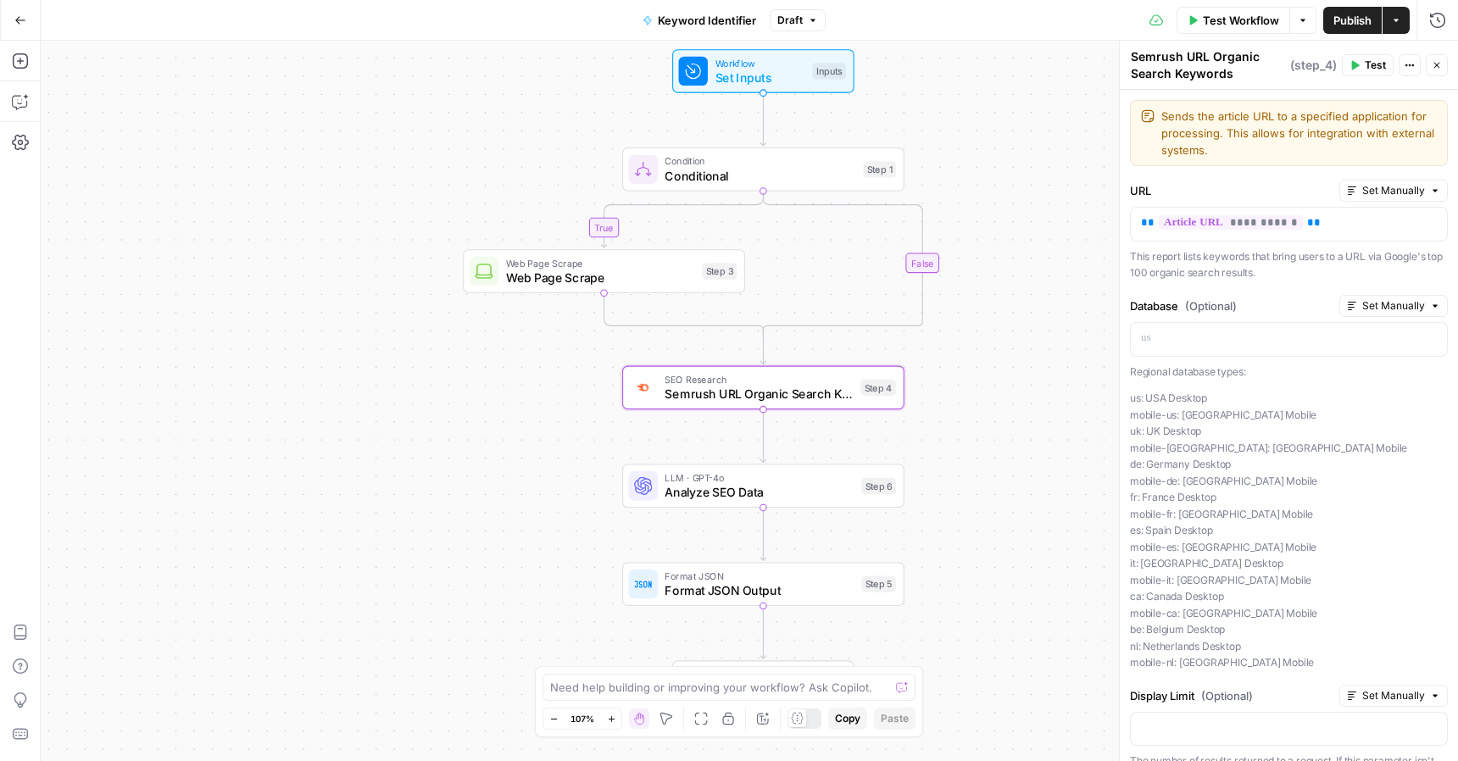
click at [1217, 14] on span "Test Workflow" at bounding box center [1241, 20] width 76 height 17
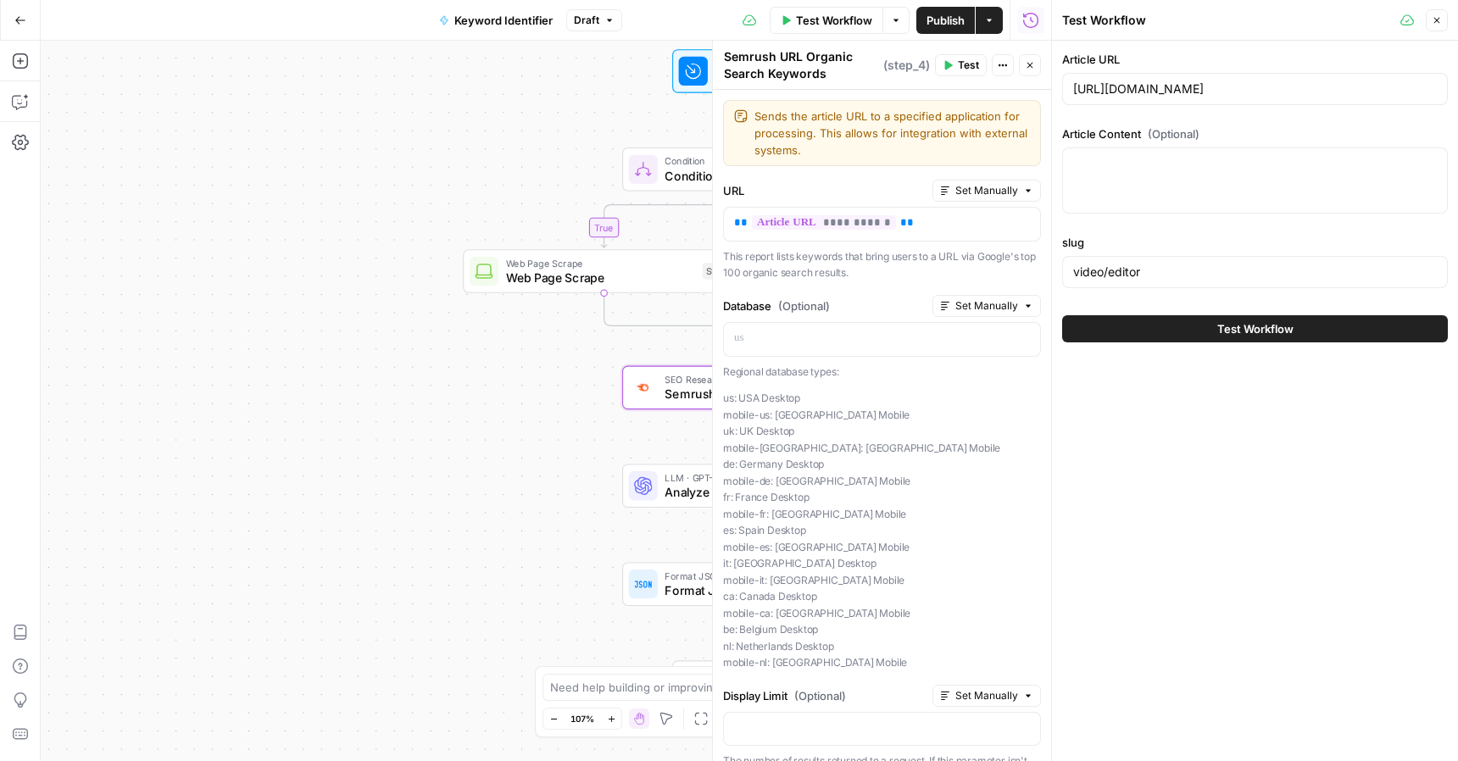
click at [827, 25] on span "Test Workflow" at bounding box center [834, 20] width 76 height 17
click at [1199, 328] on button "Test Workflow" at bounding box center [1255, 328] width 386 height 27
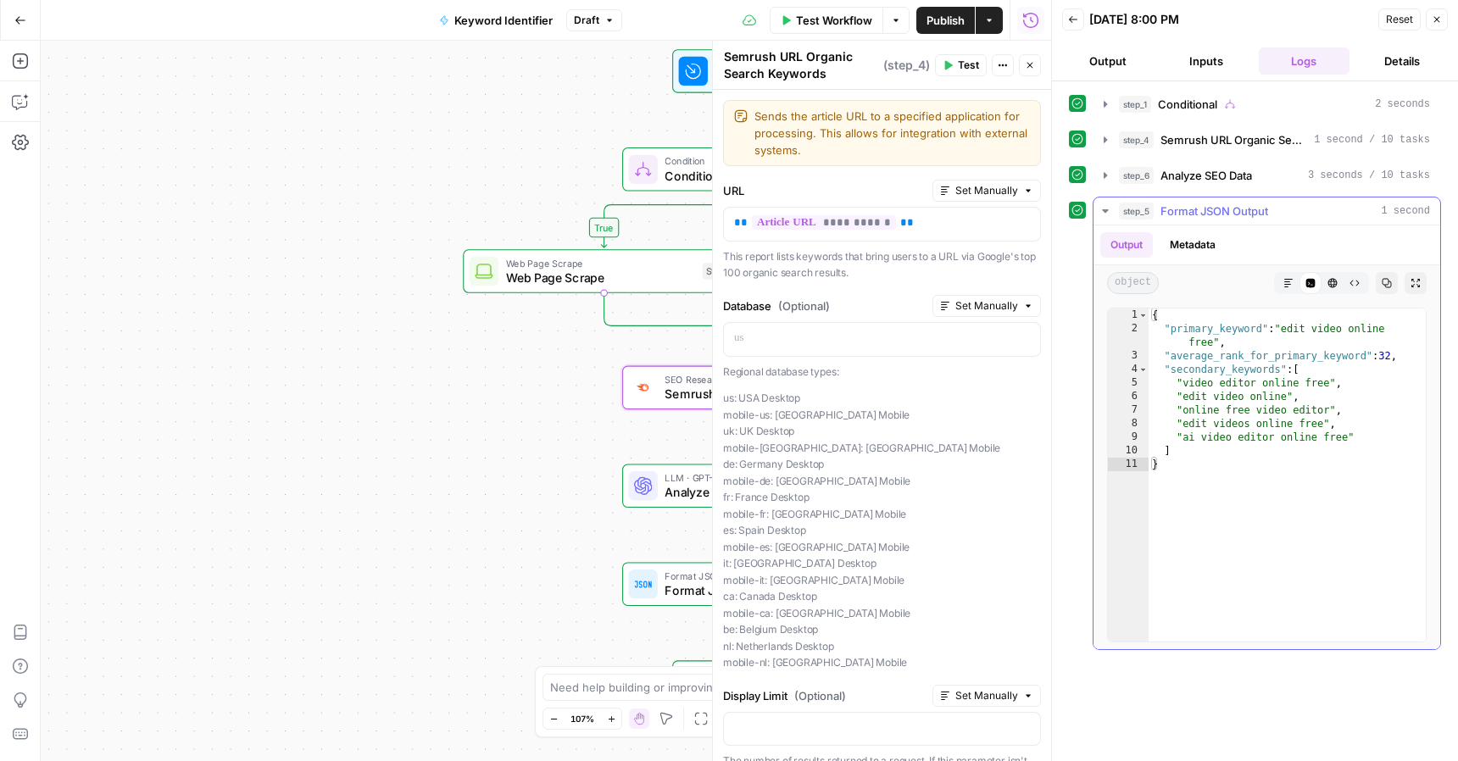
click at [1396, 210] on span "1 second" at bounding box center [1405, 210] width 49 height 15
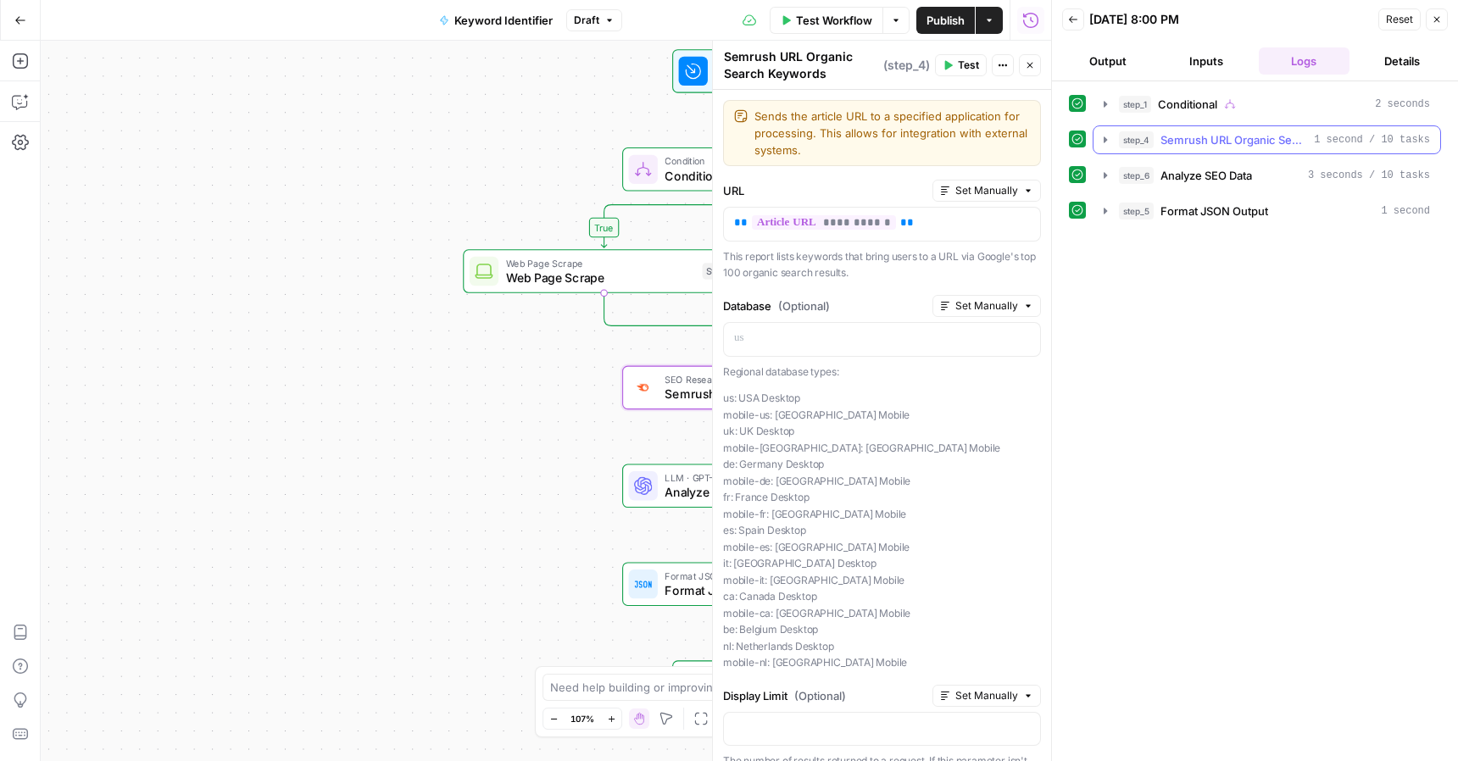
click at [1272, 137] on span "Semrush URL Organic Search Keywords" at bounding box center [1234, 139] width 147 height 17
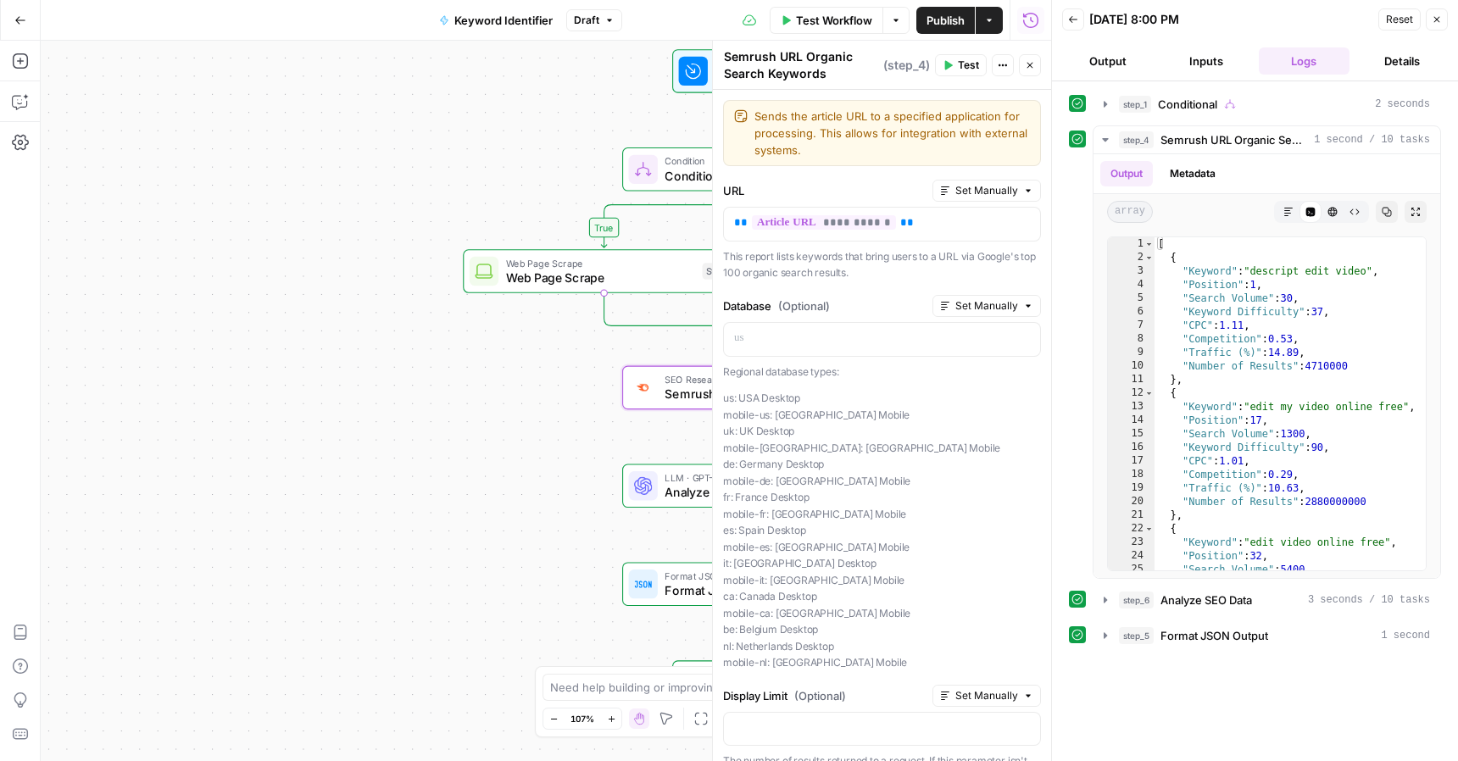
click at [19, 26] on button "Go Back" at bounding box center [20, 20] width 31 height 31
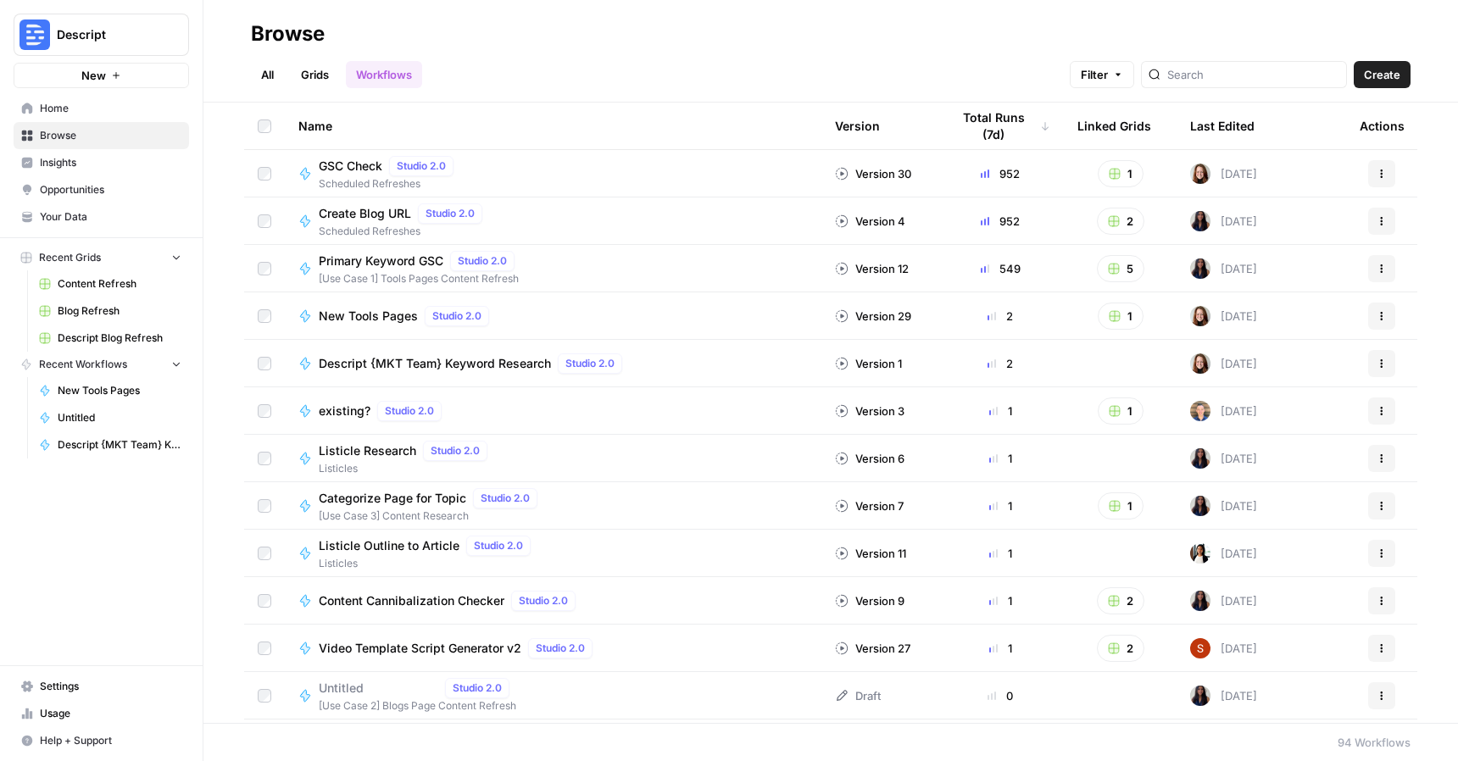
click at [52, 109] on span "Home" at bounding box center [111, 108] width 142 height 15
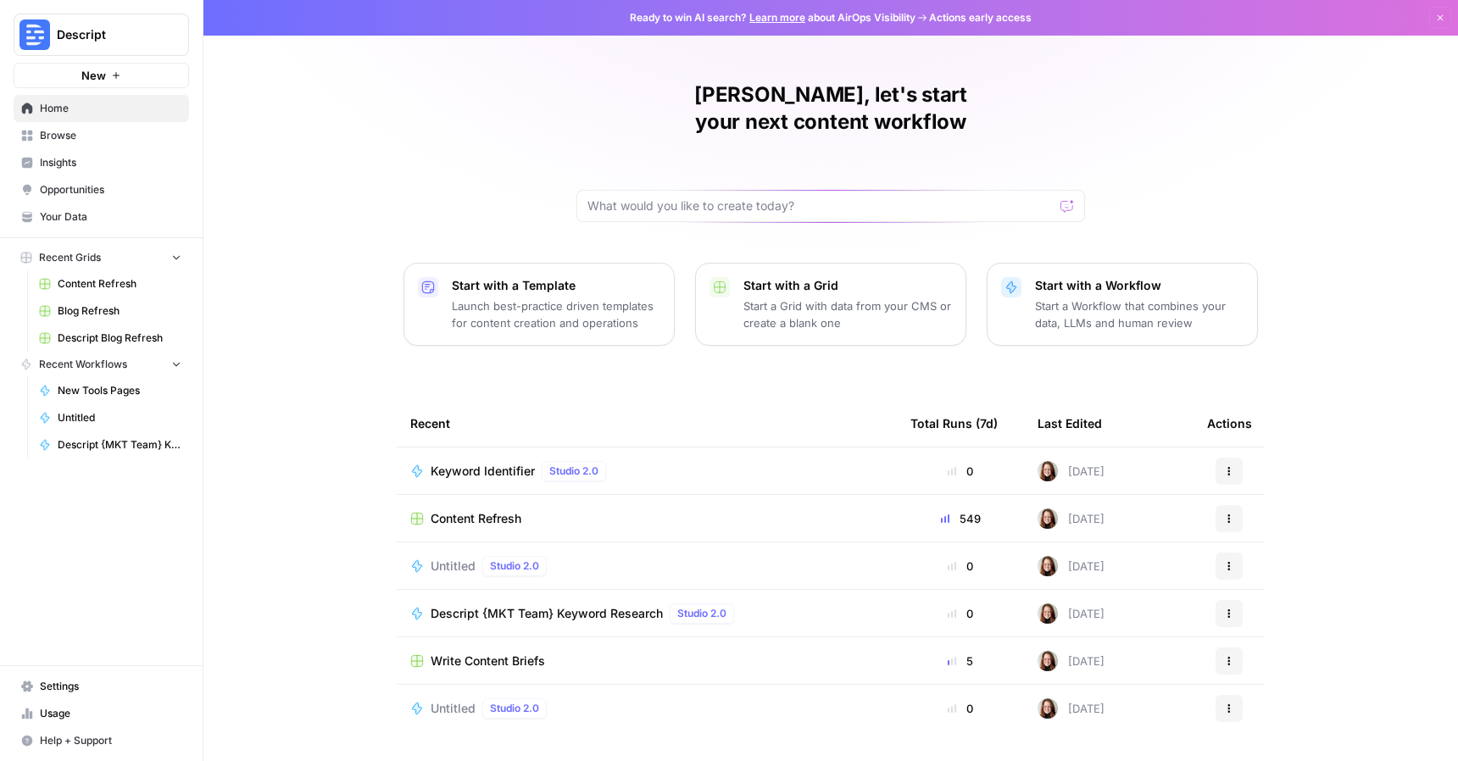
click at [477, 510] on span "Content Refresh" at bounding box center [476, 518] width 91 height 17
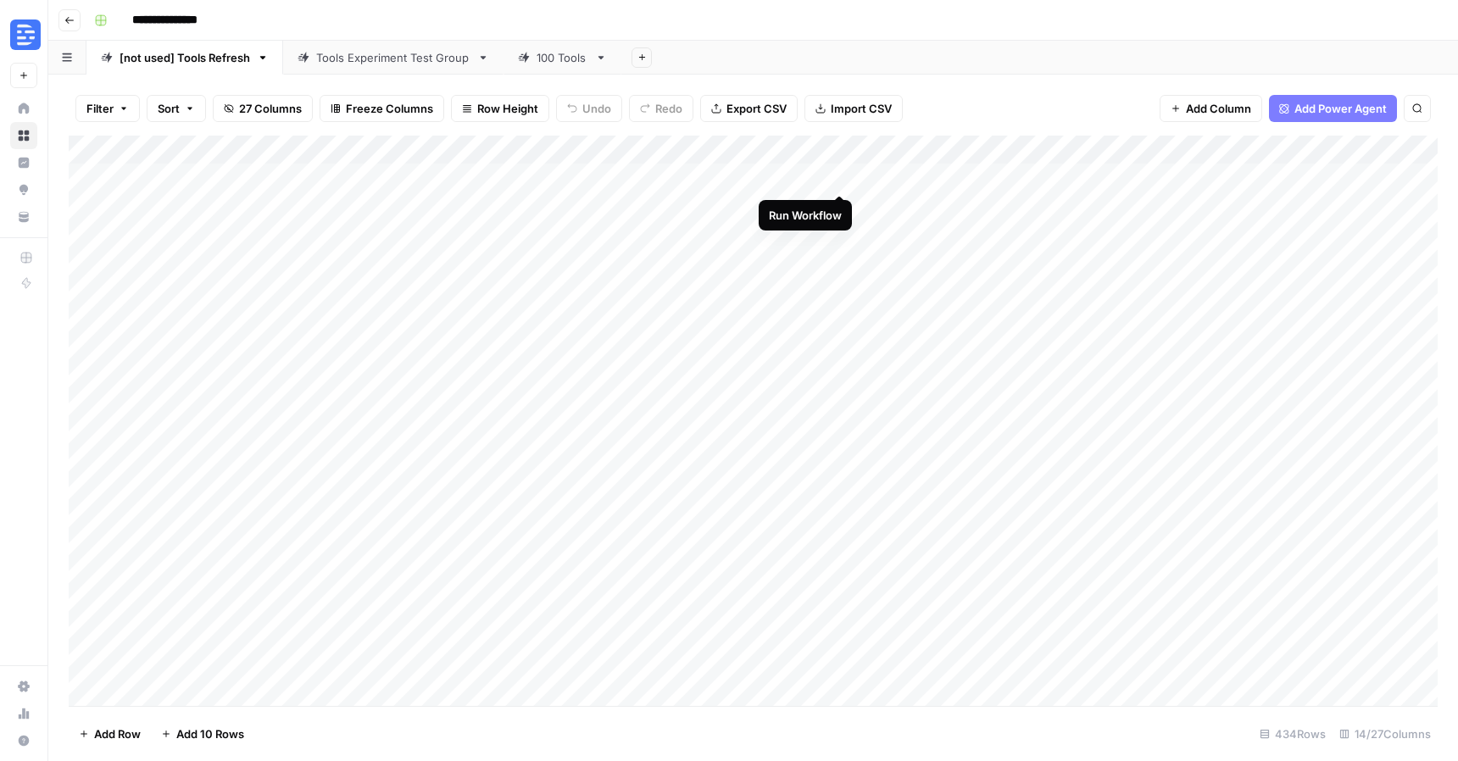
click at [836, 177] on div "Add Column" at bounding box center [753, 421] width 1369 height 571
click at [536, 143] on div "Add Column" at bounding box center [753, 421] width 1369 height 571
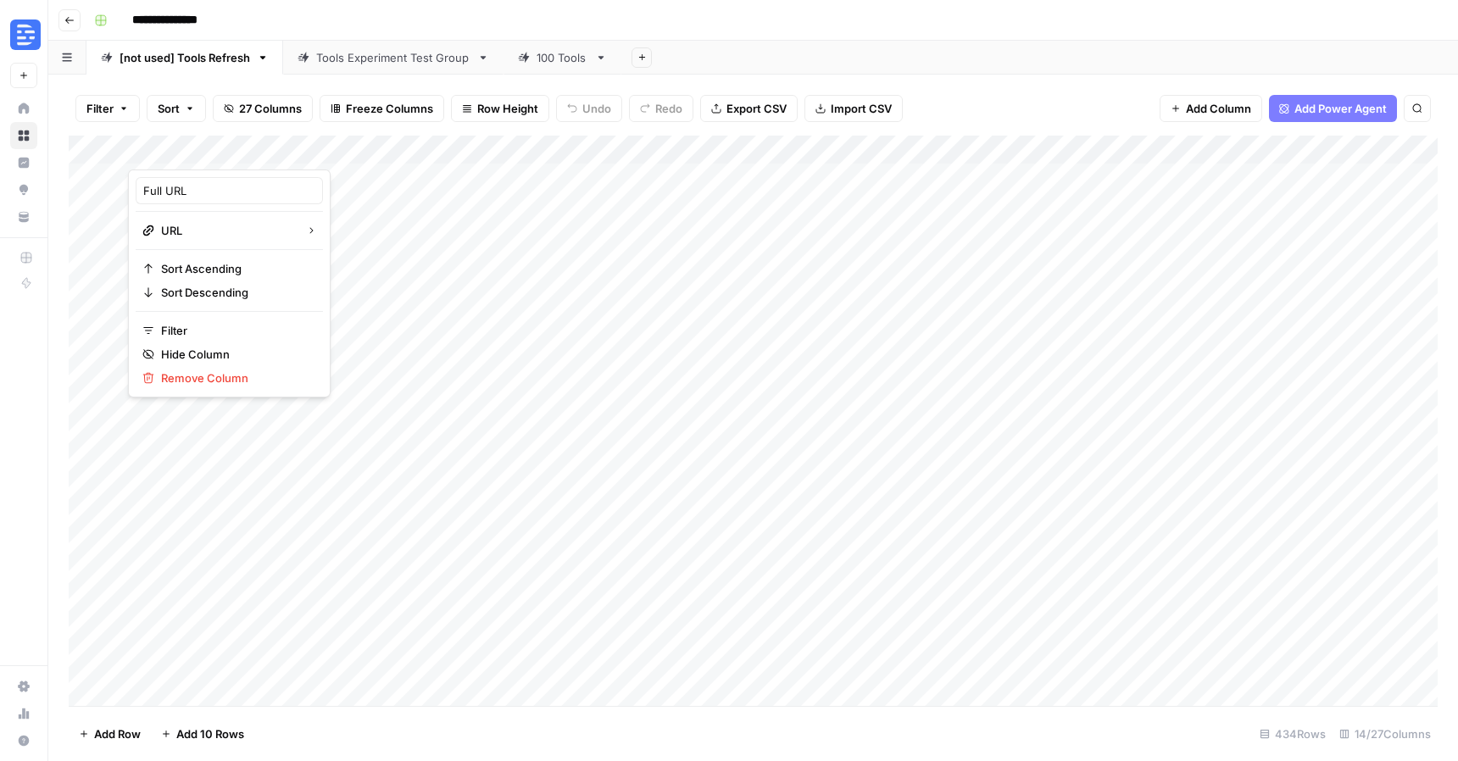
click at [528, 148] on div at bounding box center [335, 153] width 414 height 34
click at [530, 148] on div at bounding box center [335, 153] width 414 height 34
click at [170, 335] on span "Filter" at bounding box center [235, 330] width 148 height 17
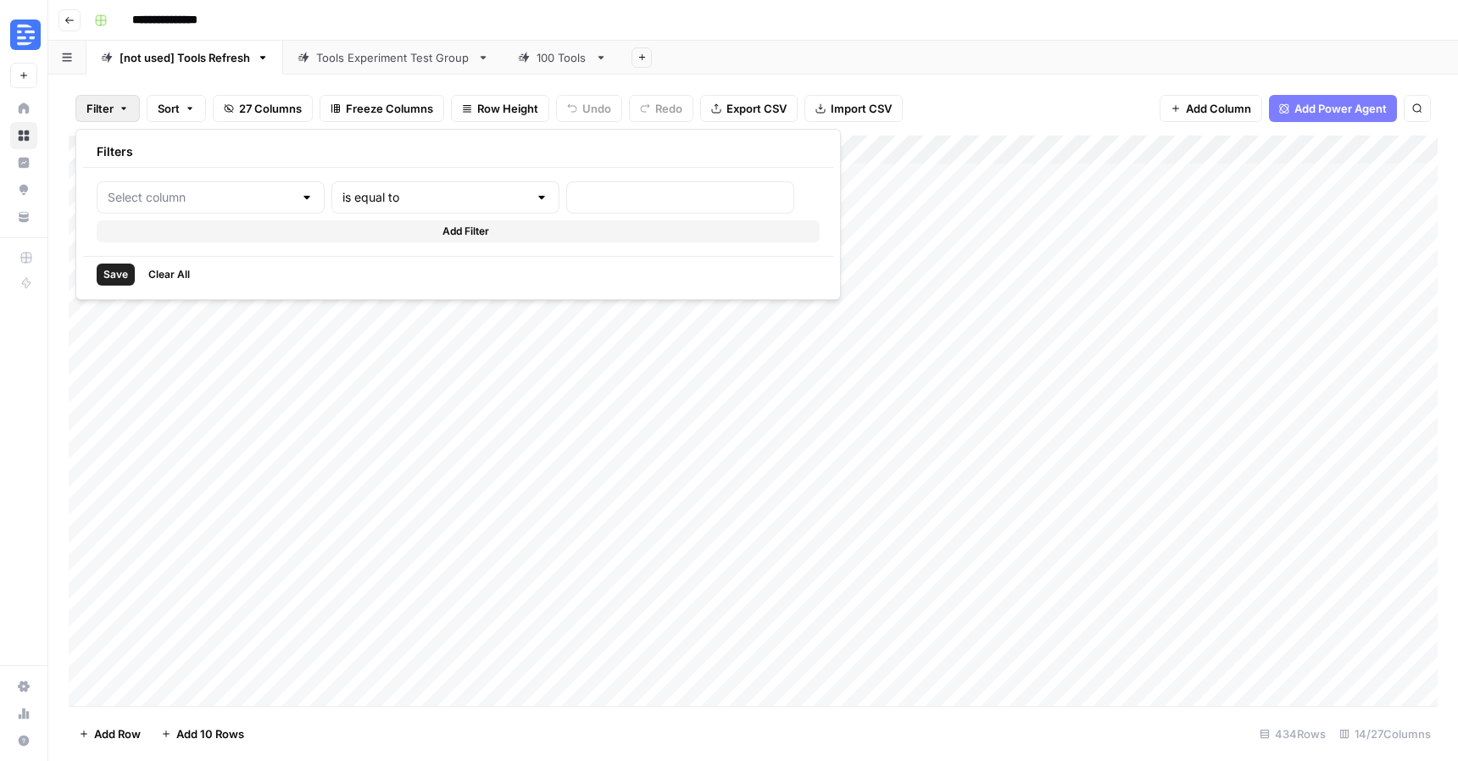
type input "Full URL"
click at [361, 192] on input "text" at bounding box center [463, 197] width 204 height 17
click at [1001, 45] on div "Add Sheet" at bounding box center [1040, 58] width 837 height 34
click at [1003, 47] on div "Add Sheet" at bounding box center [1040, 58] width 837 height 34
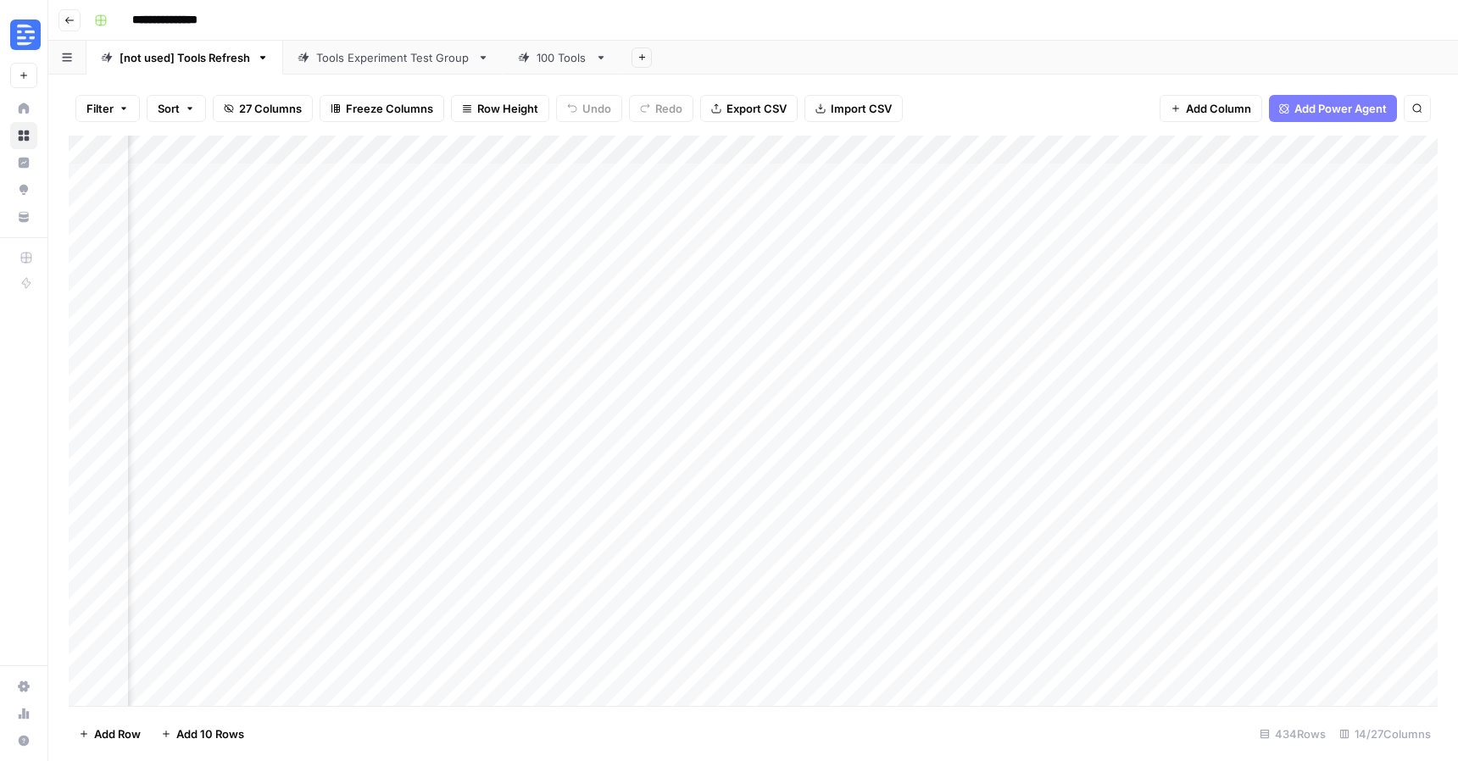
click at [962, 75] on div "Filter Sort 27 Columns Freeze Columns Row Height Undo Redo Export CSV Import CS…" at bounding box center [753, 418] width 1410 height 687
click at [1013, 88] on div "Filter Sort 27 Columns Freeze Columns Row Height Undo Redo Export CSV Import CS…" at bounding box center [753, 108] width 1369 height 54
click at [1089, 153] on div "Add Column" at bounding box center [753, 421] width 1369 height 571
click at [1116, 181] on span "All Rows" at bounding box center [1149, 189] width 107 height 17
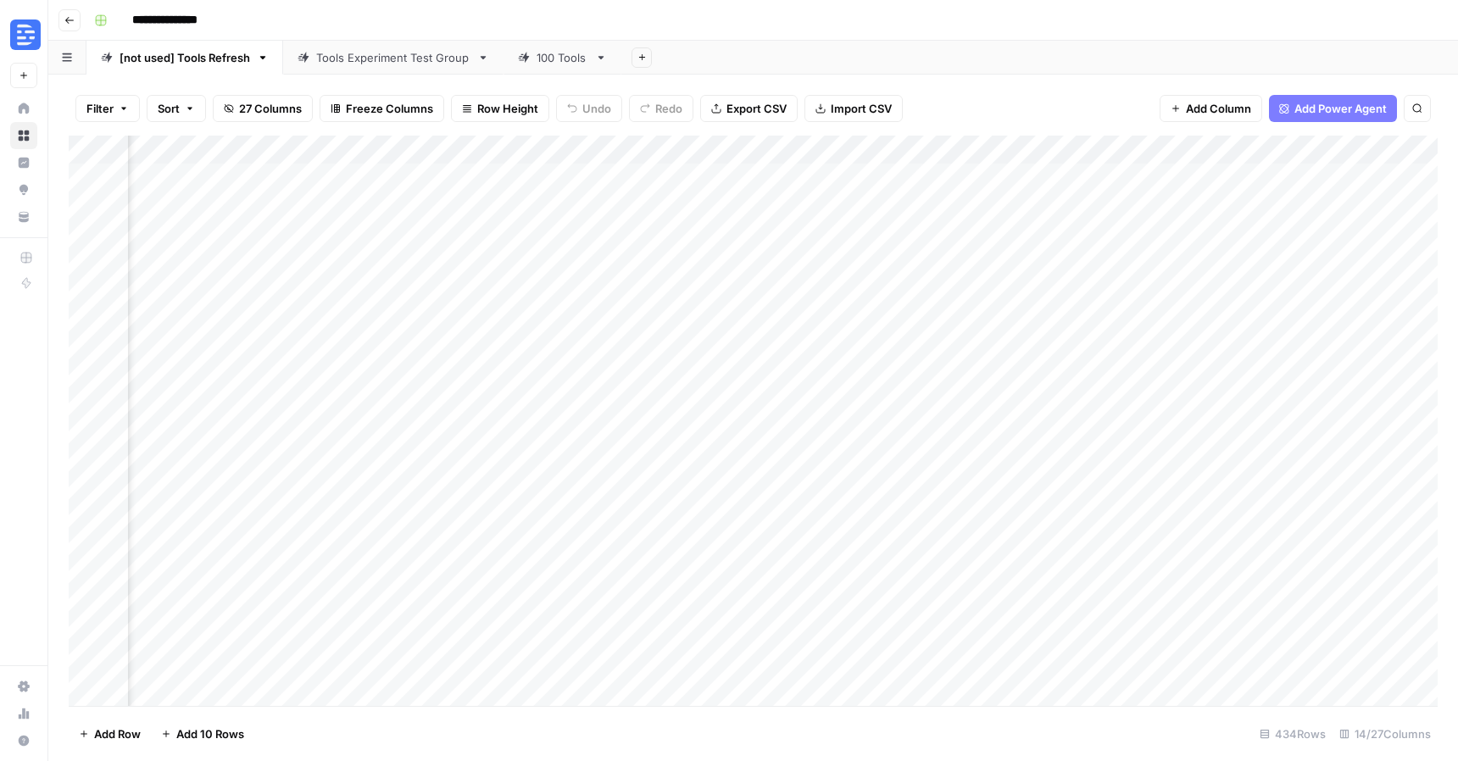
scroll to position [0, 1779]
click at [750, 177] on div "Add Column" at bounding box center [753, 421] width 1369 height 571
click at [807, 175] on div "Add Column" at bounding box center [753, 421] width 1369 height 571
click at [841, 150] on div "Add Column" at bounding box center [753, 421] width 1369 height 571
click at [816, 192] on input "Search Analytics" at bounding box center [825, 190] width 172 height 17
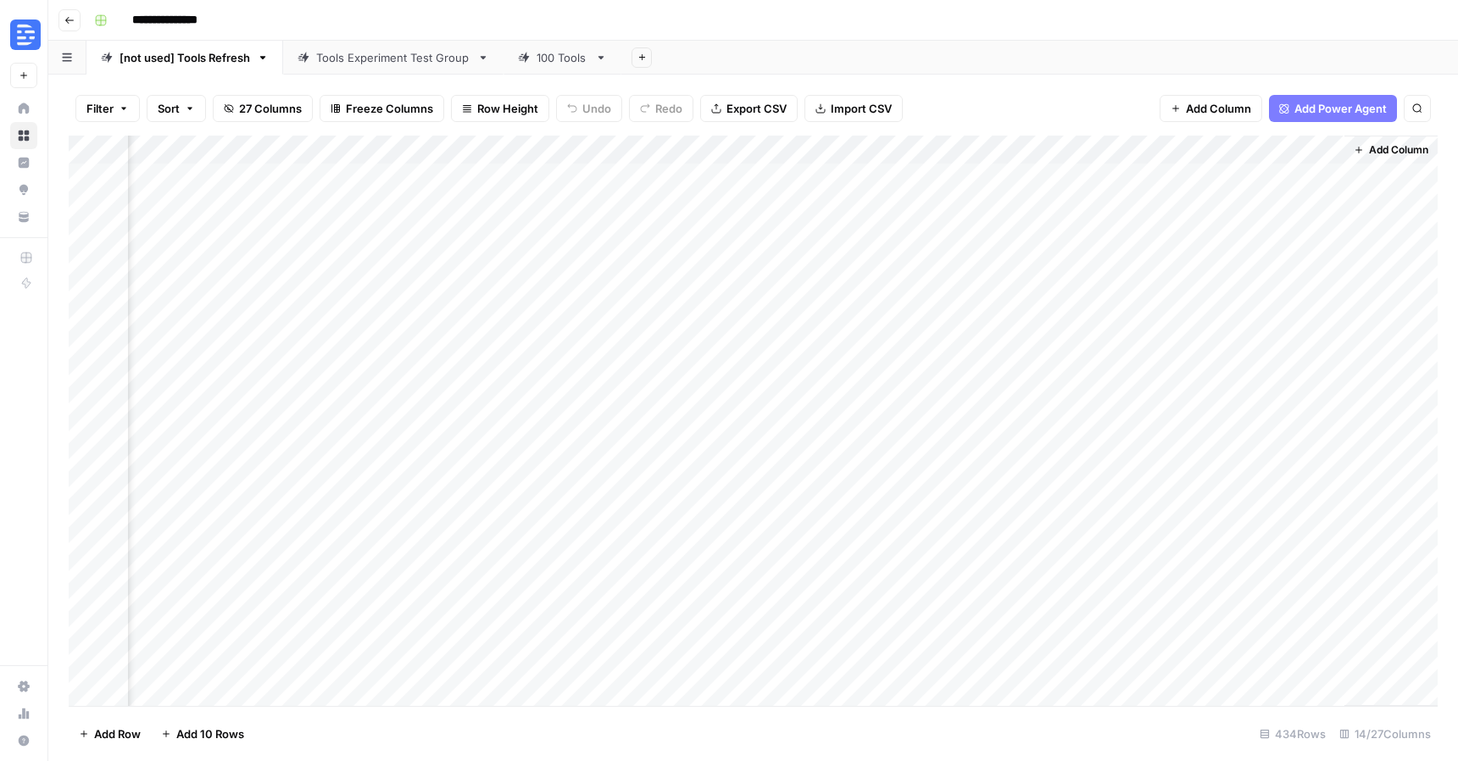
click at [840, 151] on div "Add Column" at bounding box center [753, 421] width 1369 height 571
click at [1041, 243] on div "Add Column" at bounding box center [753, 421] width 1369 height 571
click at [744, 176] on div "Add Column" at bounding box center [753, 421] width 1369 height 571
click at [749, 176] on div "Add Column" at bounding box center [753, 421] width 1369 height 571
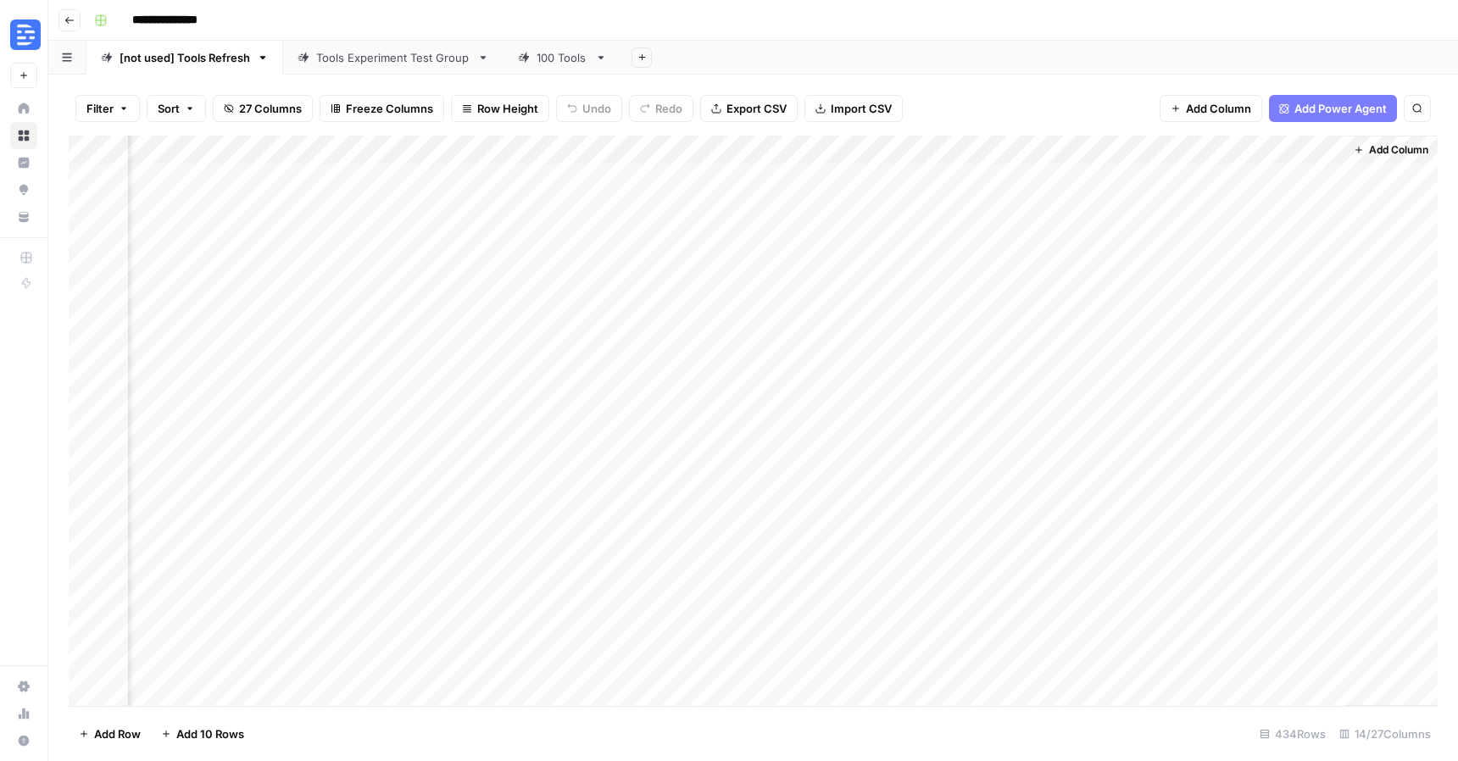
click at [853, 176] on div "Add Column" at bounding box center [753, 421] width 1369 height 571
click at [693, 153] on div "Add Column" at bounding box center [753, 421] width 1369 height 571
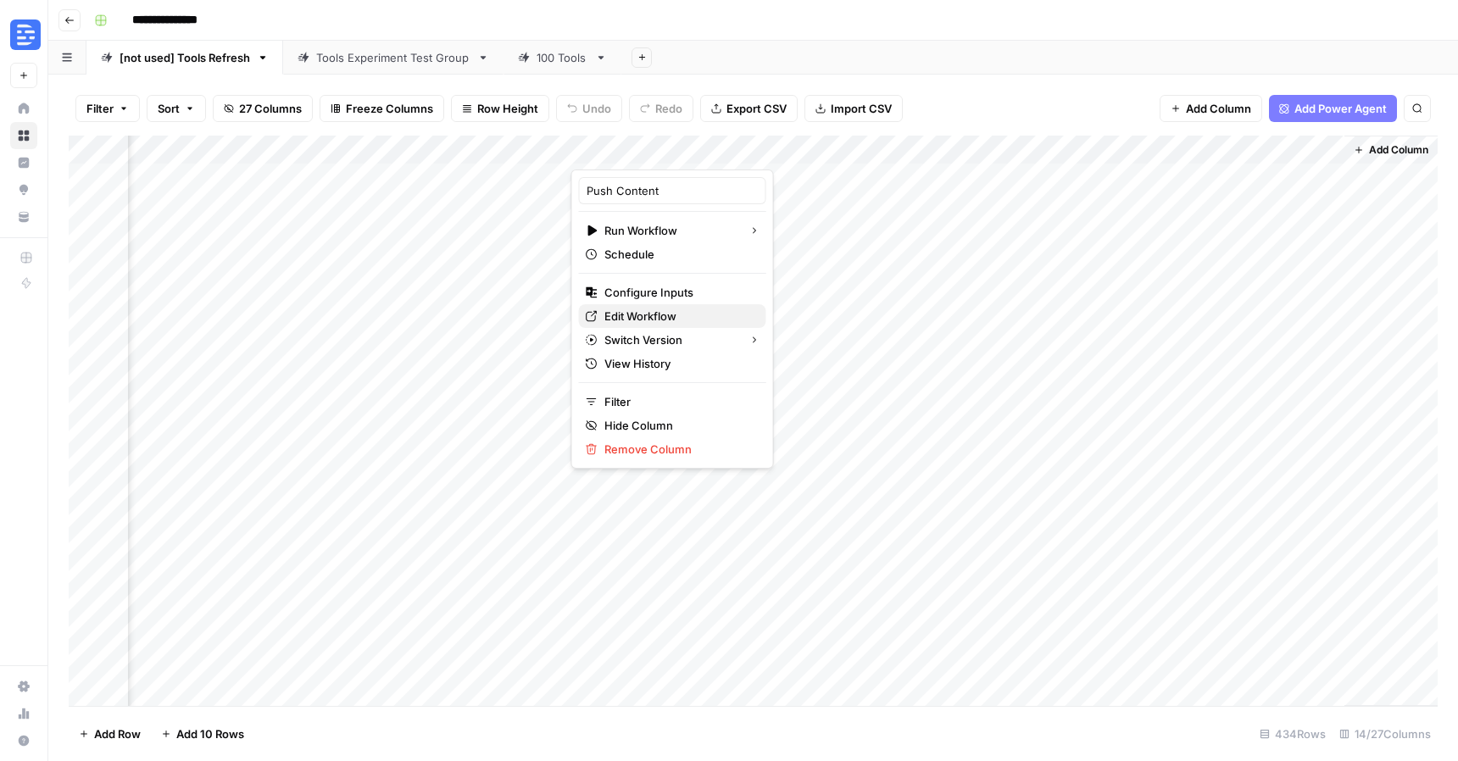
click at [666, 313] on span "Edit Workflow" at bounding box center [679, 316] width 148 height 17
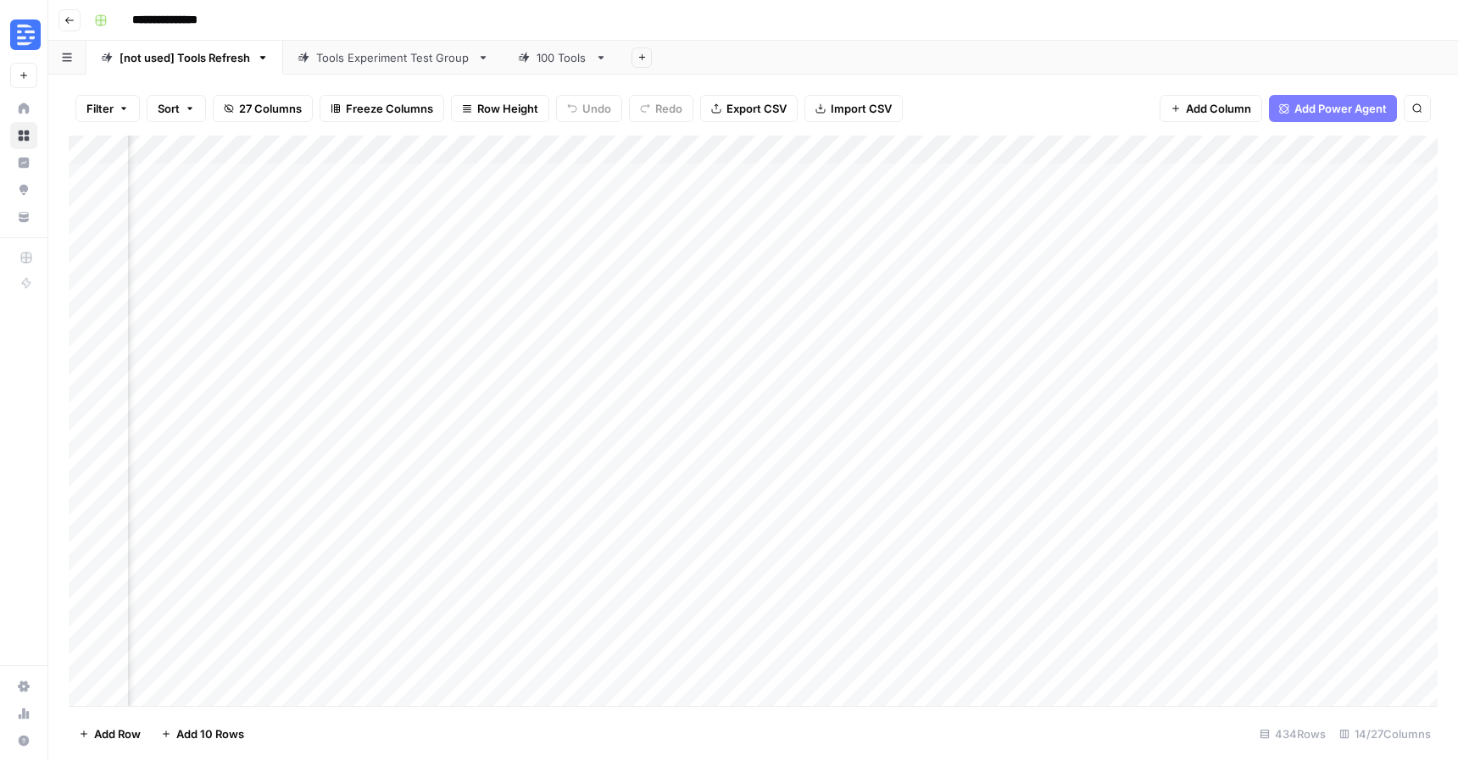
scroll to position [0, 346]
click at [963, 176] on div "Add Column" at bounding box center [753, 421] width 1369 height 571
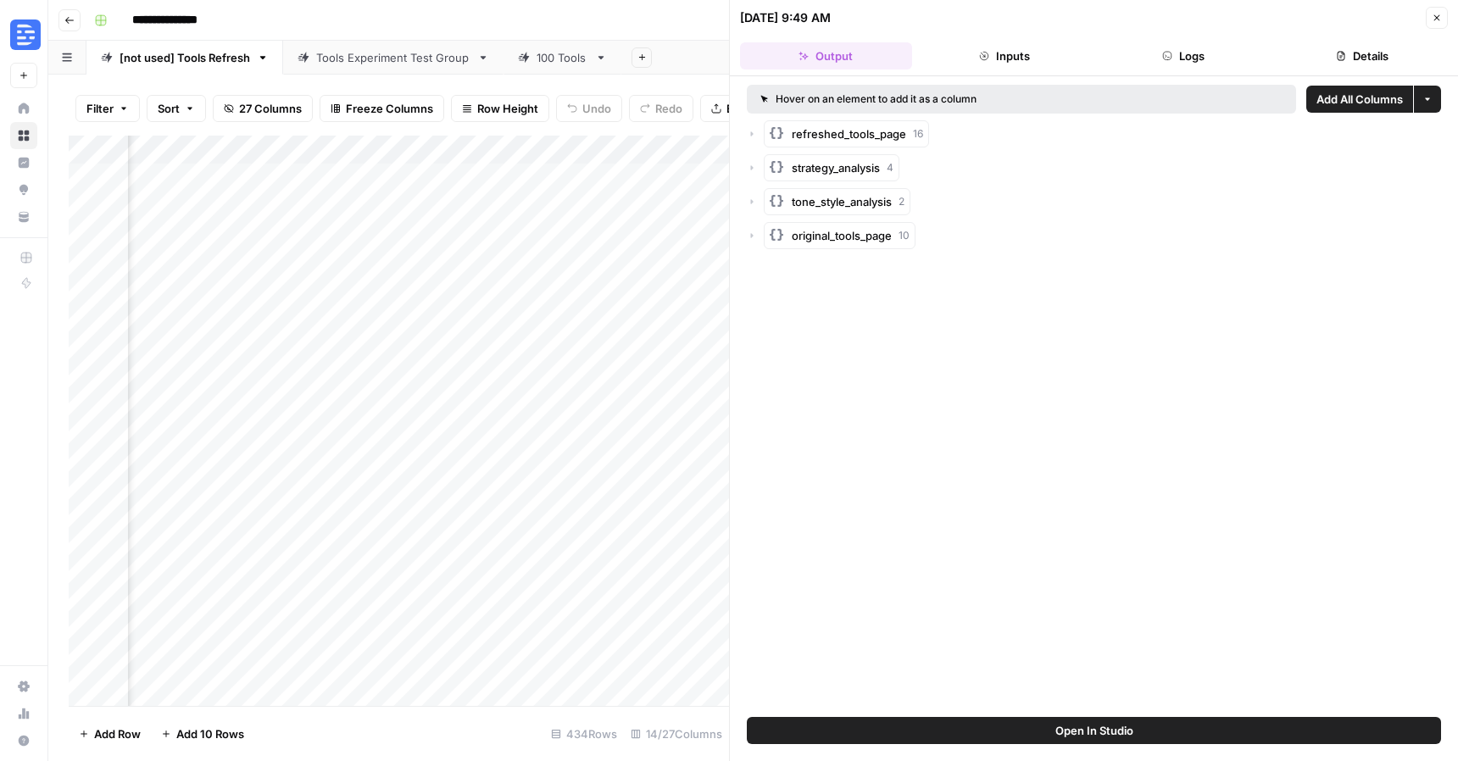
click at [1347, 59] on button "Details" at bounding box center [1362, 55] width 172 height 27
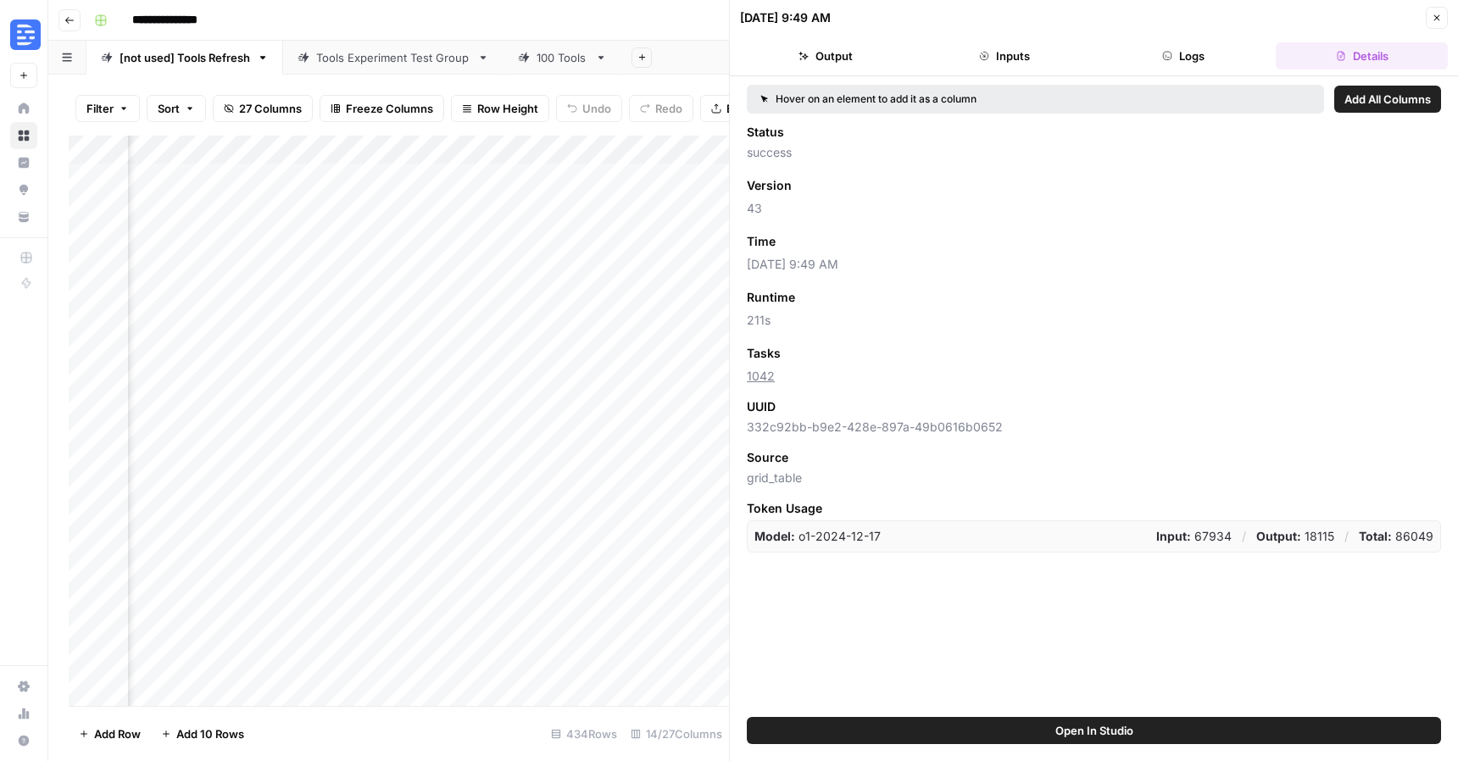
click at [1426, 20] on button "Close" at bounding box center [1437, 18] width 22 height 22
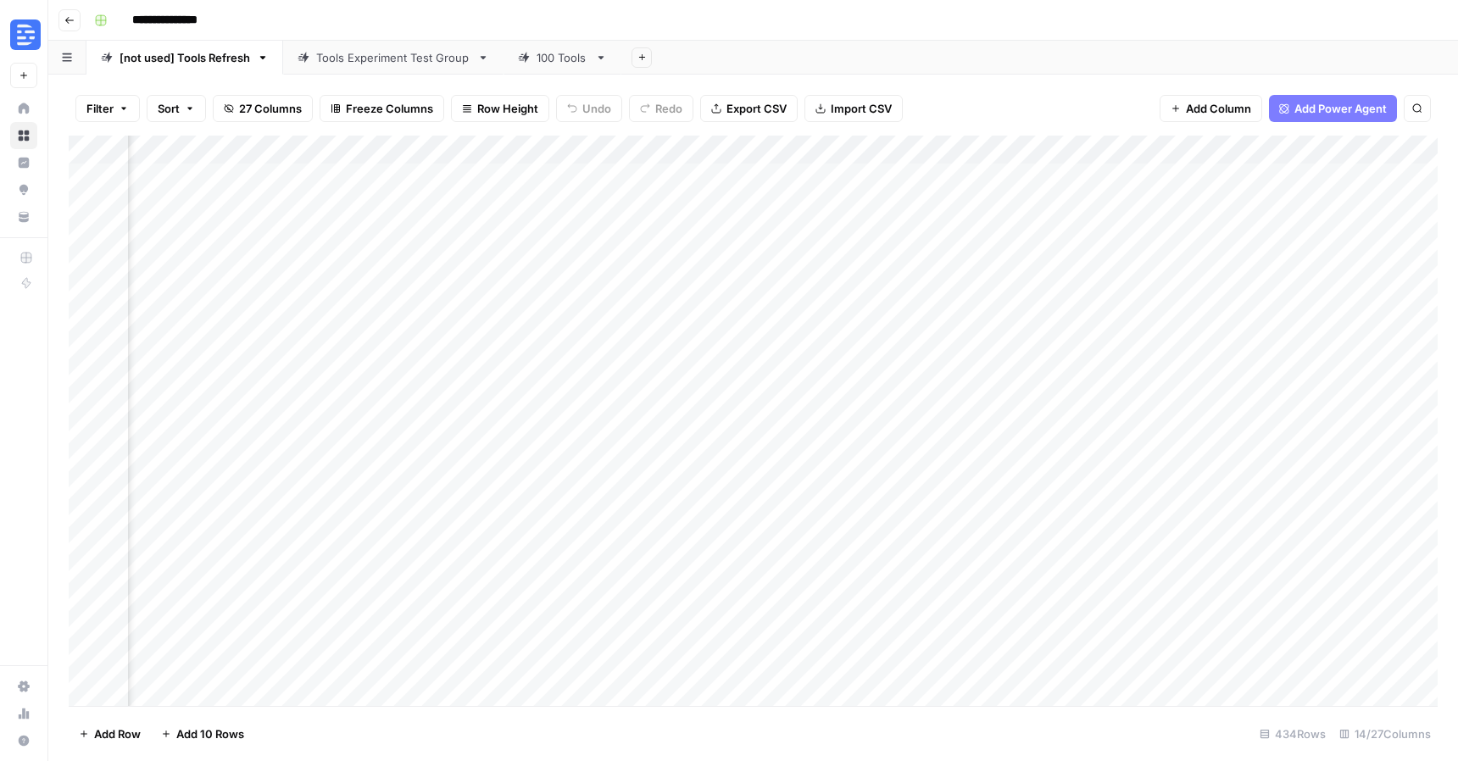
click at [520, 52] on icon at bounding box center [524, 58] width 12 height 12
click at [595, 57] on icon "button" at bounding box center [601, 58] width 12 height 12
click at [657, 115] on span "Duplicate Sheet" at bounding box center [667, 113] width 81 height 17
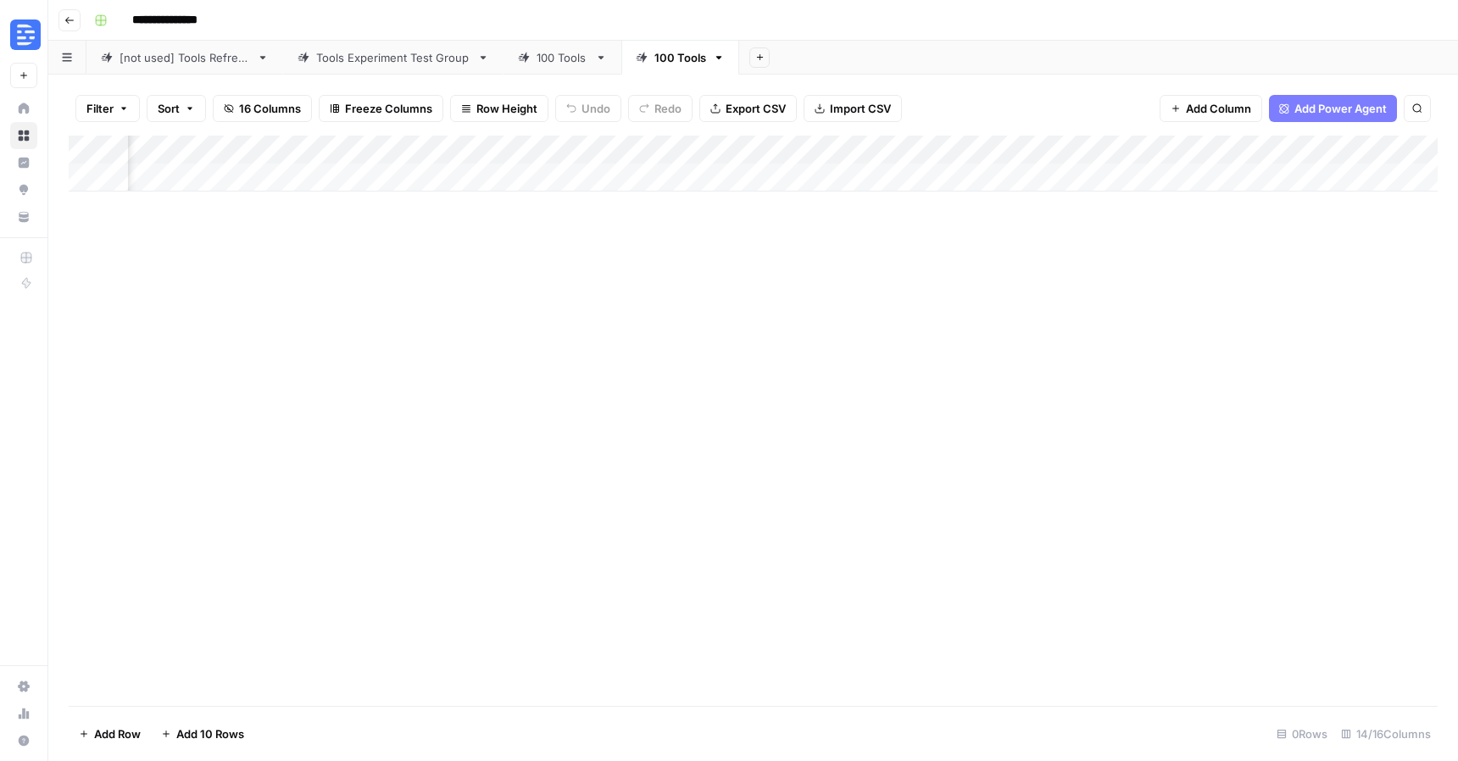
click at [806, 149] on div "Add Column" at bounding box center [753, 164] width 1369 height 56
click at [957, 149] on div "Add Column" at bounding box center [753, 164] width 1369 height 56
click at [883, 152] on div "Add Column" at bounding box center [753, 164] width 1369 height 56
click at [832, 316] on span "Remove Column" at bounding box center [852, 316] width 148 height 17
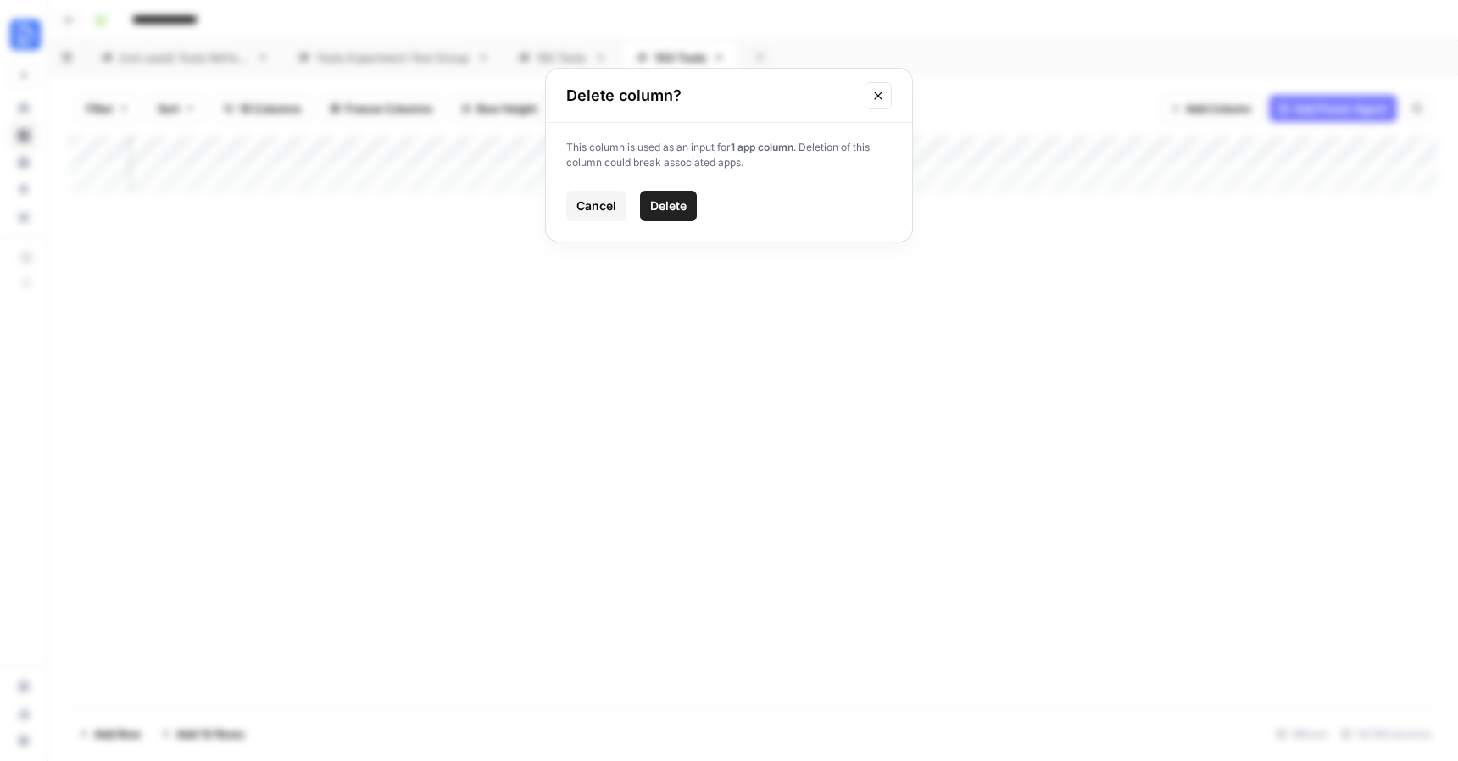
click at [687, 220] on button "Delete" at bounding box center [668, 206] width 57 height 31
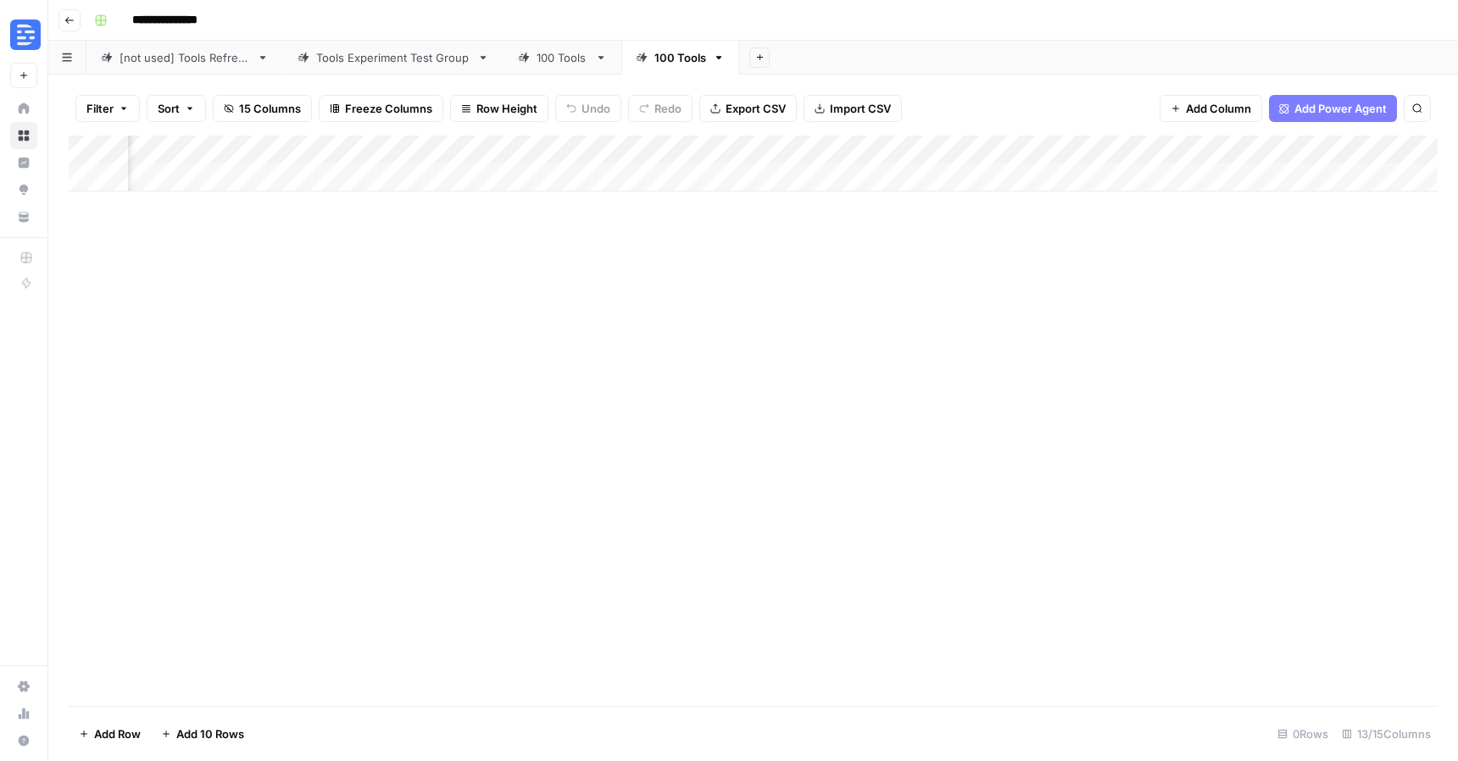
click at [1017, 153] on div "Add Column" at bounding box center [753, 164] width 1369 height 56
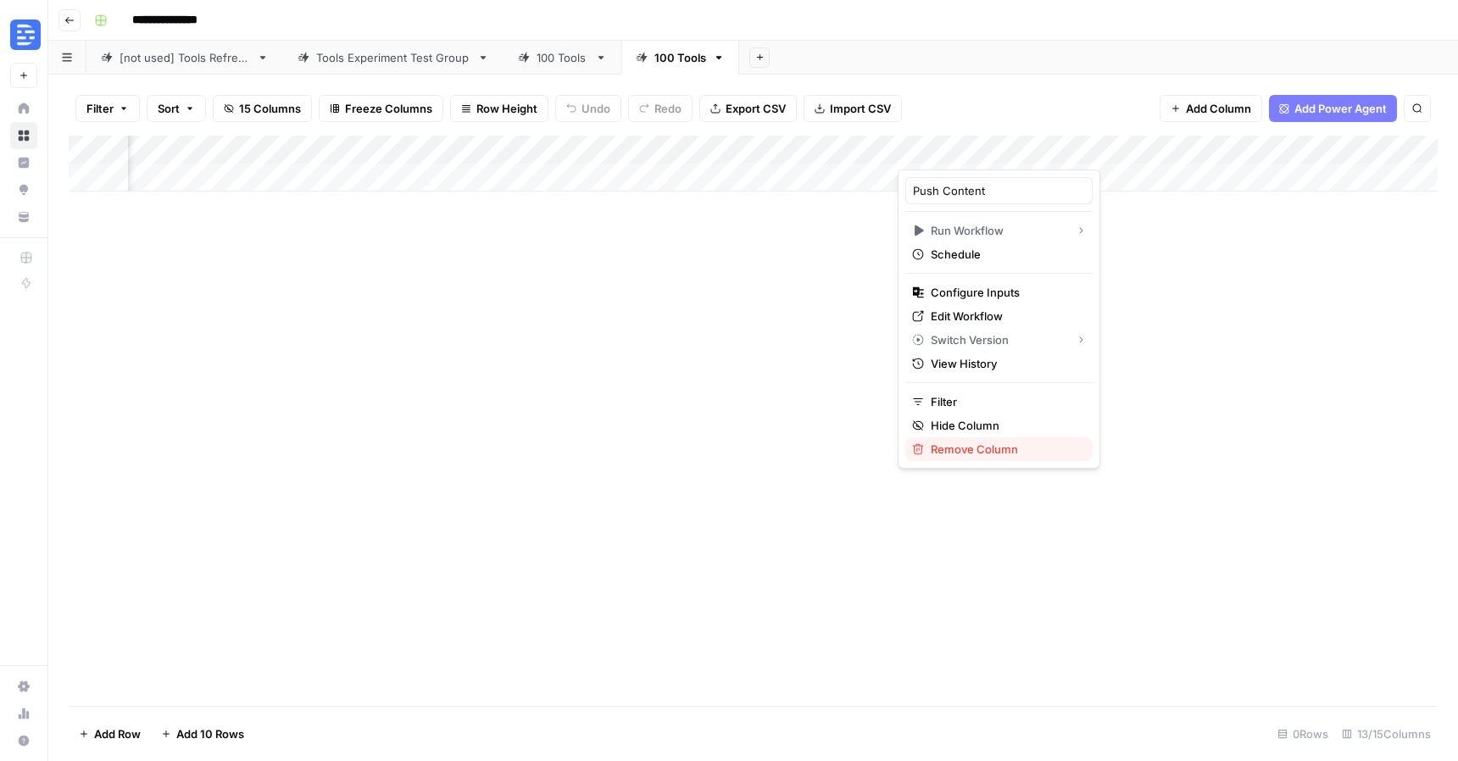
click at [973, 456] on span "Remove Column" at bounding box center [1005, 449] width 148 height 17
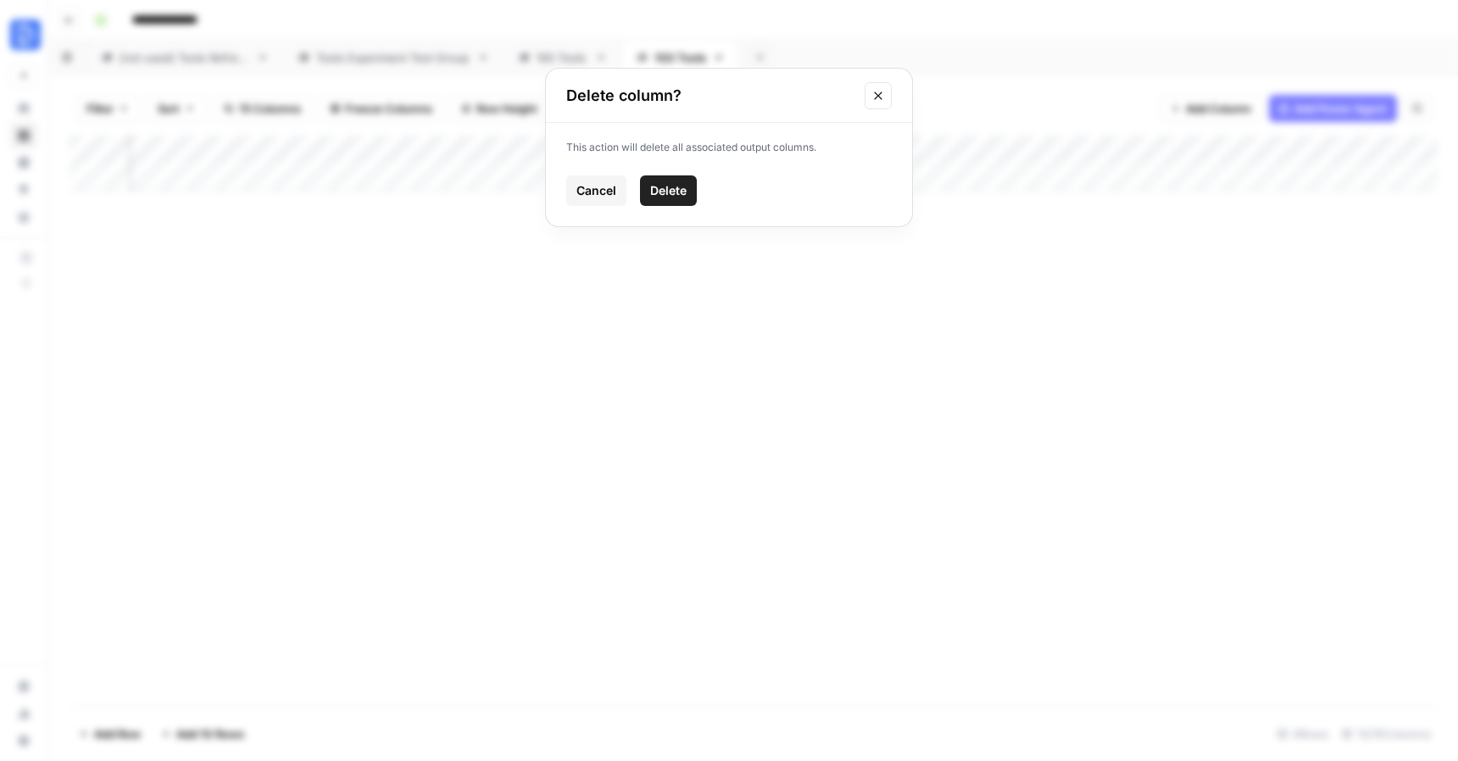
click at [670, 189] on span "Delete" at bounding box center [668, 190] width 36 height 17
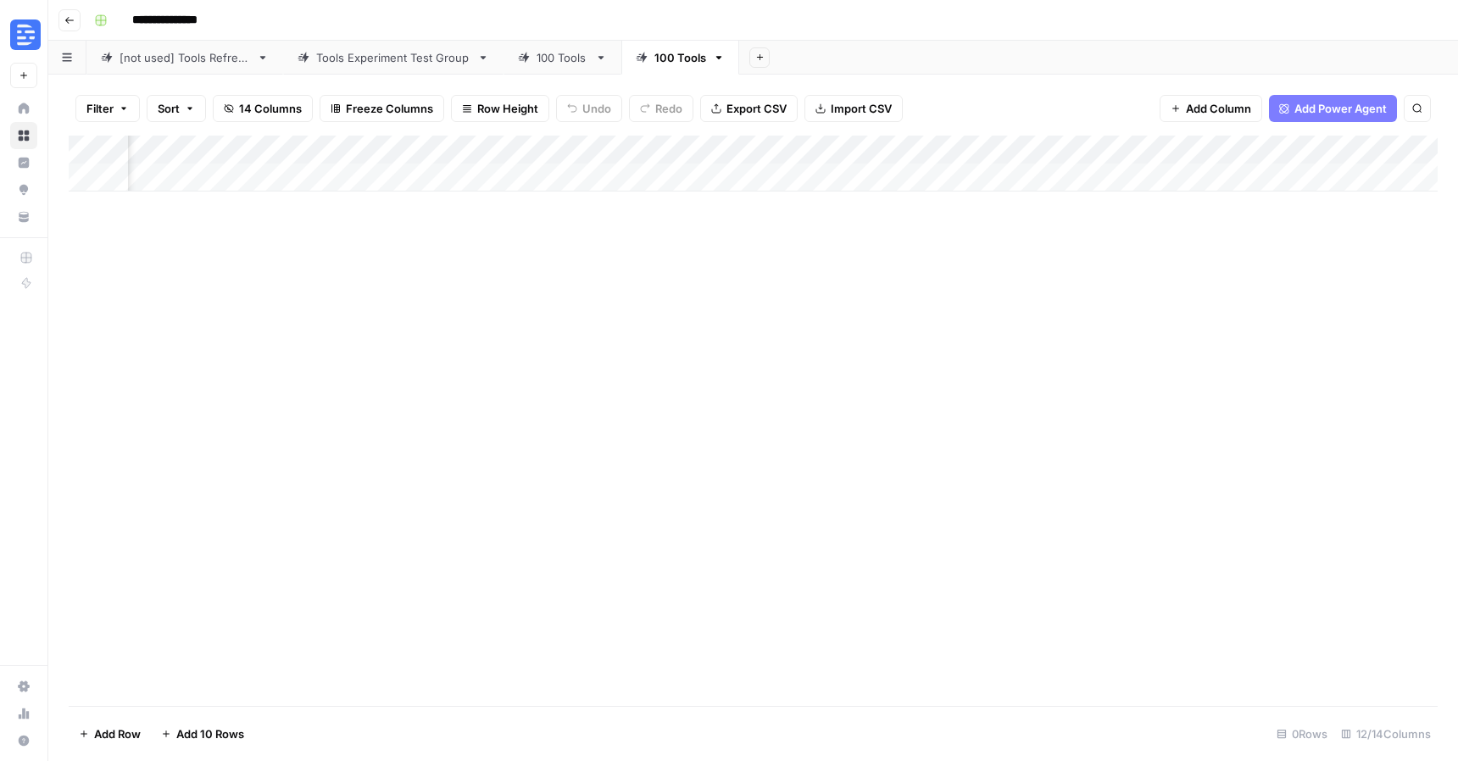
click at [837, 149] on div "Add Column" at bounding box center [753, 164] width 1369 height 56
click at [1070, 237] on div "Add Column" at bounding box center [753, 421] width 1369 height 571
click at [1112, 155] on div "Add Column" at bounding box center [753, 164] width 1369 height 56
click at [1102, 139] on div at bounding box center [1104, 153] width 107 height 34
click at [877, 218] on div "Add Column" at bounding box center [753, 421] width 1369 height 571
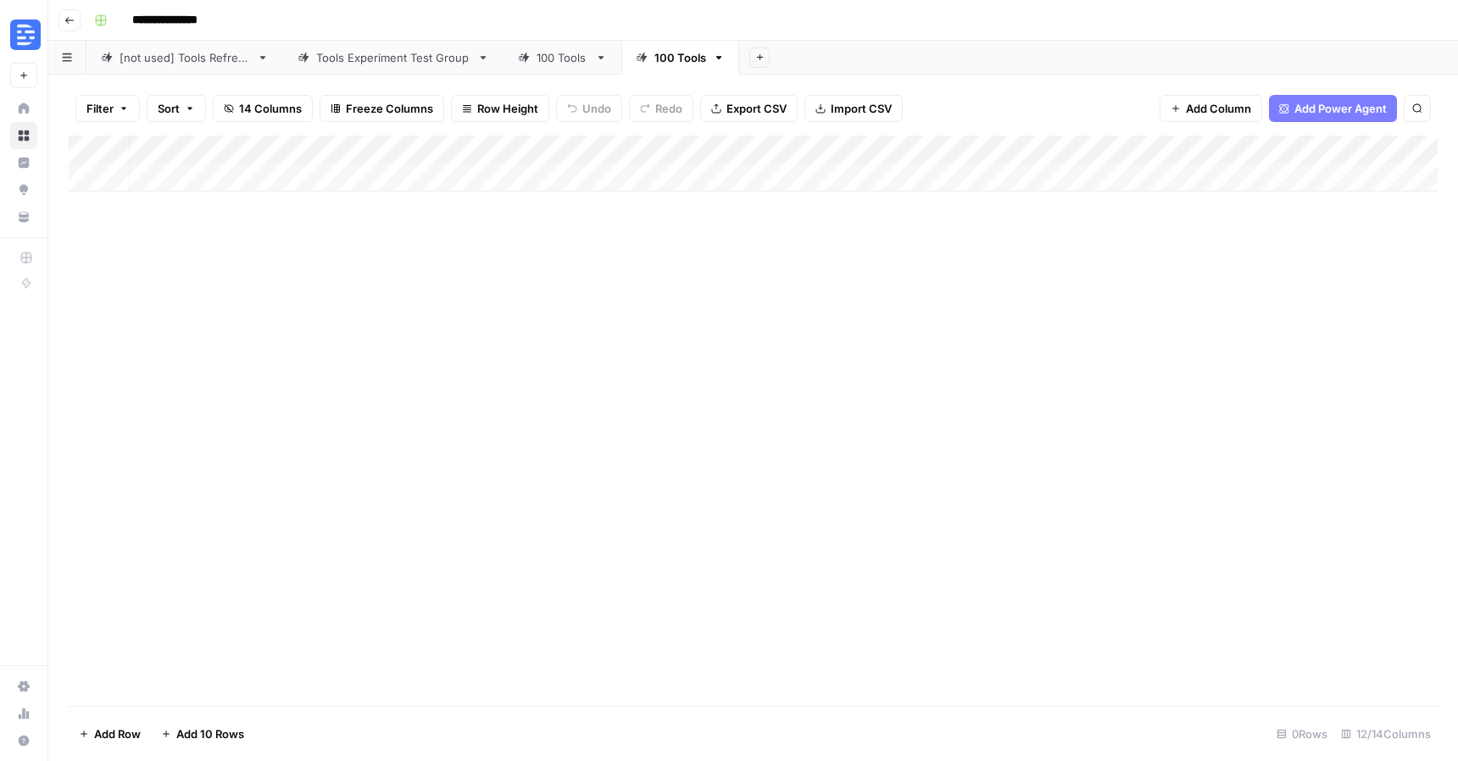
scroll to position [0, 0]
click at [856, 98] on button "Import CSV" at bounding box center [854, 108] width 98 height 27
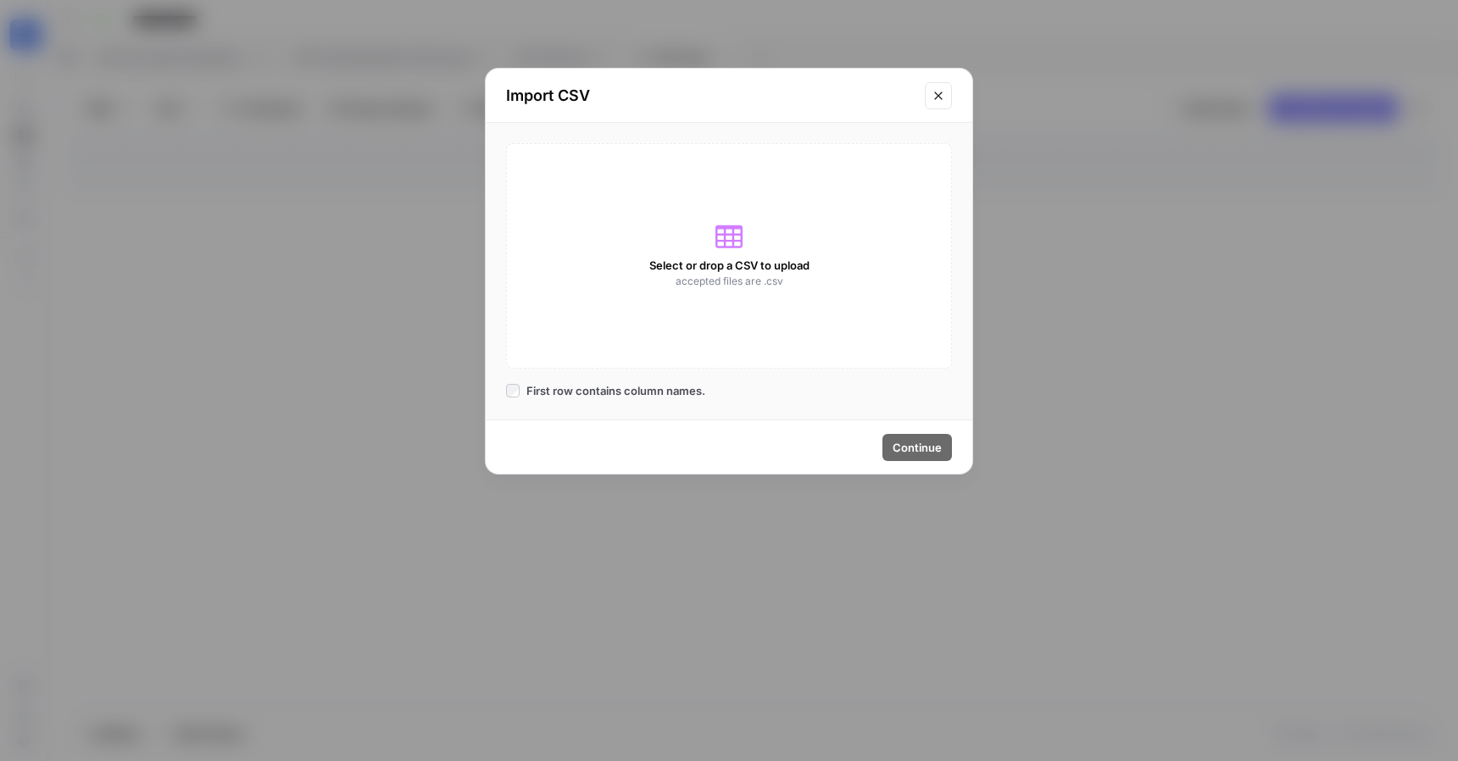
click at [720, 198] on div "Select or drop a CSV to upload accepted files are .csv" at bounding box center [729, 256] width 446 height 226
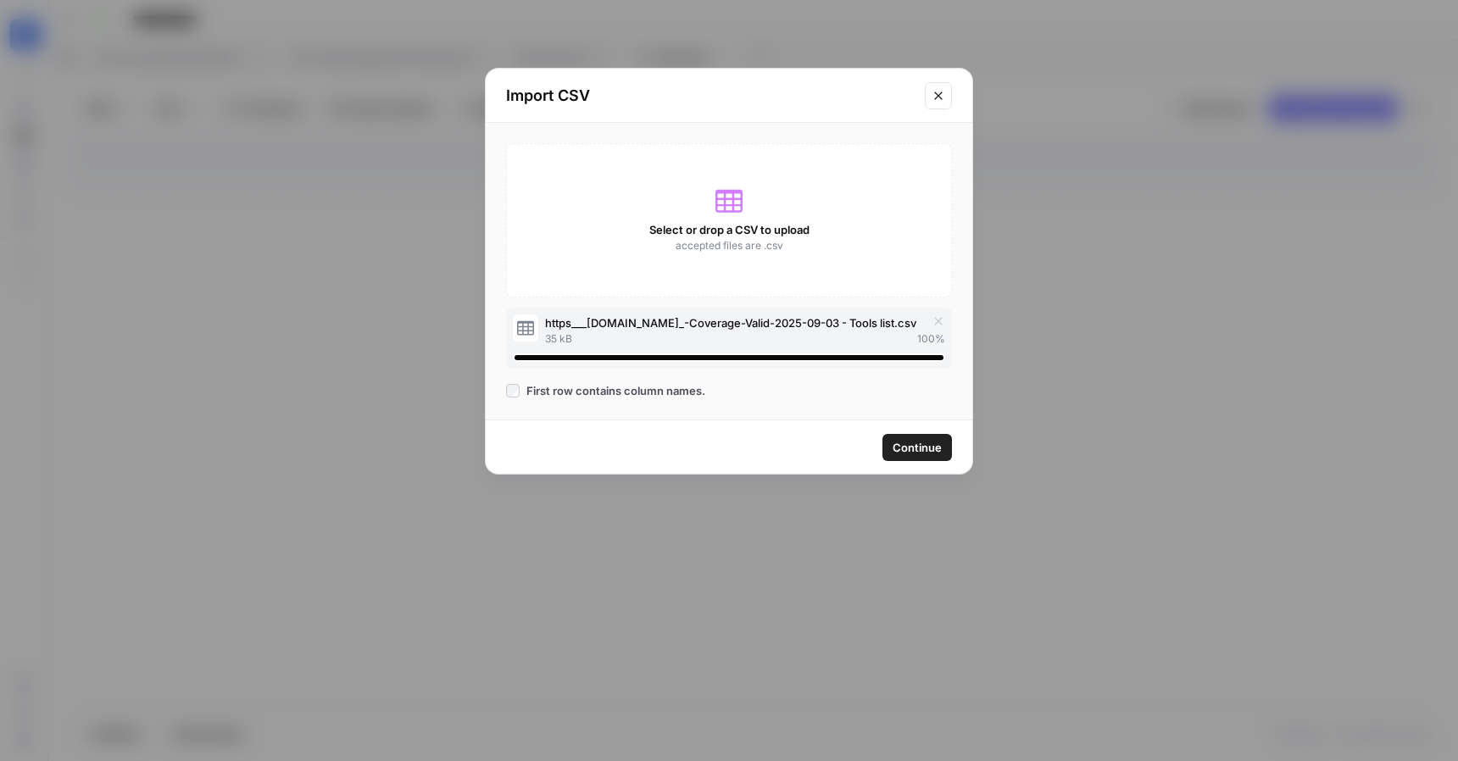
click at [903, 450] on span "Continue" at bounding box center [917, 447] width 49 height 17
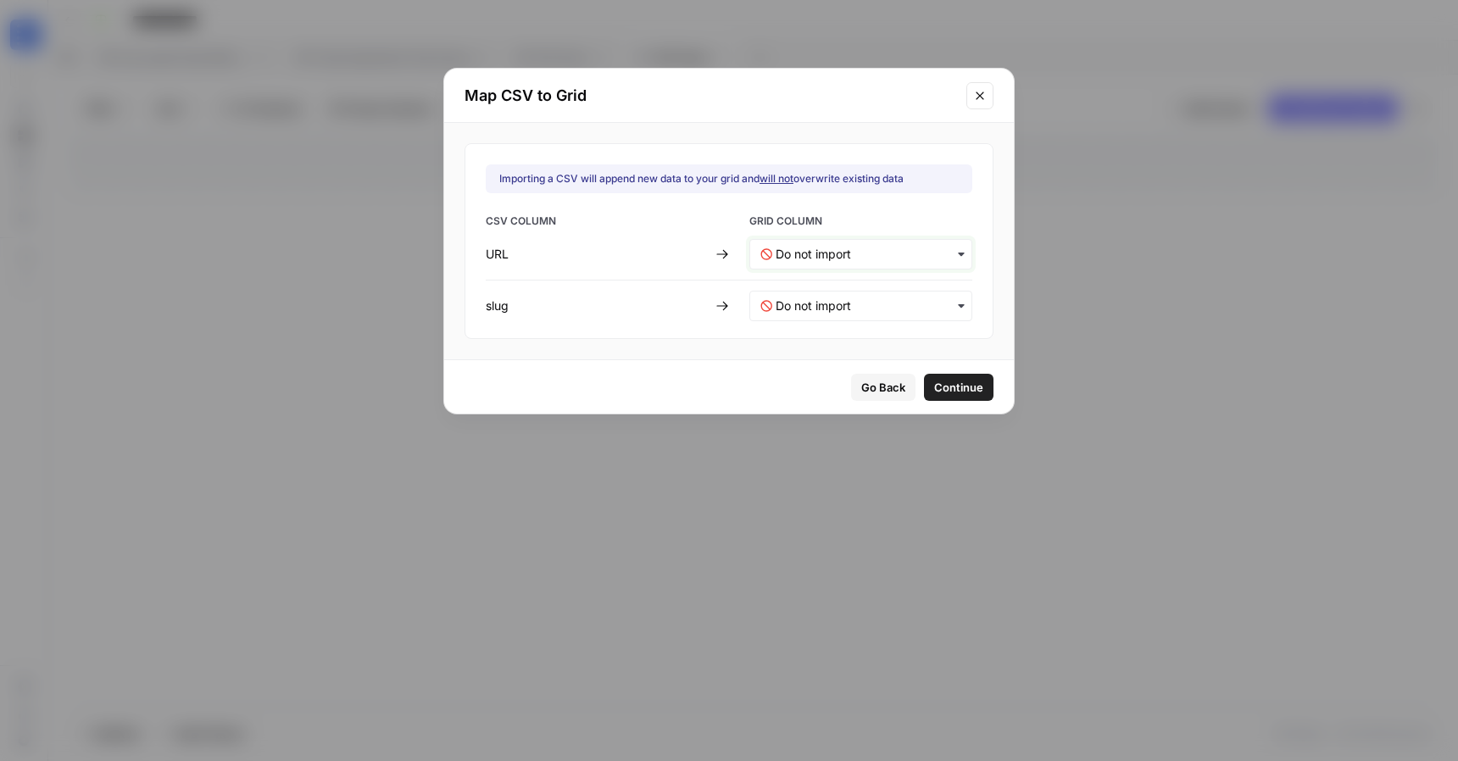
click at [802, 258] on input "text" at bounding box center [869, 254] width 186 height 17
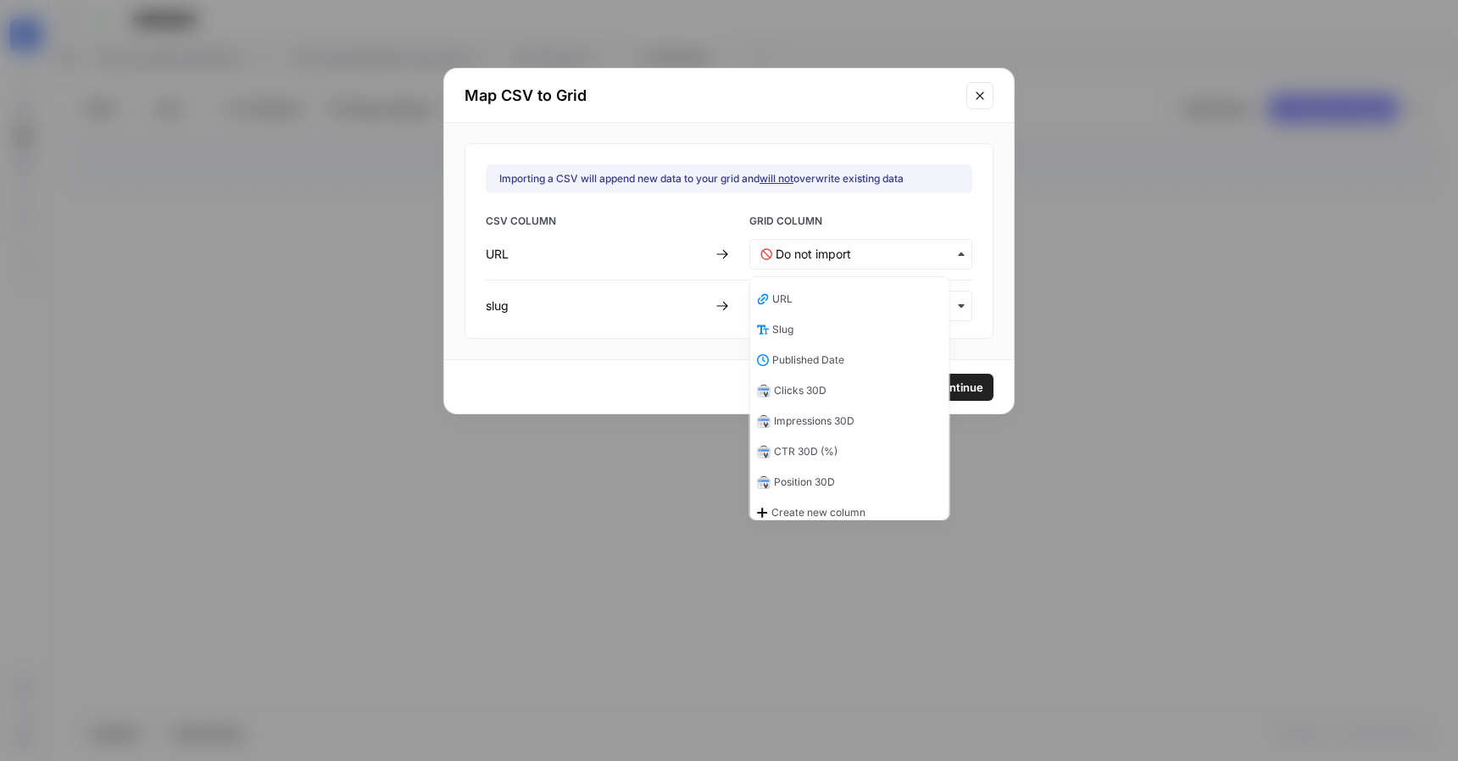
click at [810, 293] on div "URL" at bounding box center [849, 299] width 199 height 31
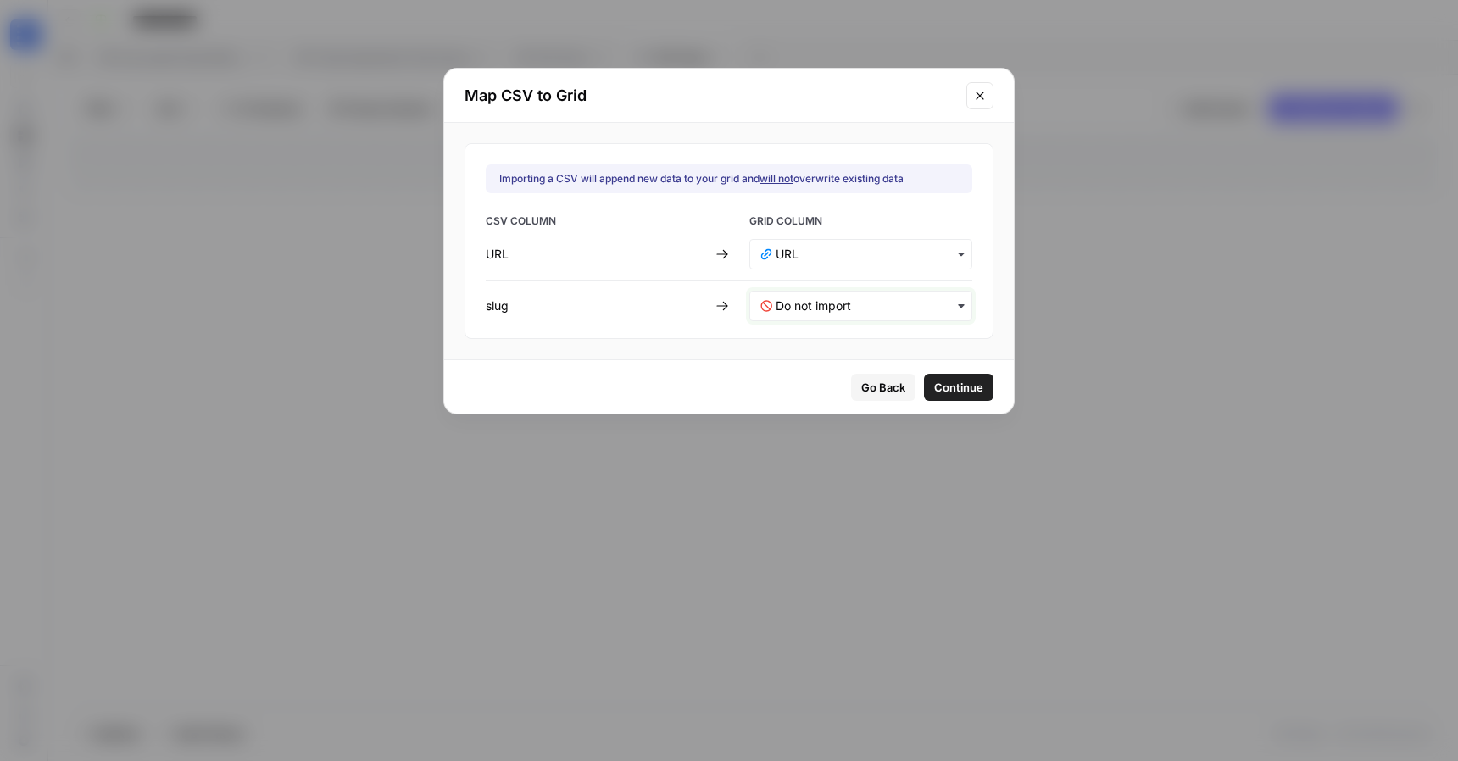
click at [807, 308] on input "text" at bounding box center [869, 306] width 186 height 17
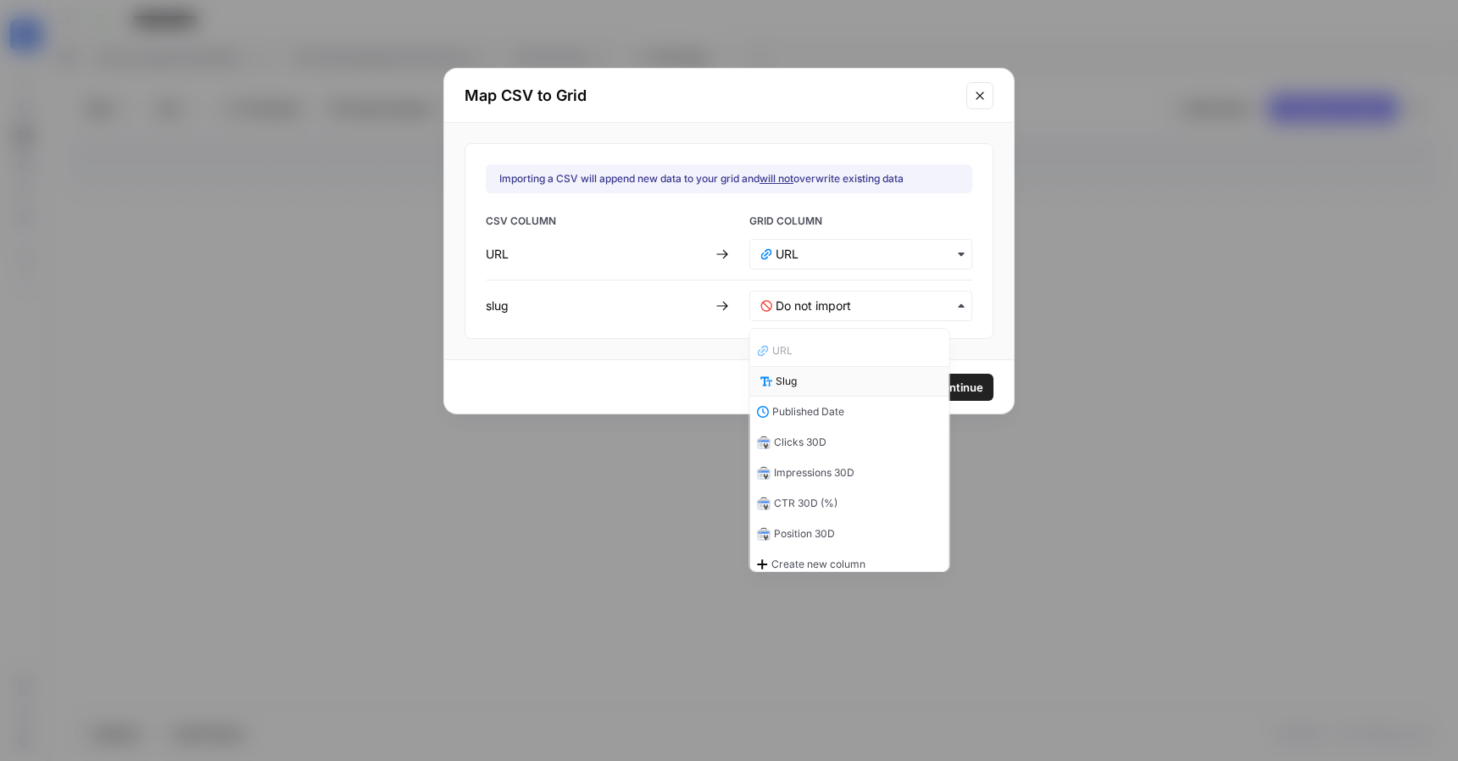
click at [810, 370] on div "Slug" at bounding box center [849, 381] width 199 height 31
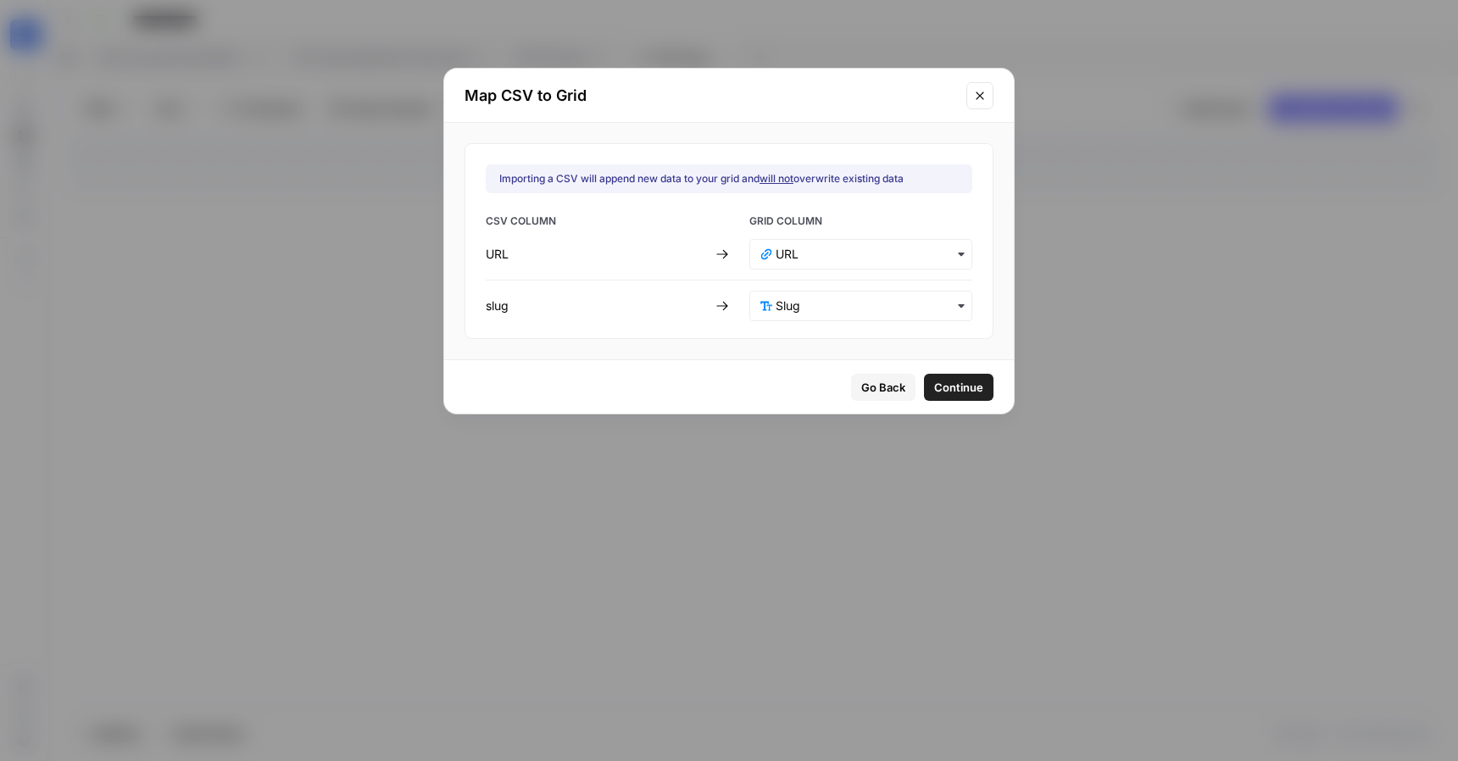
click at [938, 379] on span "Continue" at bounding box center [958, 387] width 49 height 17
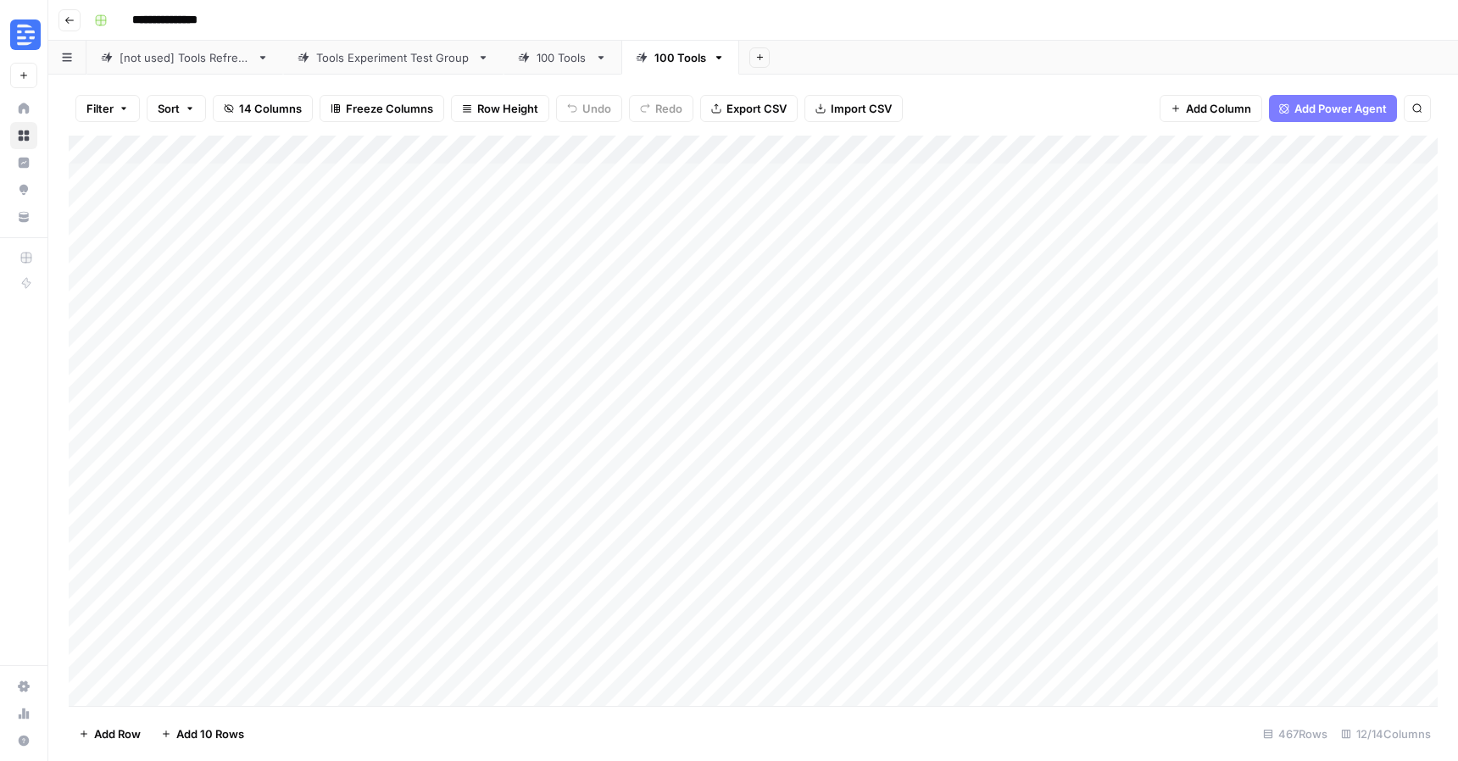
click at [974, 149] on div "Add Column" at bounding box center [753, 421] width 1369 height 571
click at [1035, 277] on span "First 10 Rows" at bounding box center [1034, 273] width 107 height 17
click at [792, 174] on div "Add Column" at bounding box center [753, 421] width 1369 height 571
click at [947, 177] on div "Add Column" at bounding box center [753, 421] width 1369 height 571
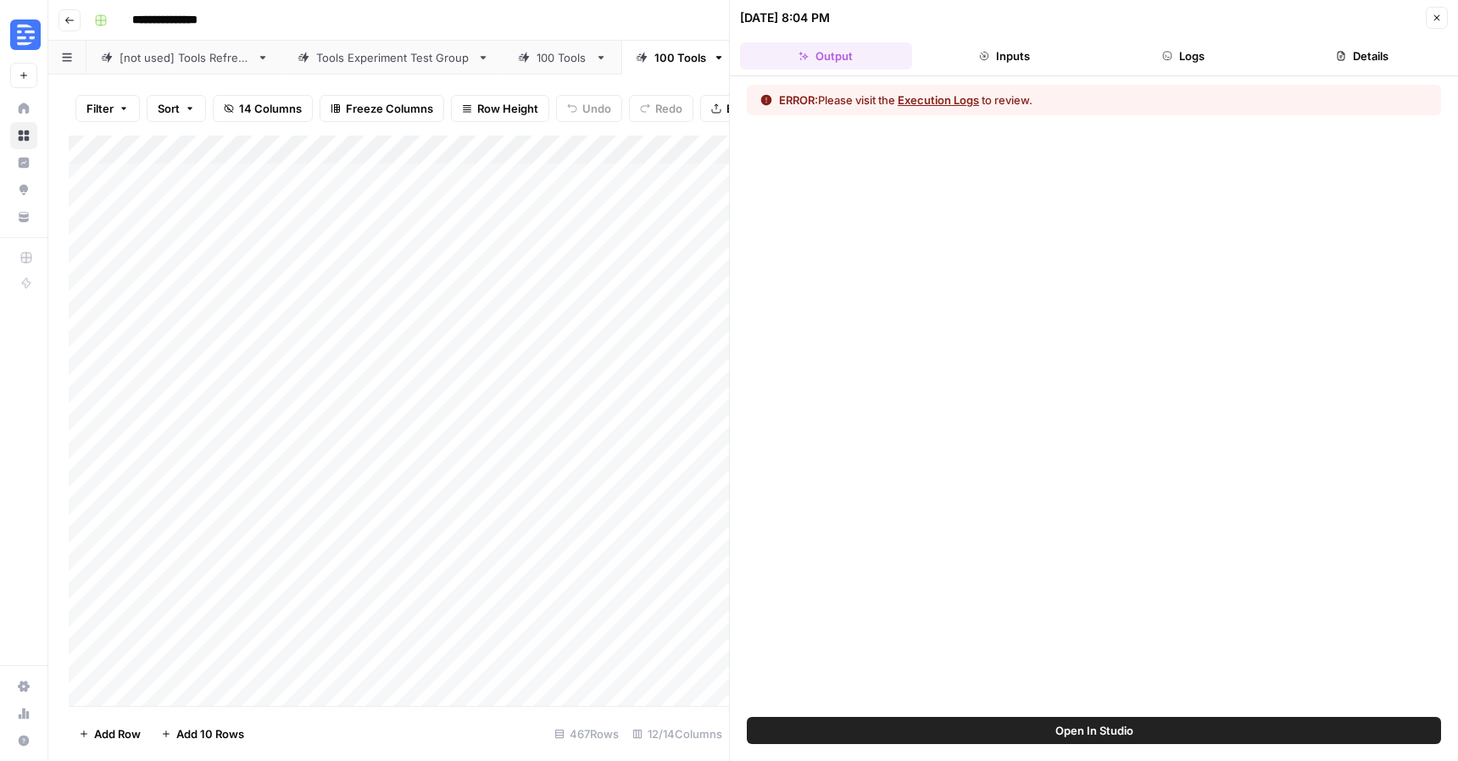
click at [956, 102] on button "Execution Logs" at bounding box center [938, 100] width 81 height 17
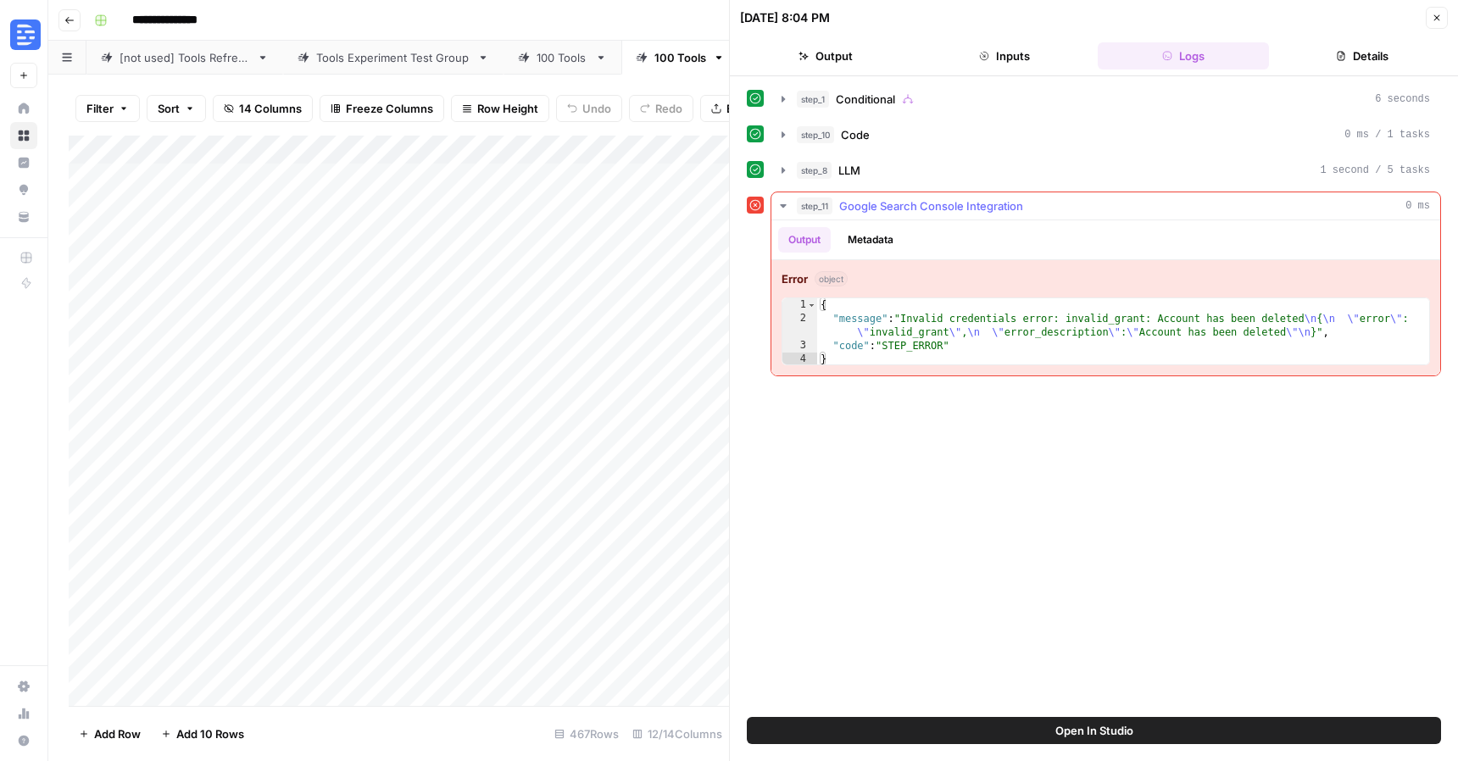
click at [952, 202] on span "Google Search Console Integration" at bounding box center [931, 206] width 184 height 17
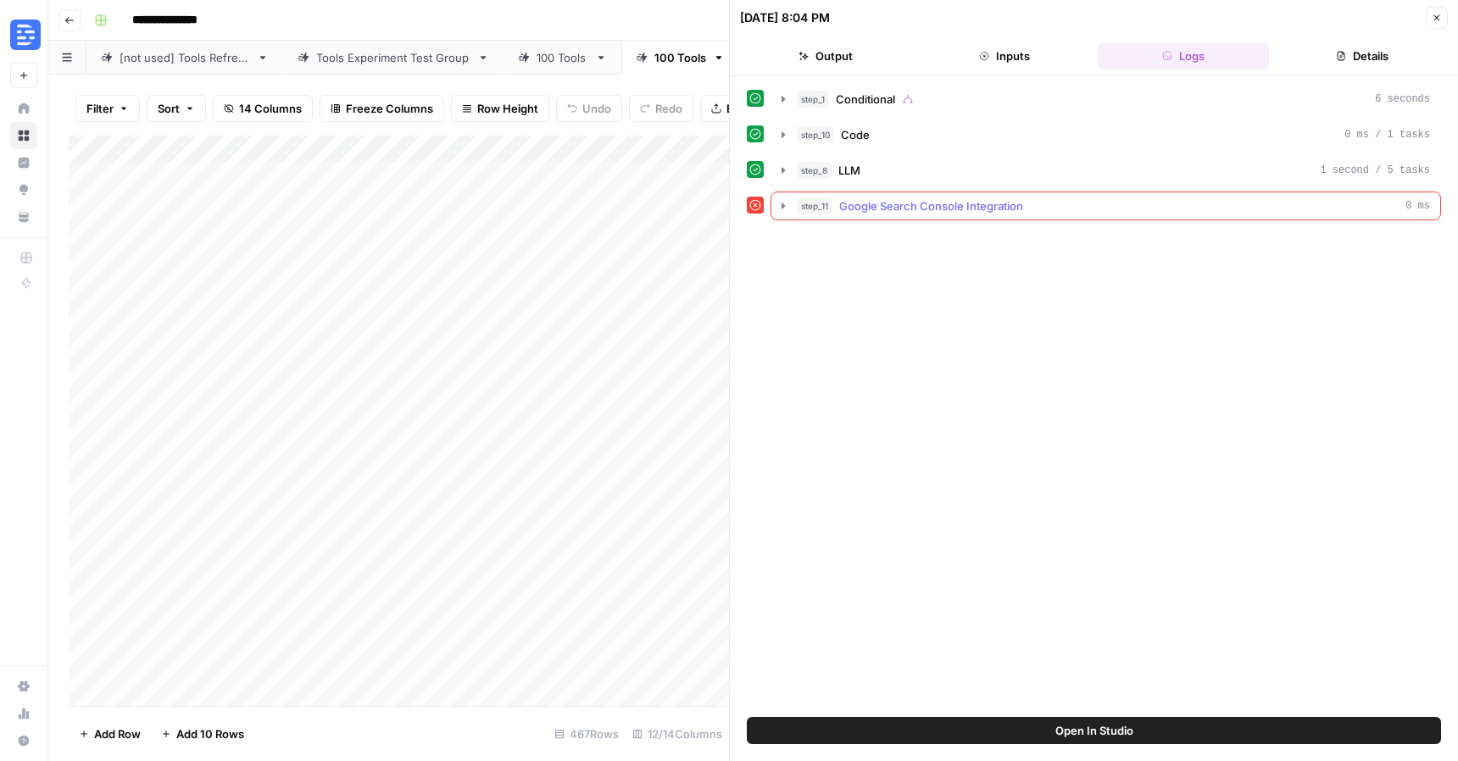
click at [952, 202] on span "Google Search Console Integration" at bounding box center [931, 206] width 184 height 17
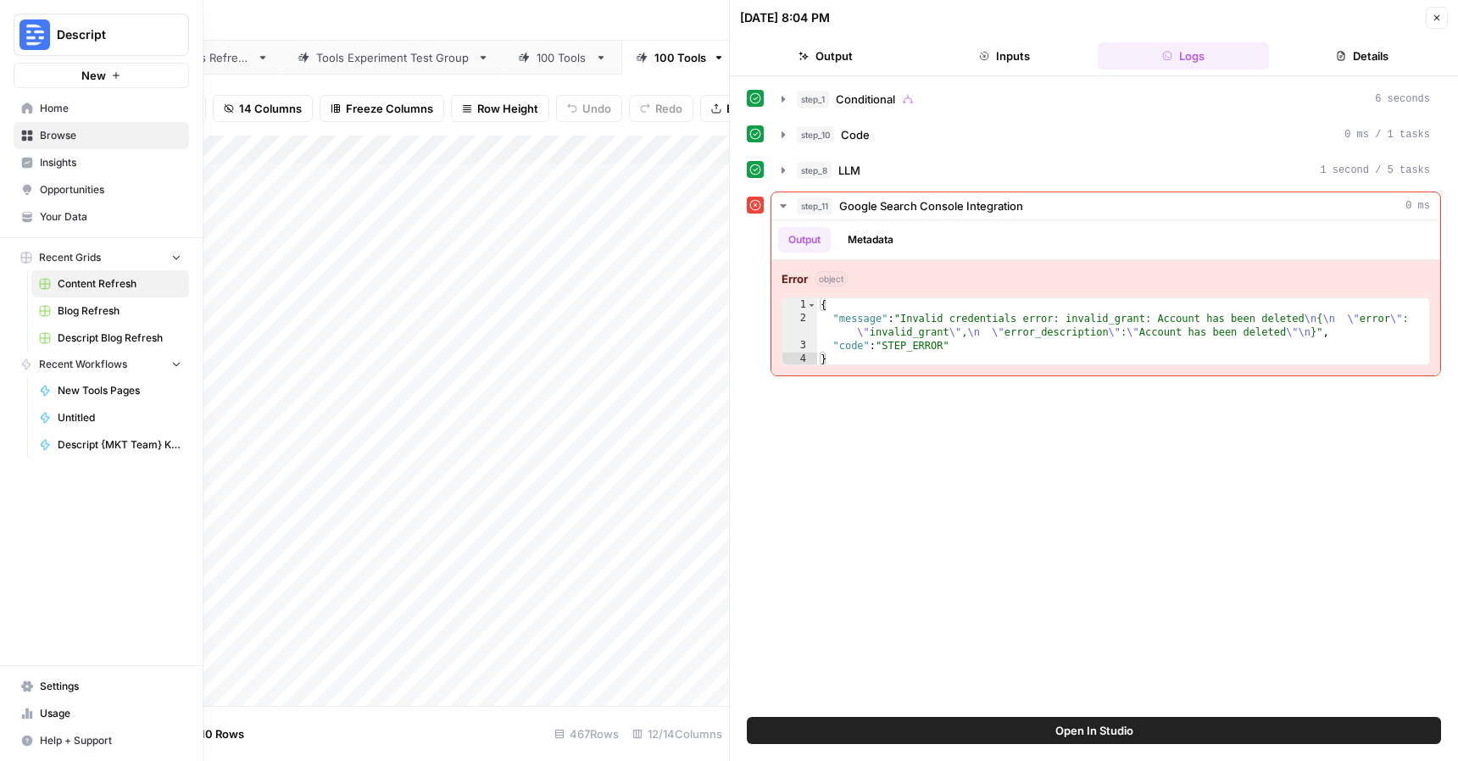
click at [53, 688] on span "Settings" at bounding box center [111, 686] width 142 height 15
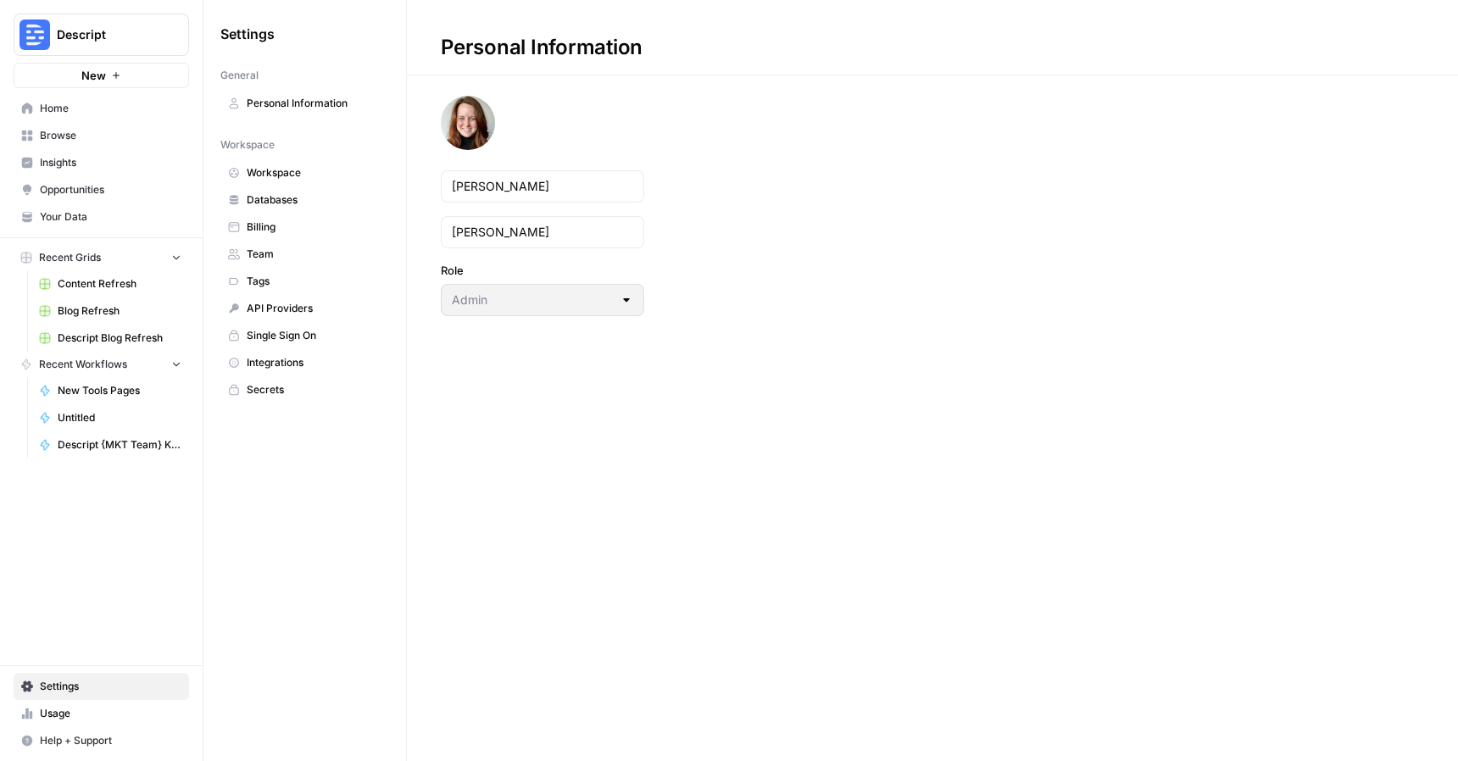
click at [286, 357] on span "Integrations" at bounding box center [314, 362] width 135 height 15
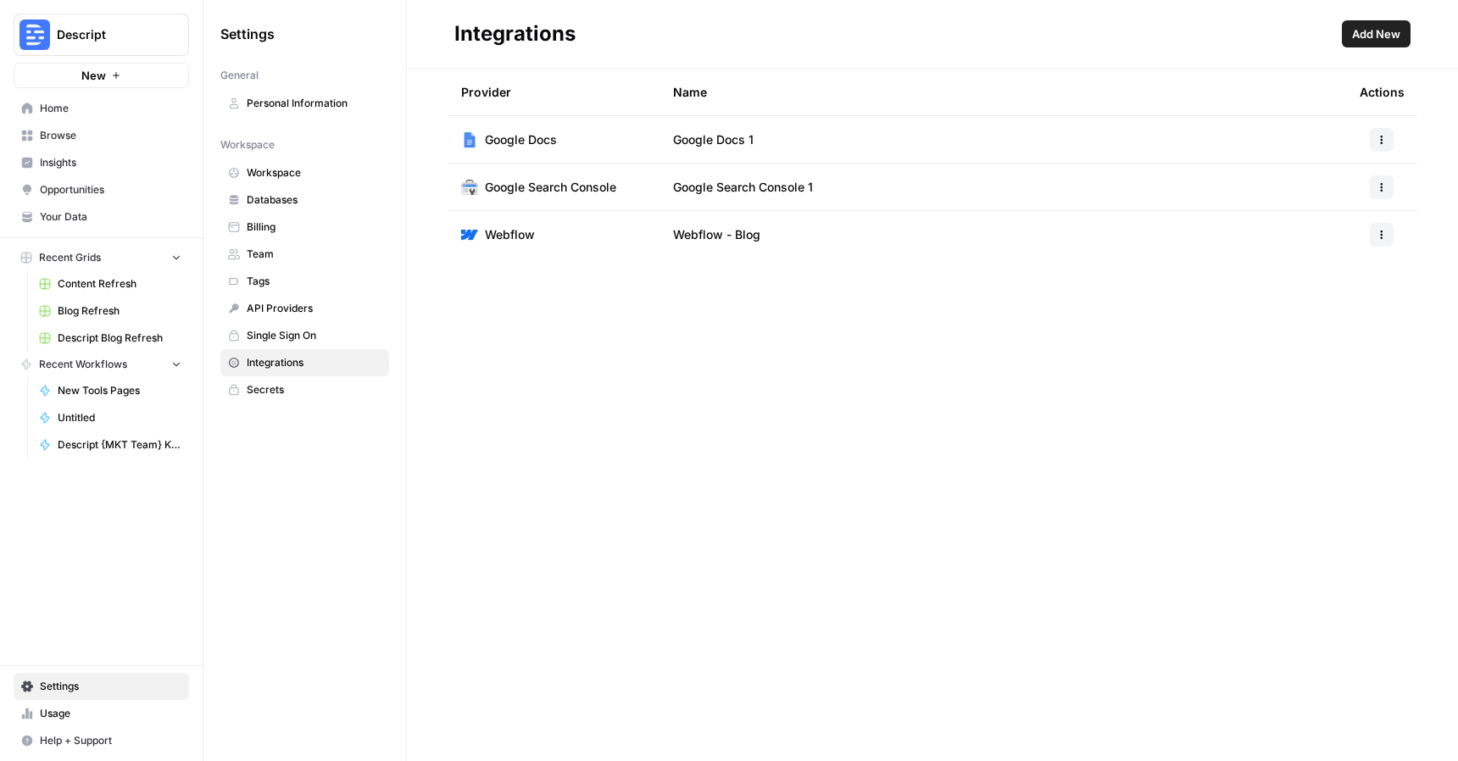
click at [1380, 194] on button "button" at bounding box center [1382, 188] width 24 height 24
click at [918, 194] on td "Google Search Console 1" at bounding box center [1003, 187] width 687 height 47
click at [1390, 191] on button "button" at bounding box center [1382, 188] width 24 height 24
click at [1343, 259] on span "Delete" at bounding box center [1345, 263] width 54 height 17
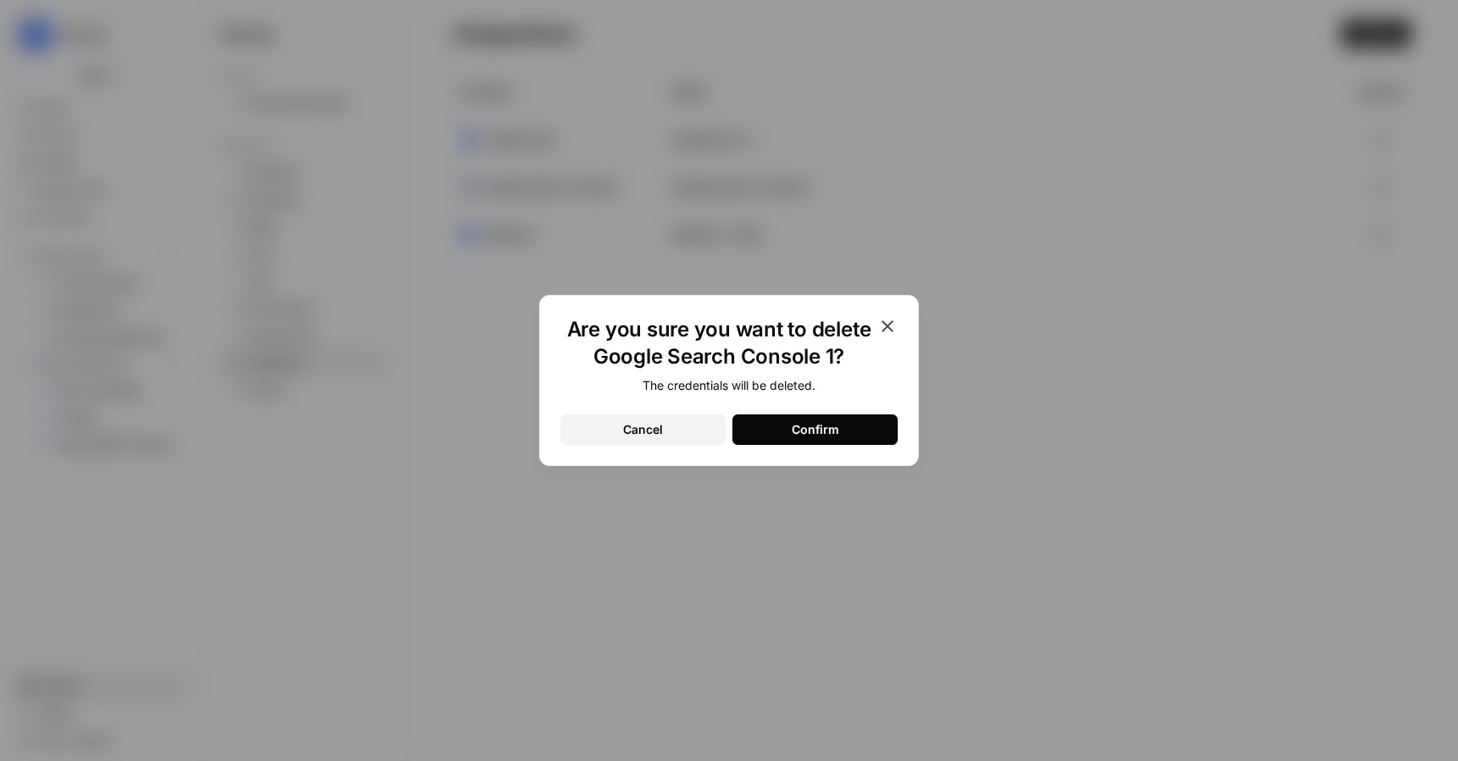
click at [843, 423] on button "Confirm" at bounding box center [815, 430] width 165 height 31
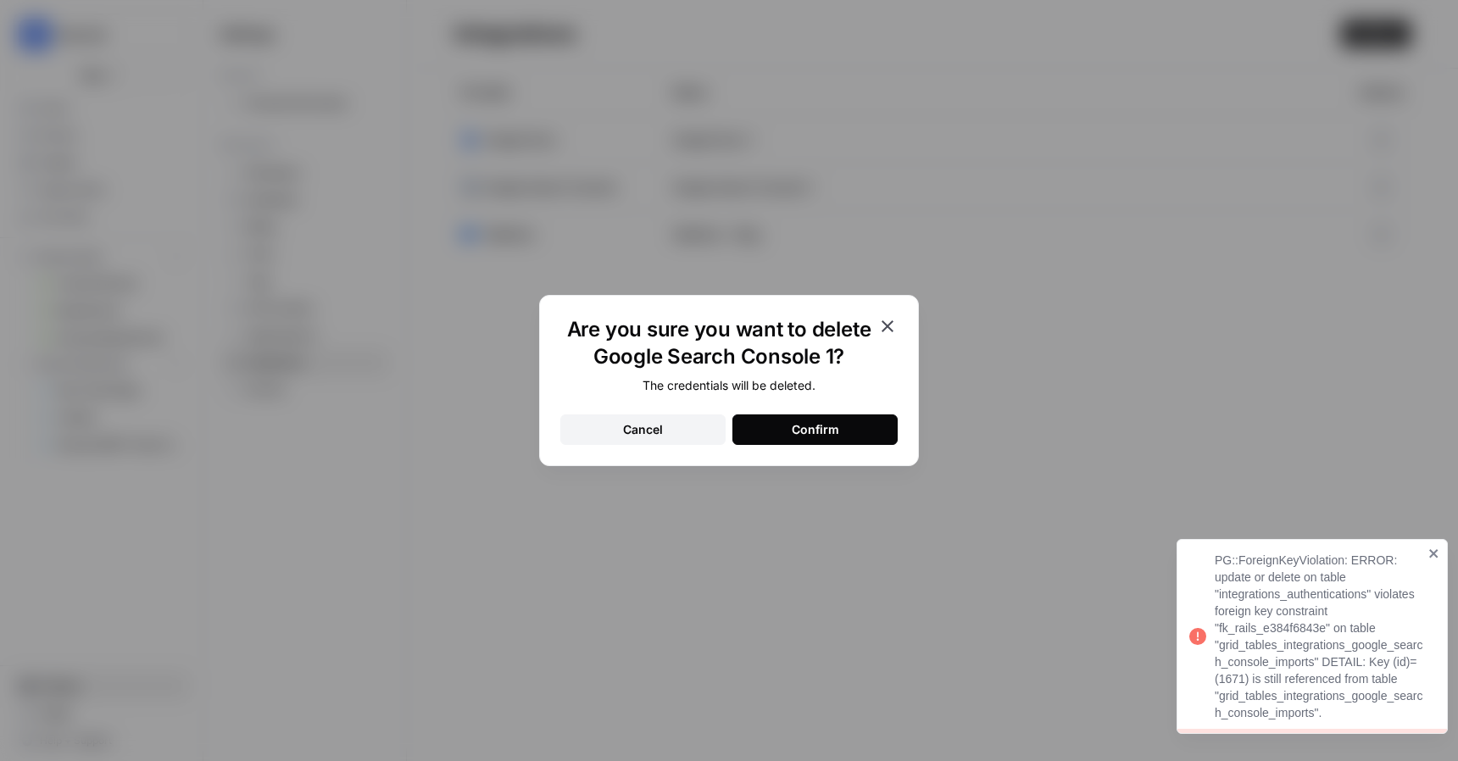
click at [1434, 551] on icon "close" at bounding box center [1435, 554] width 12 height 14
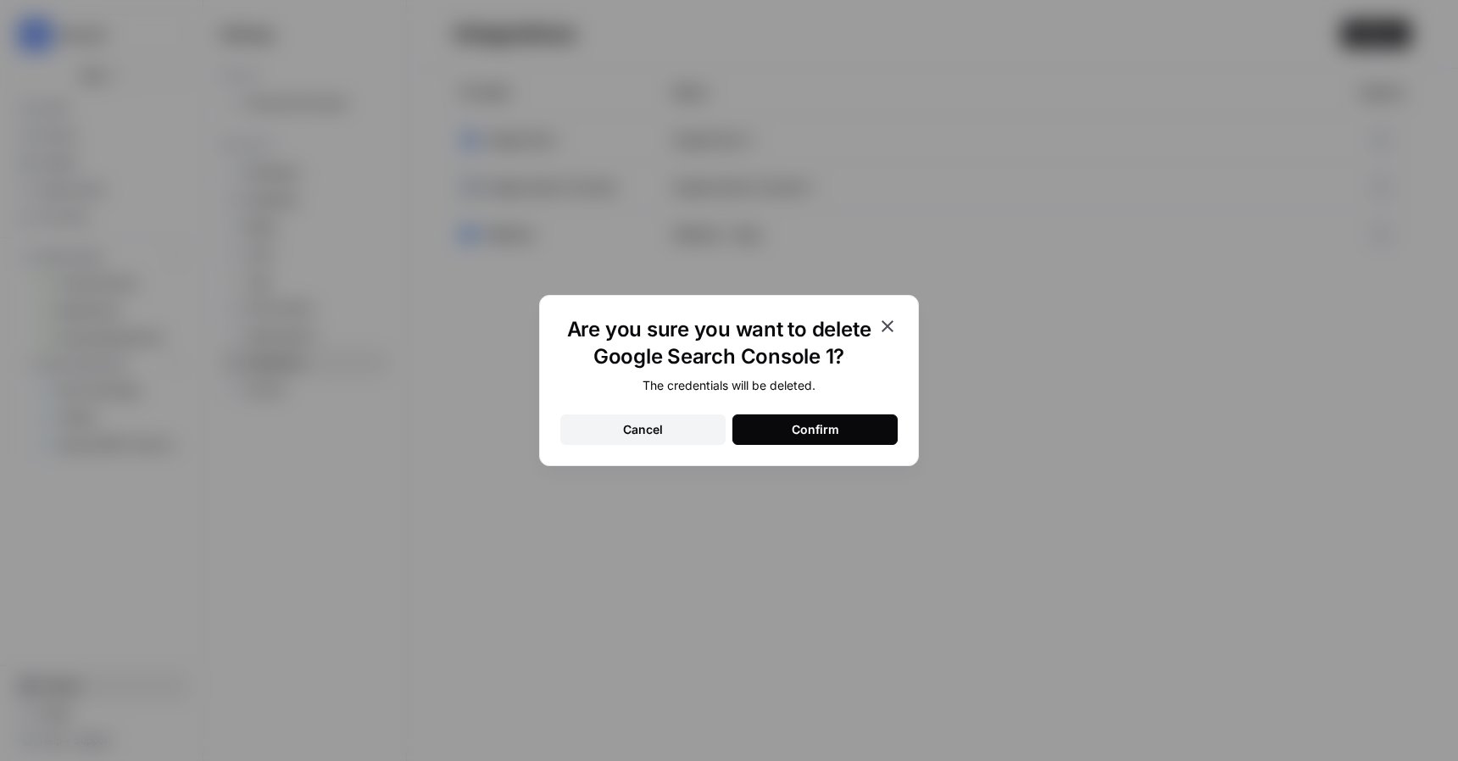
click at [636, 430] on div "Cancel" at bounding box center [643, 429] width 40 height 17
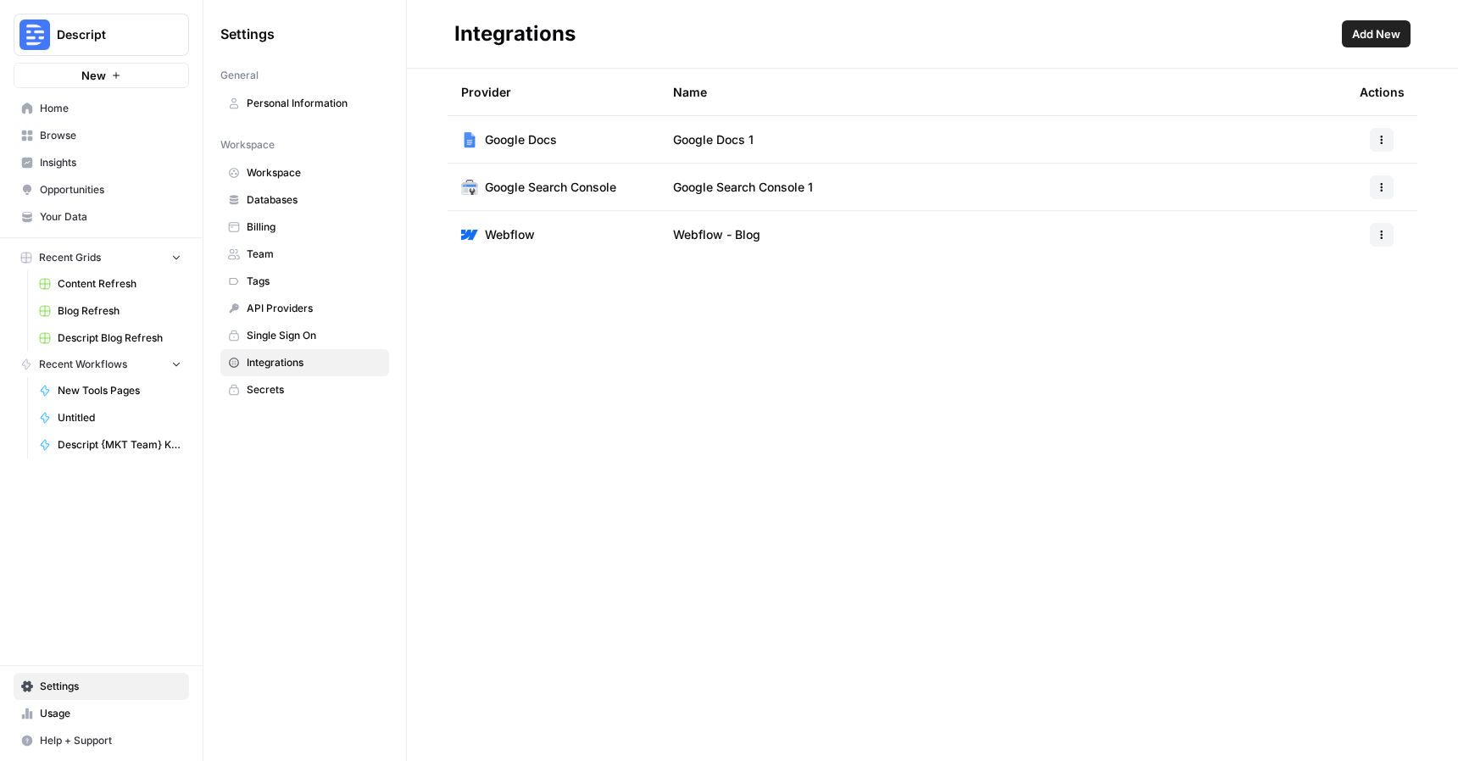
click at [1382, 36] on span "Add New" at bounding box center [1376, 33] width 48 height 17
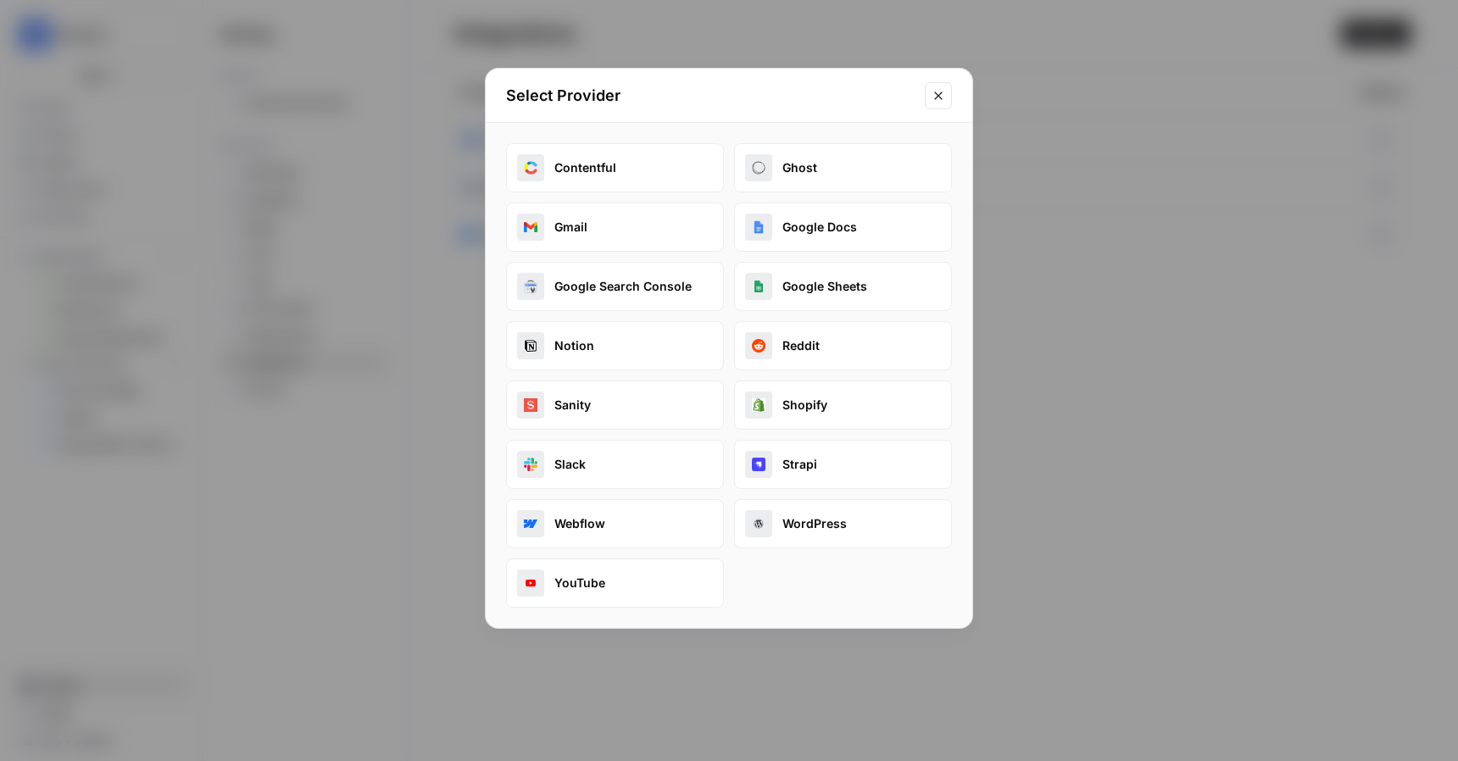
click at [638, 282] on button "Google Search Console" at bounding box center [615, 286] width 218 height 49
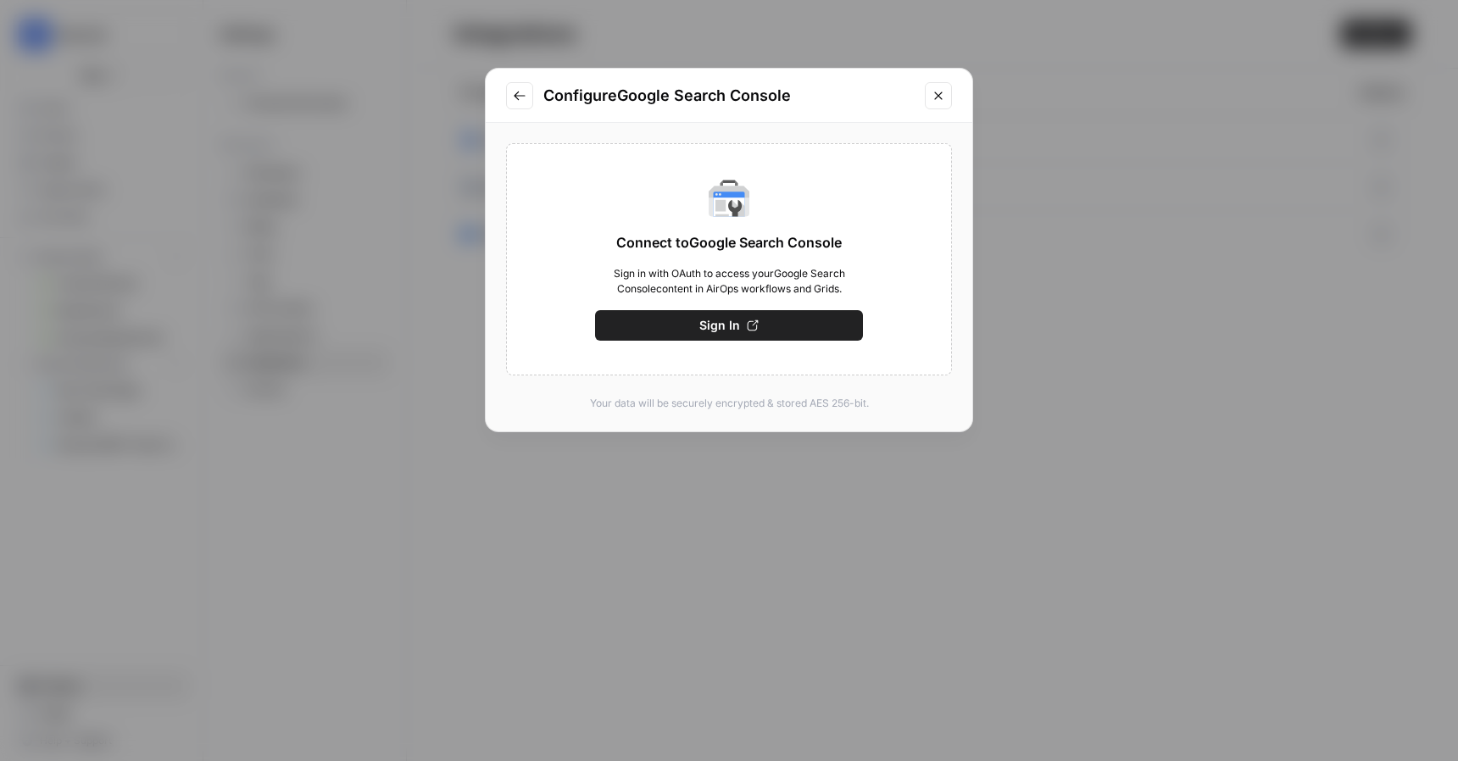
click at [696, 324] on button "Sign In" at bounding box center [729, 325] width 268 height 31
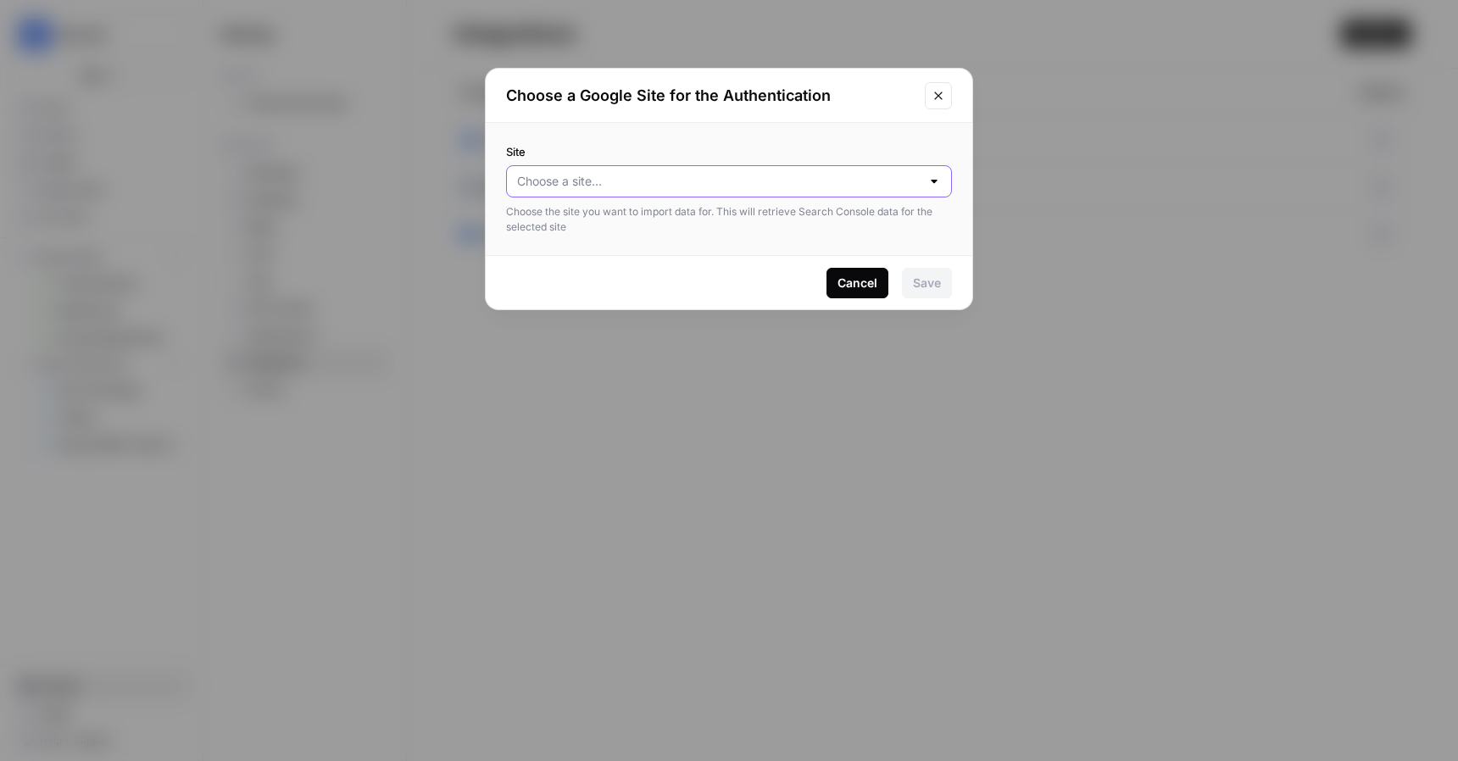
click at [917, 181] on input "Site" at bounding box center [719, 181] width 404 height 17
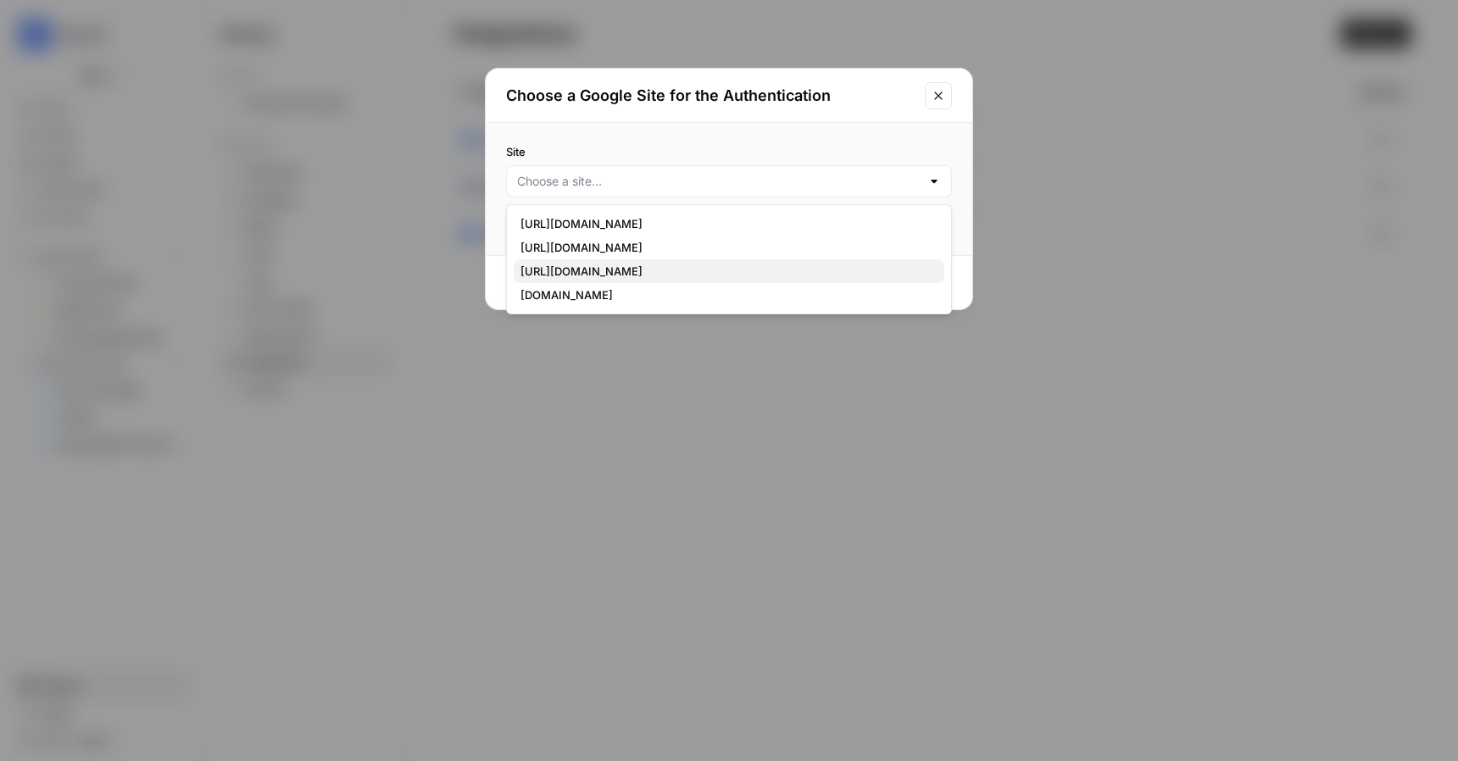
click at [878, 268] on span "https://www.descript.com/tools/" at bounding box center [726, 271] width 410 height 17
type input "https://www.descript.com/tools/"
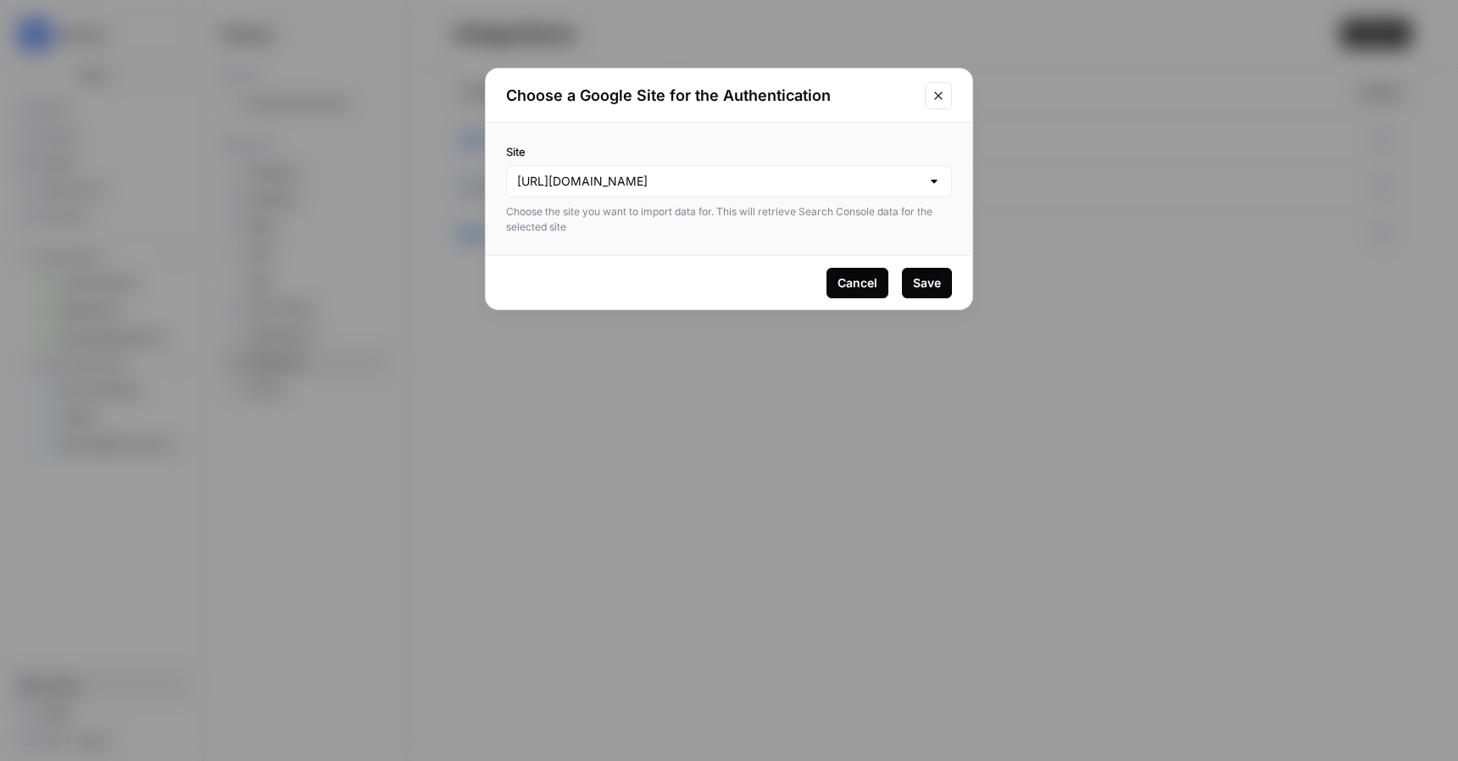
click at [933, 291] on button "Save" at bounding box center [927, 283] width 50 height 31
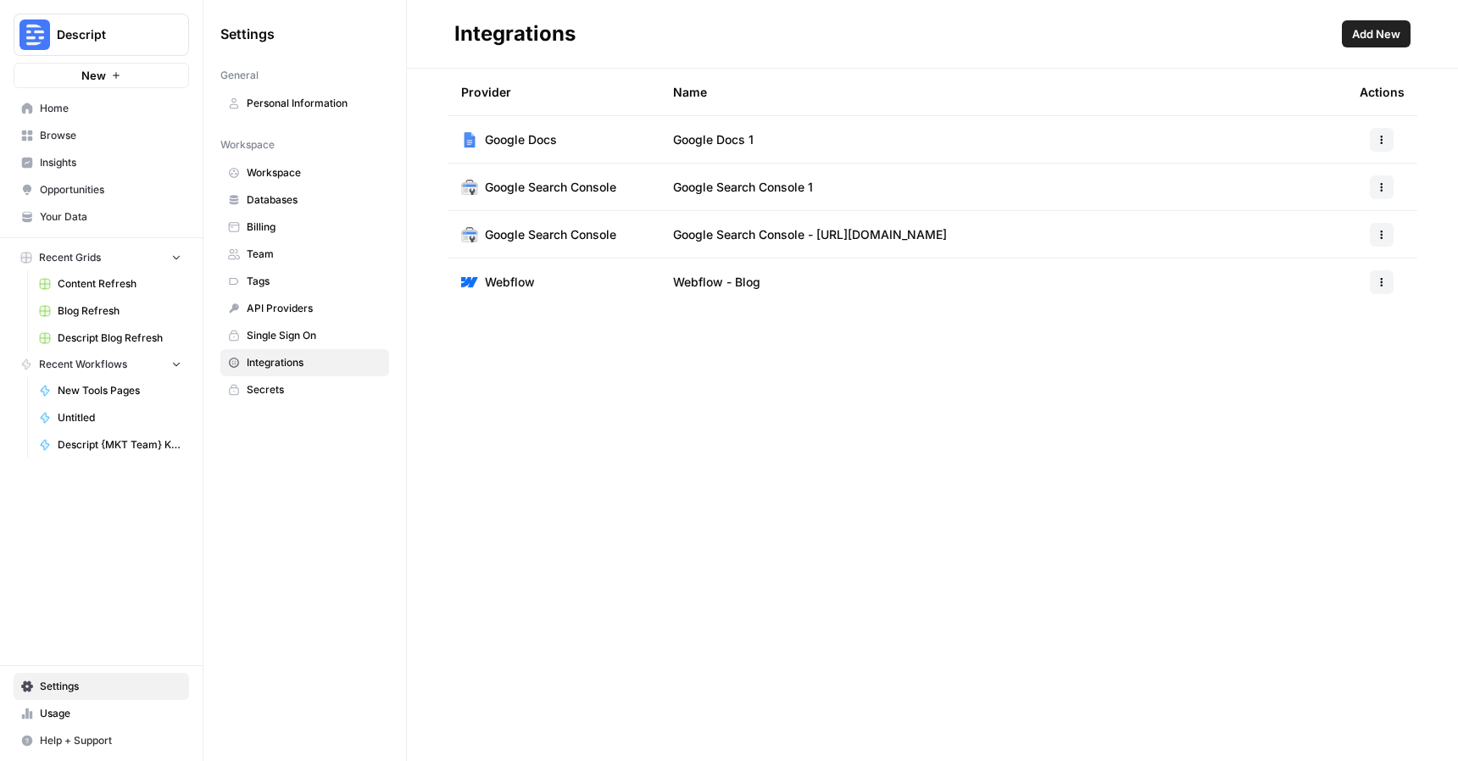
click at [78, 114] on span "Home" at bounding box center [111, 108] width 142 height 15
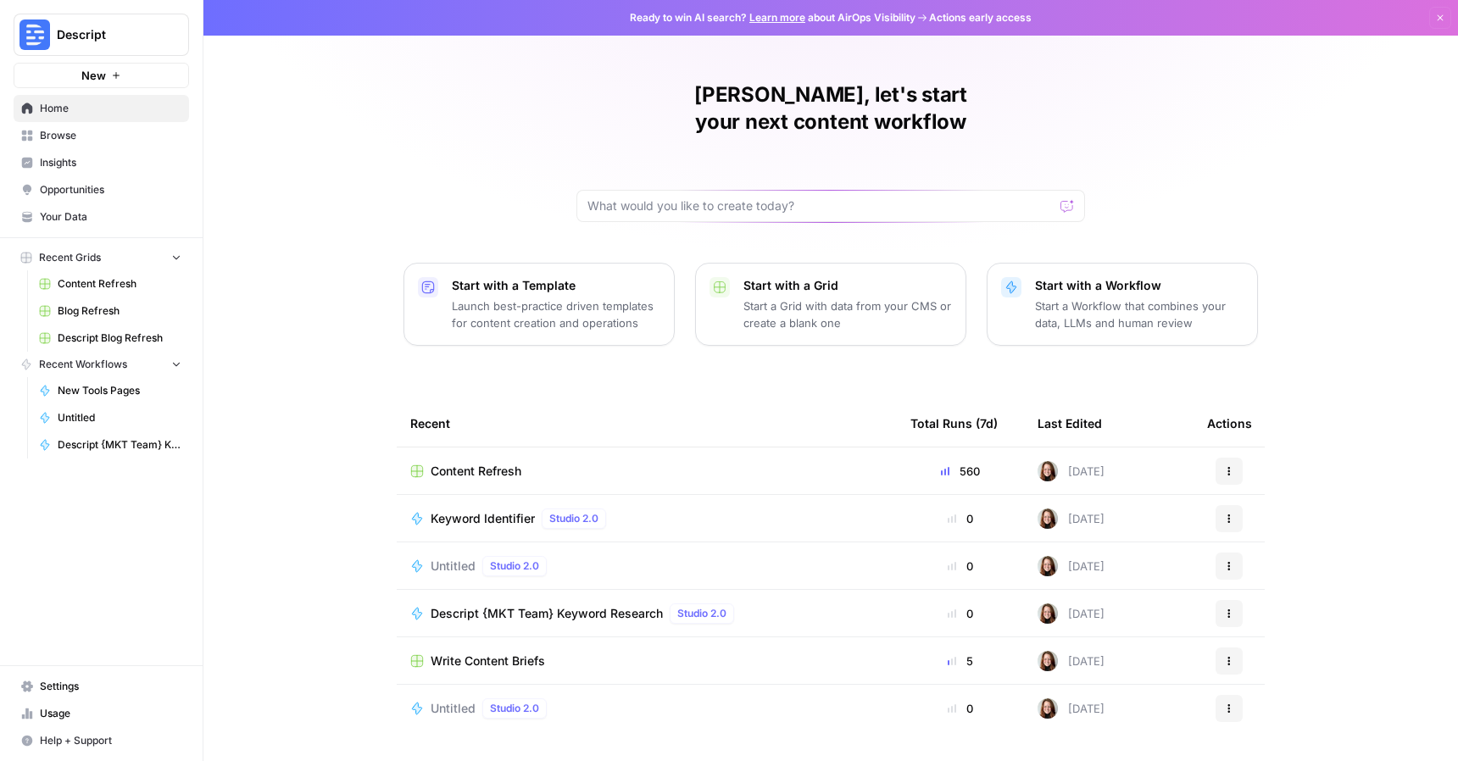
click at [466, 463] on span "Content Refresh" at bounding box center [476, 471] width 91 height 17
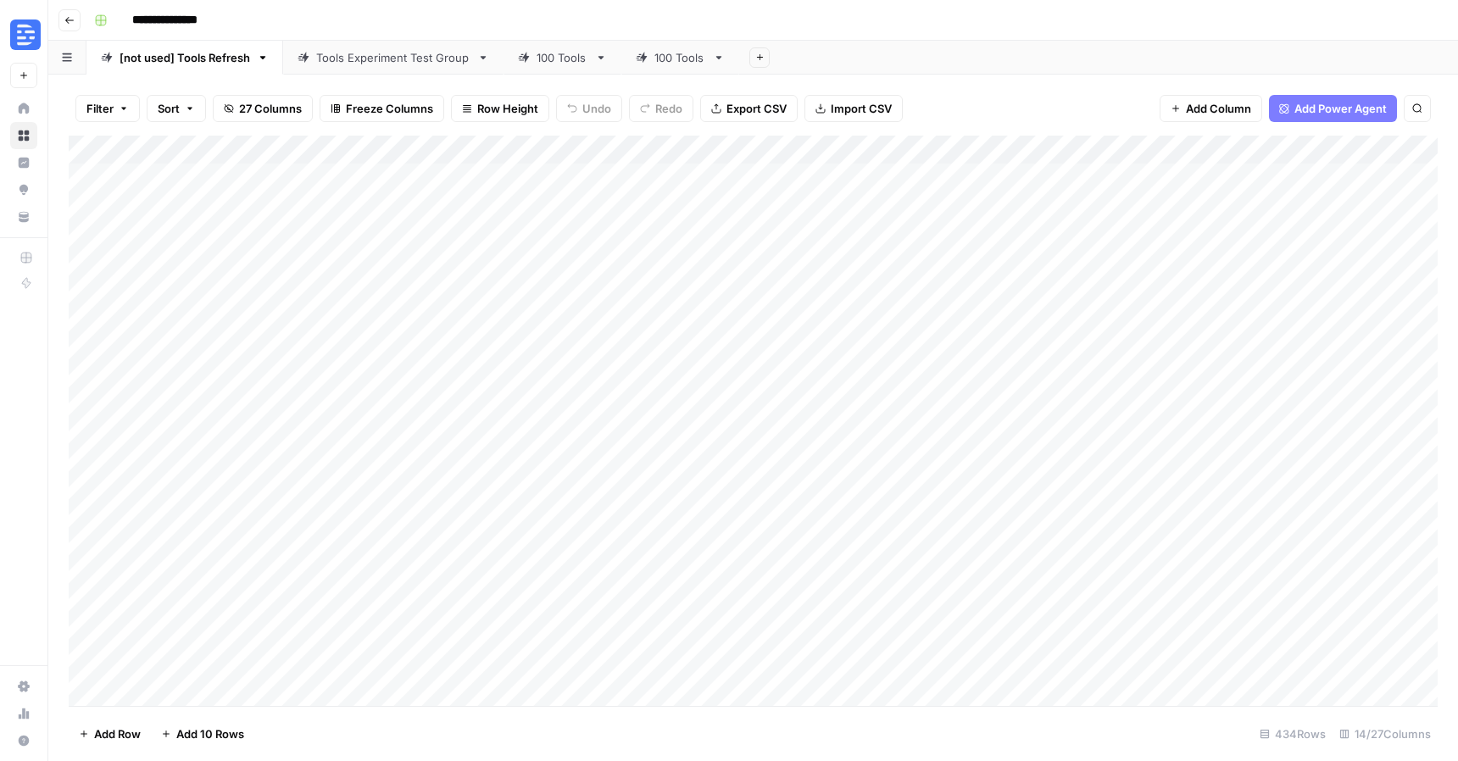
click at [664, 52] on div "100 Tools" at bounding box center [681, 57] width 52 height 17
click at [853, 148] on div "Add Column" at bounding box center [753, 421] width 1369 height 571
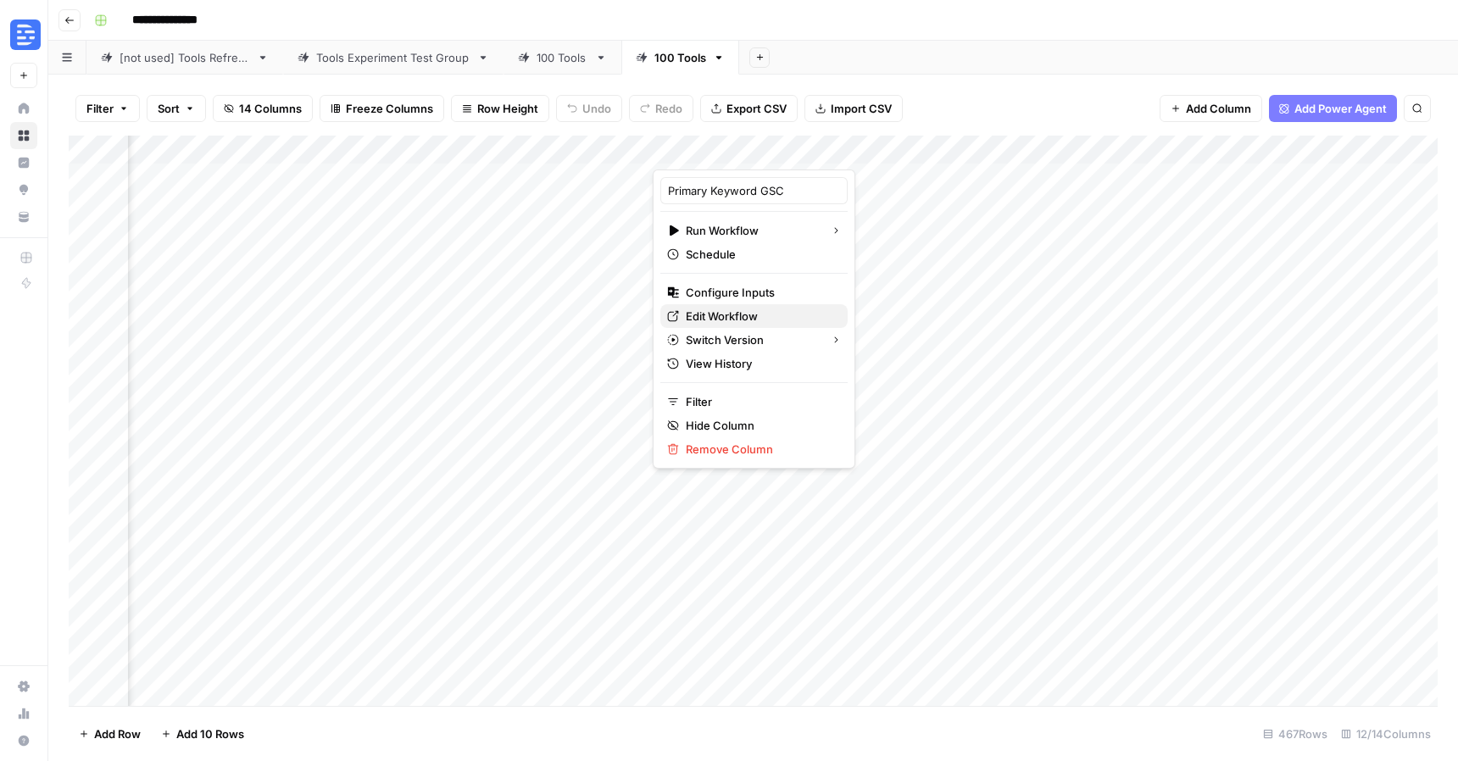
click at [745, 316] on span "Edit Workflow" at bounding box center [760, 316] width 148 height 17
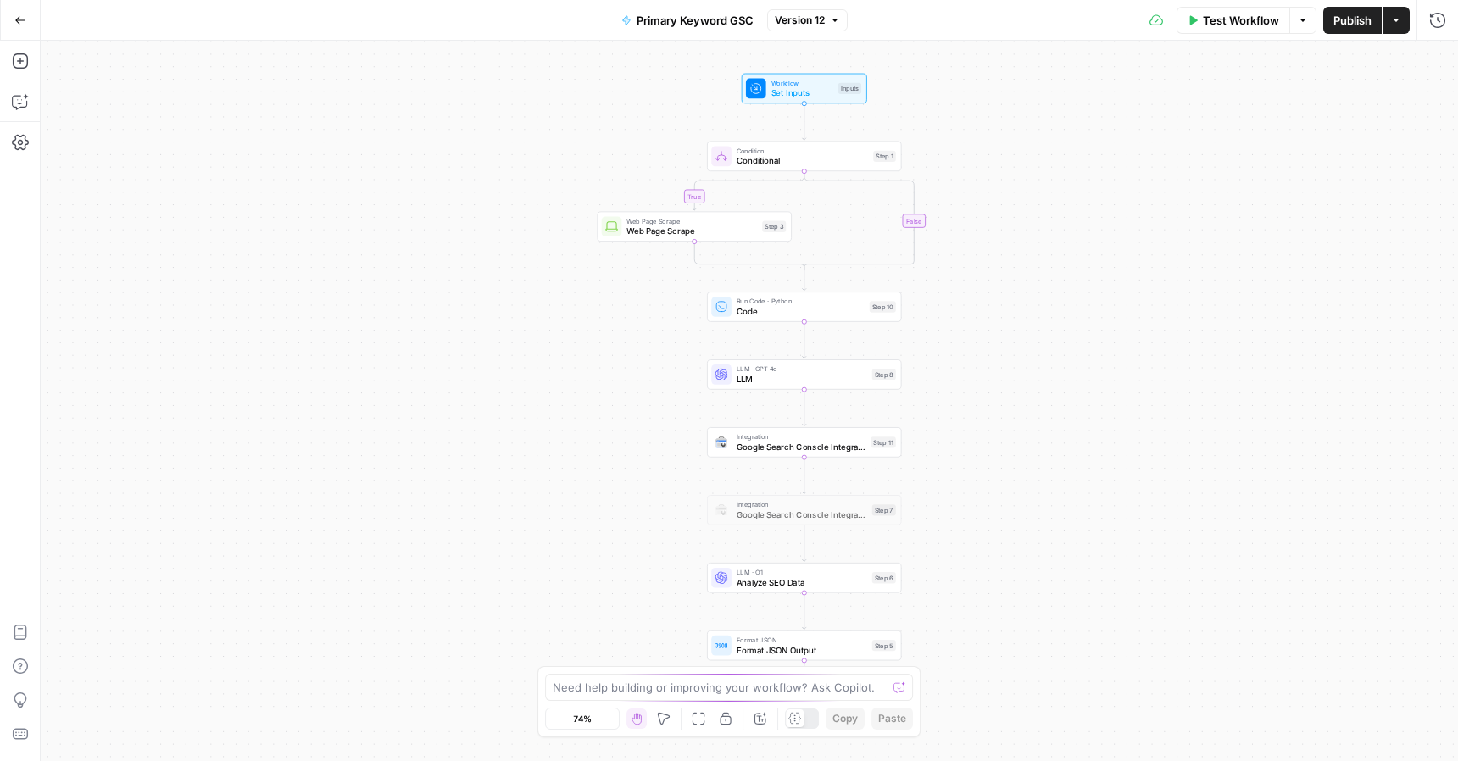
click at [807, 444] on span "Google Search Console Integration" at bounding box center [801, 447] width 129 height 13
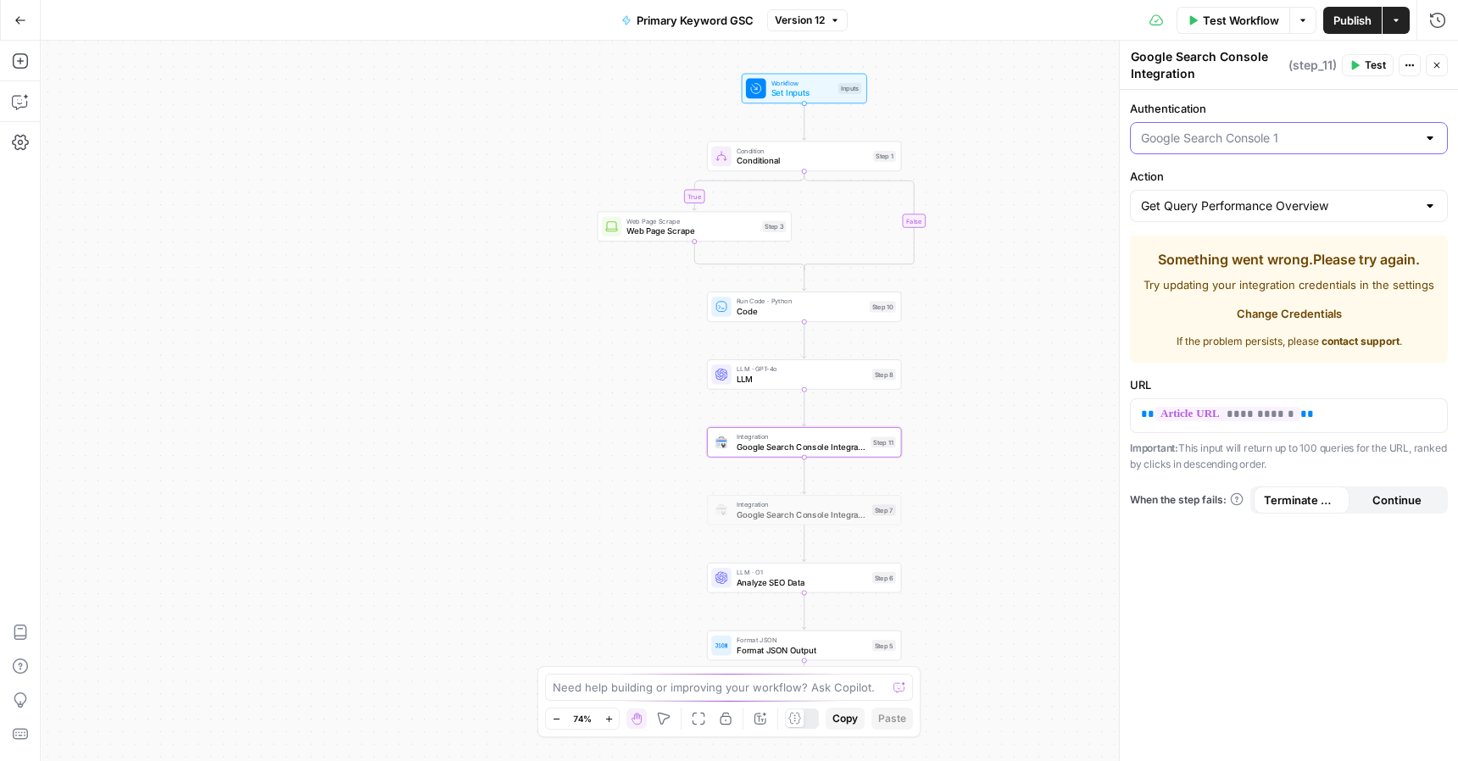
click at [1302, 144] on input "Authentication" at bounding box center [1279, 138] width 276 height 17
click at [1309, 199] on span "Google Search Console - https://www.descript.com/tools/" at bounding box center [1286, 204] width 282 height 17
type input "Google Search Console - https://www.descript.com/tools/"
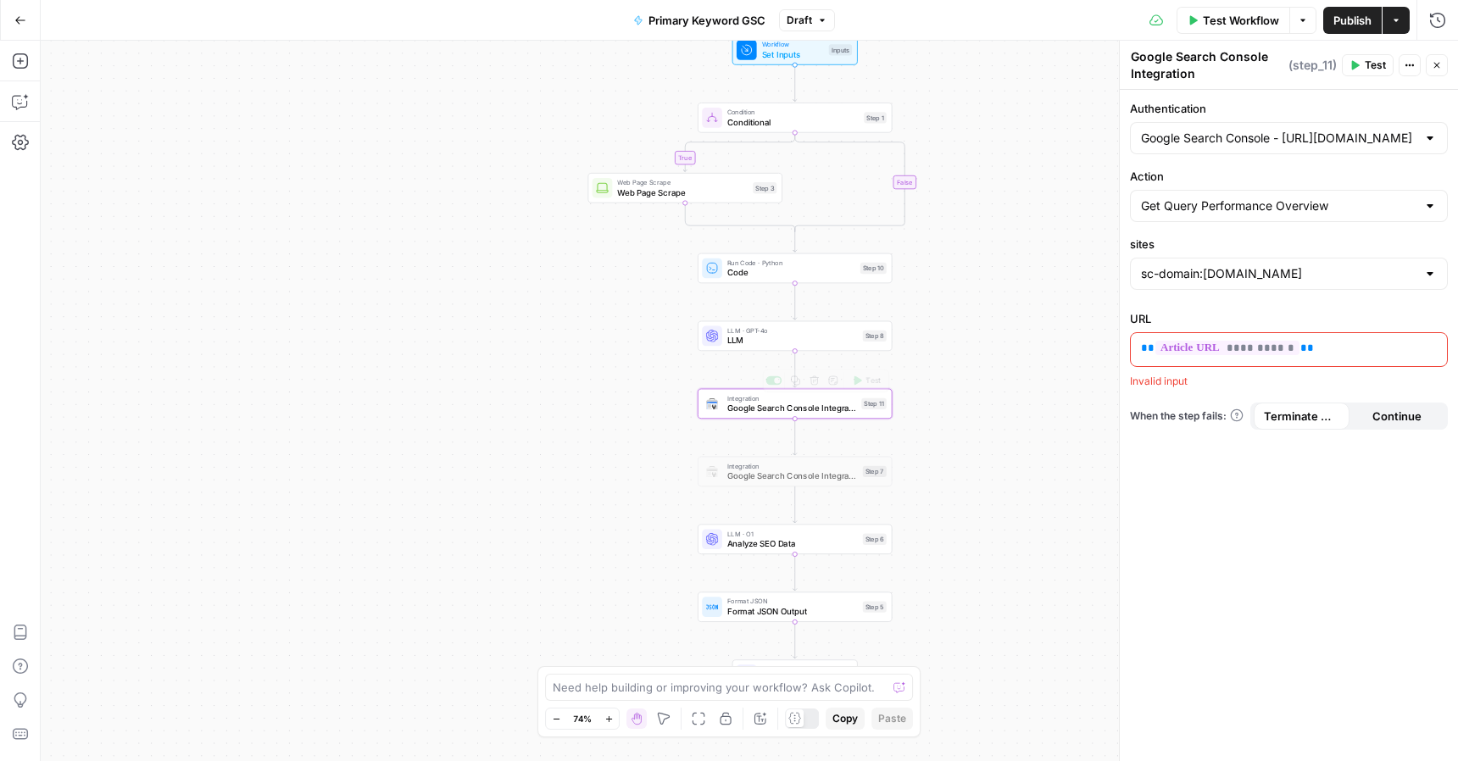
click at [796, 477] on span "Google Search Console Integration" at bounding box center [793, 476] width 131 height 13
click at [1274, 136] on input "Authentication" at bounding box center [1279, 138] width 276 height 17
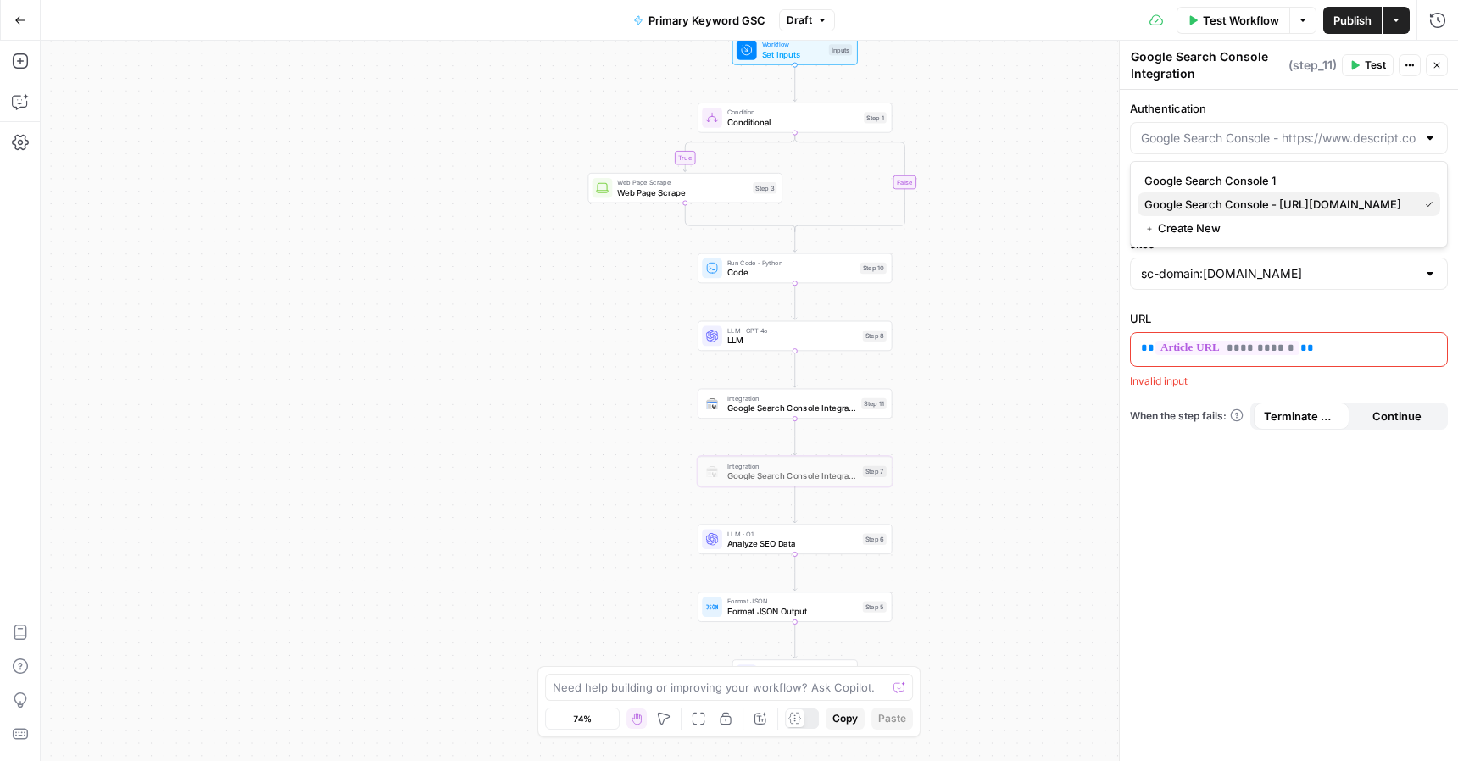
click at [1297, 207] on span "Google Search Console - https://www.descript.com/tools/" at bounding box center [1278, 204] width 267 height 17
type input "Google Search Console - https://www.descript.com/tools/"
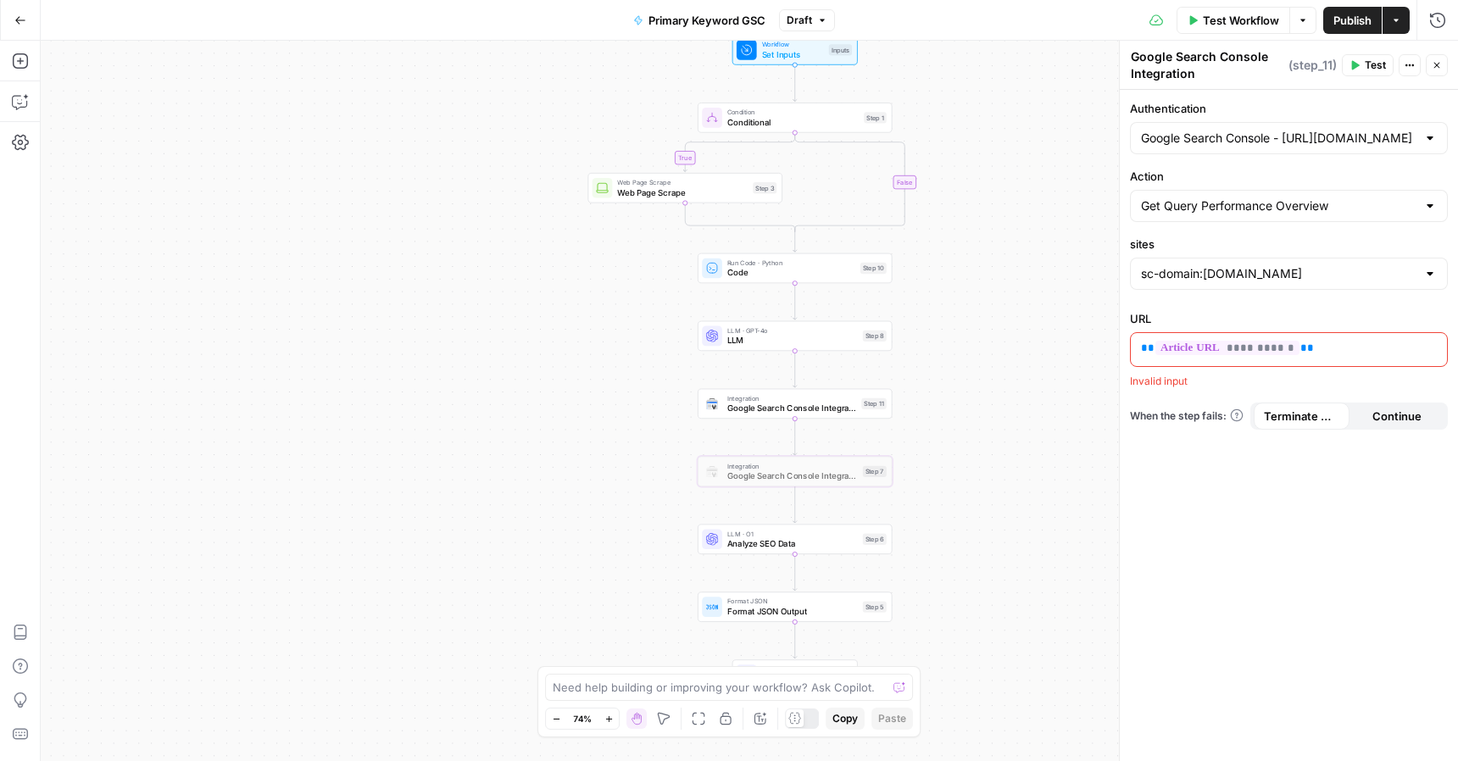
click at [1225, 23] on span "Test Workflow" at bounding box center [1241, 20] width 76 height 17
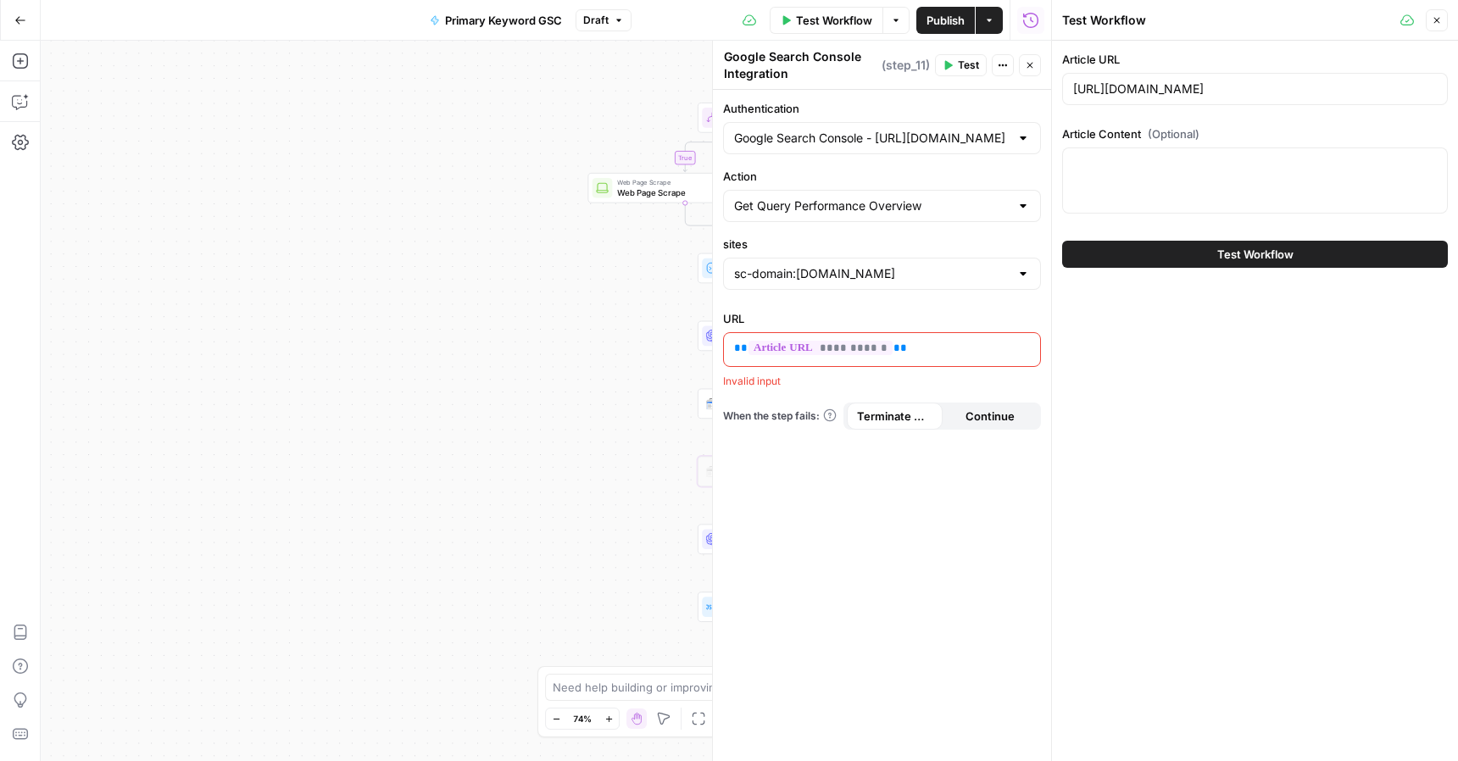
click at [1233, 253] on span "Test Workflow" at bounding box center [1256, 254] width 76 height 17
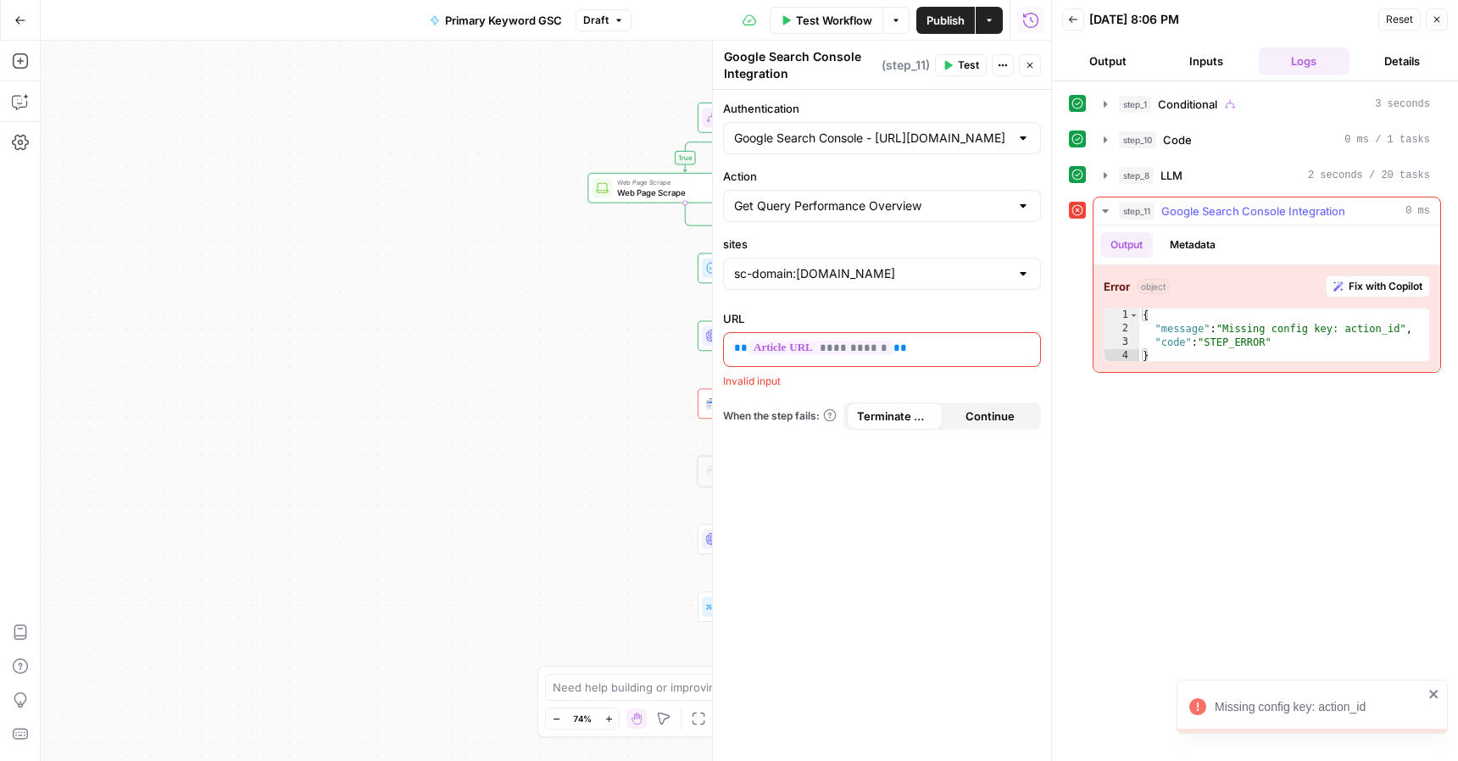
click at [1219, 207] on span "Google Search Console Integration" at bounding box center [1254, 211] width 184 height 17
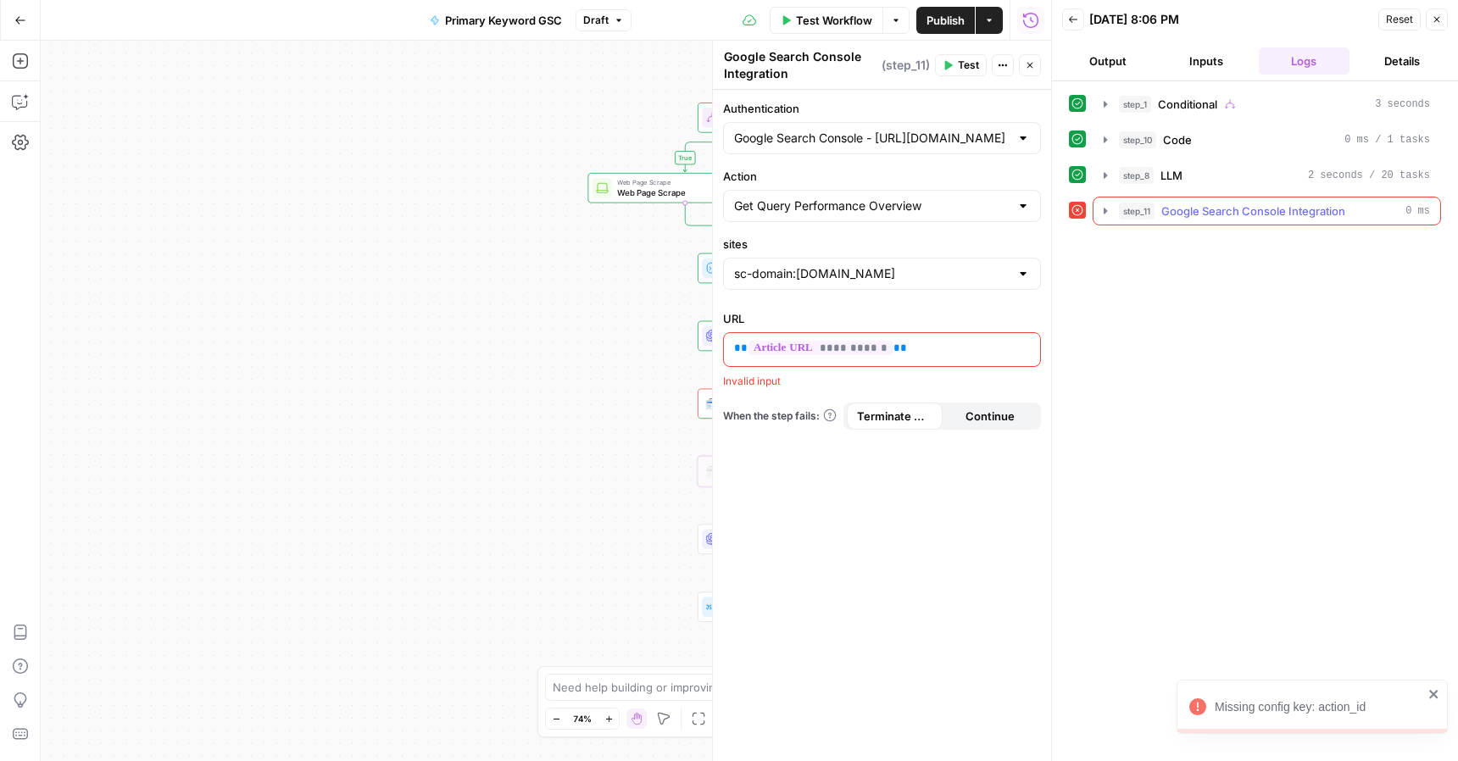
click at [1219, 207] on span "Google Search Console Integration" at bounding box center [1254, 211] width 184 height 17
